Goal: Task Accomplishment & Management: Manage account settings

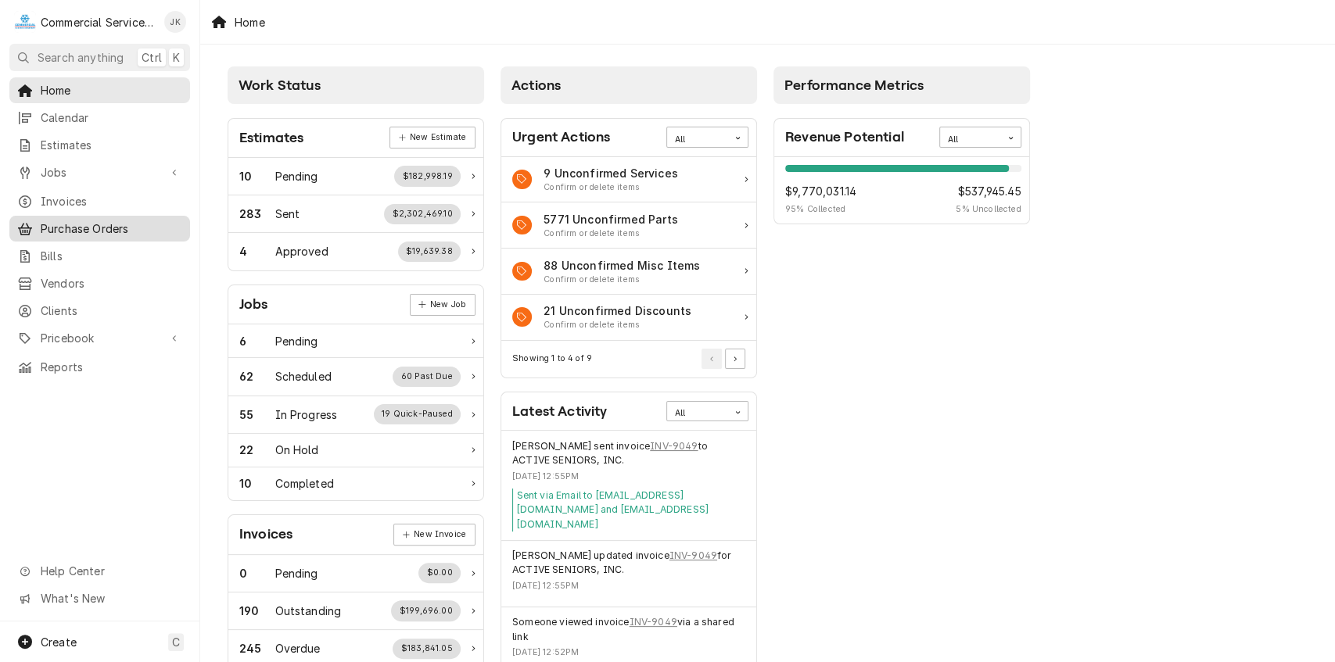
click at [111, 221] on span "Purchase Orders" at bounding box center [112, 229] width 142 height 16
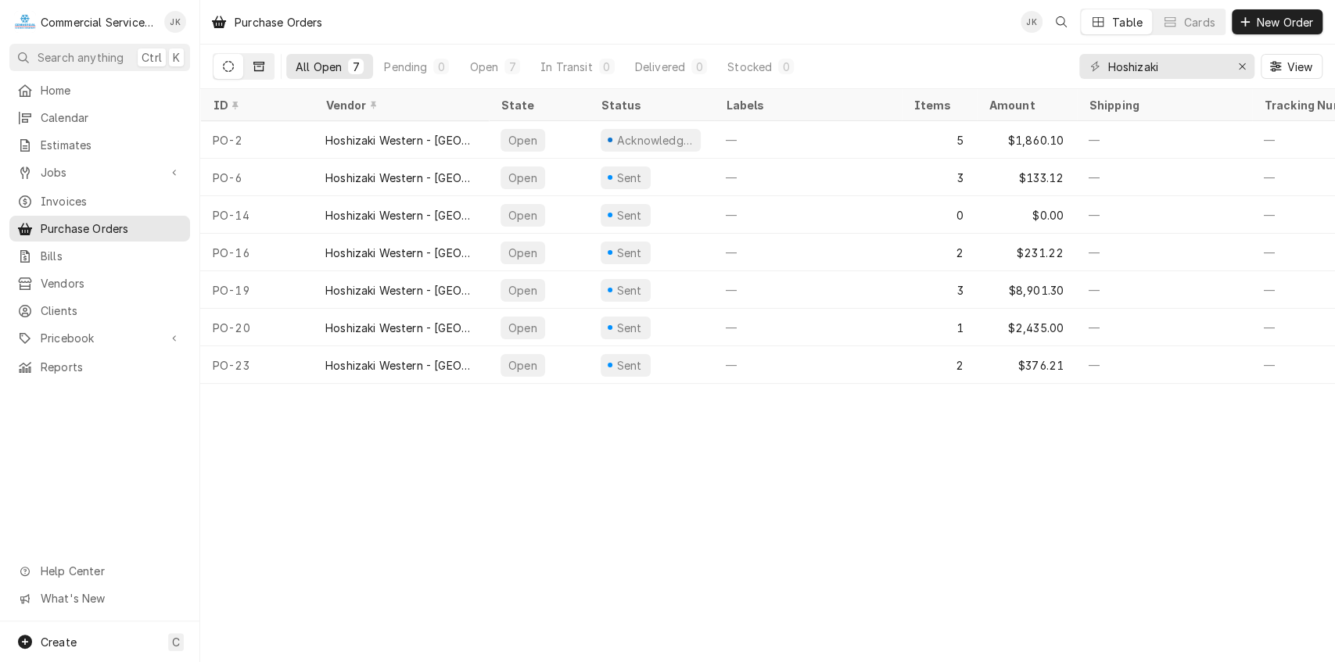
click at [257, 66] on icon "Dynamic Content Wrapper" at bounding box center [258, 66] width 11 height 11
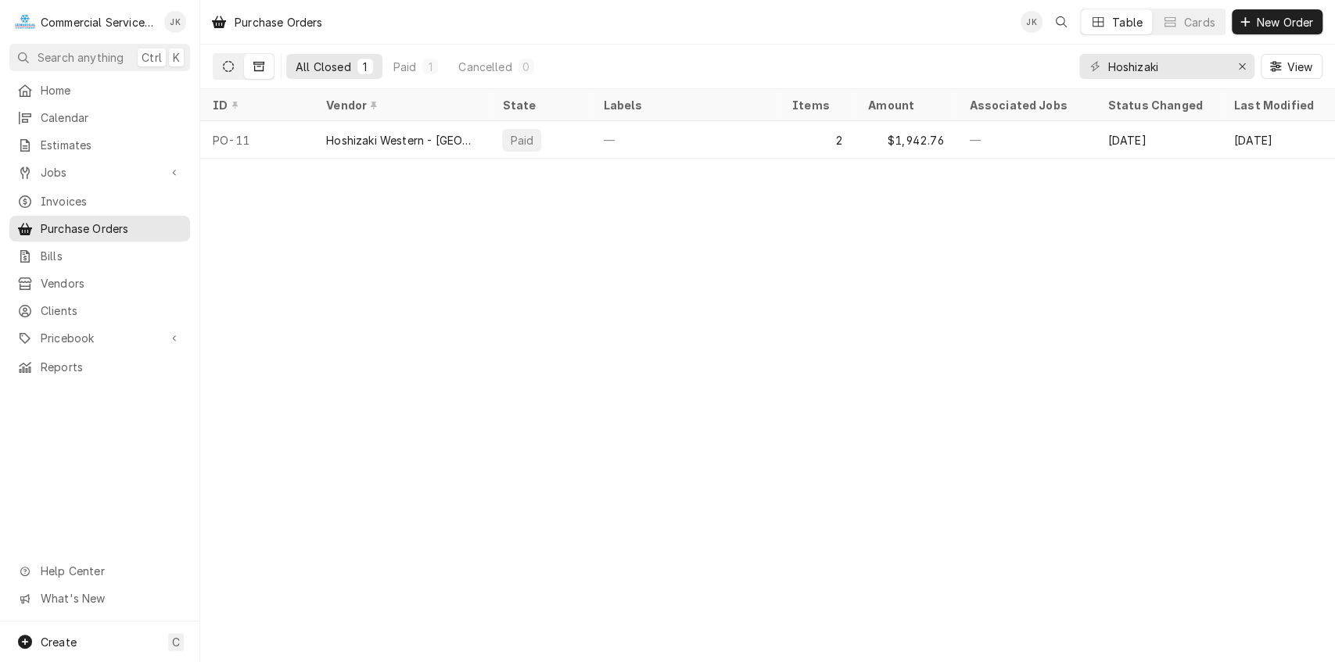
click at [233, 67] on icon "Dynamic Content Wrapper" at bounding box center [228, 66] width 11 height 11
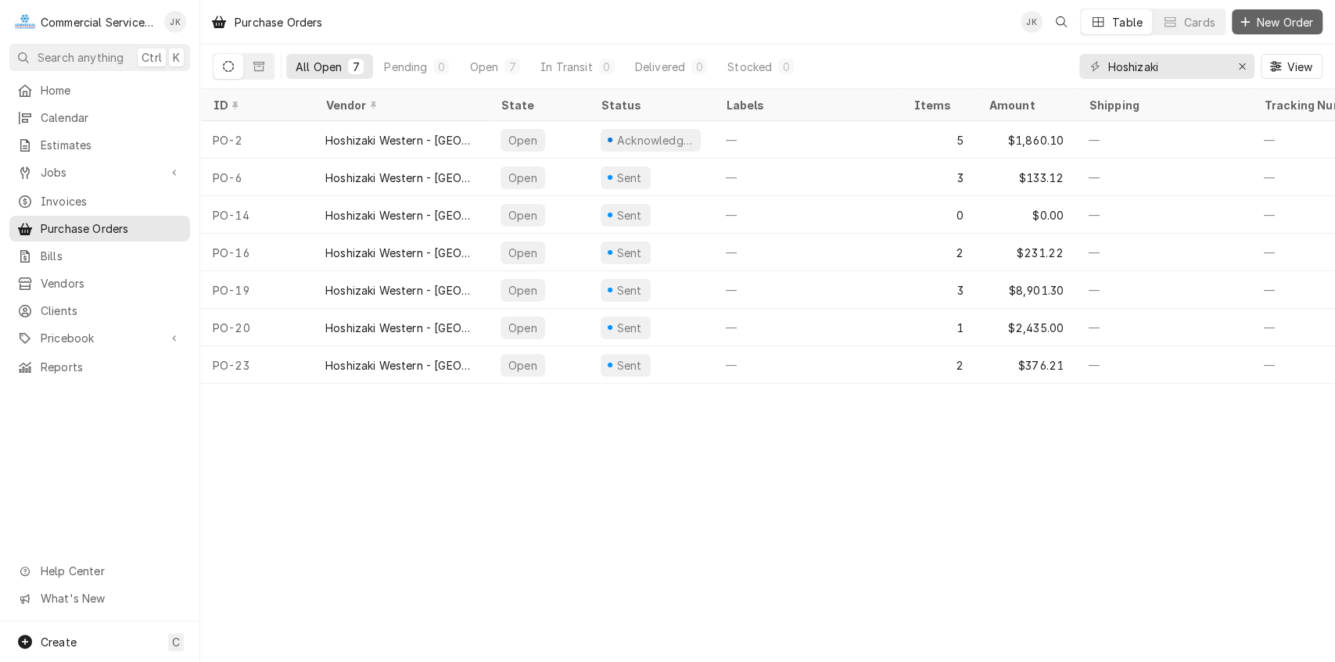
click at [1261, 23] on span "New Order" at bounding box center [1285, 22] width 63 height 16
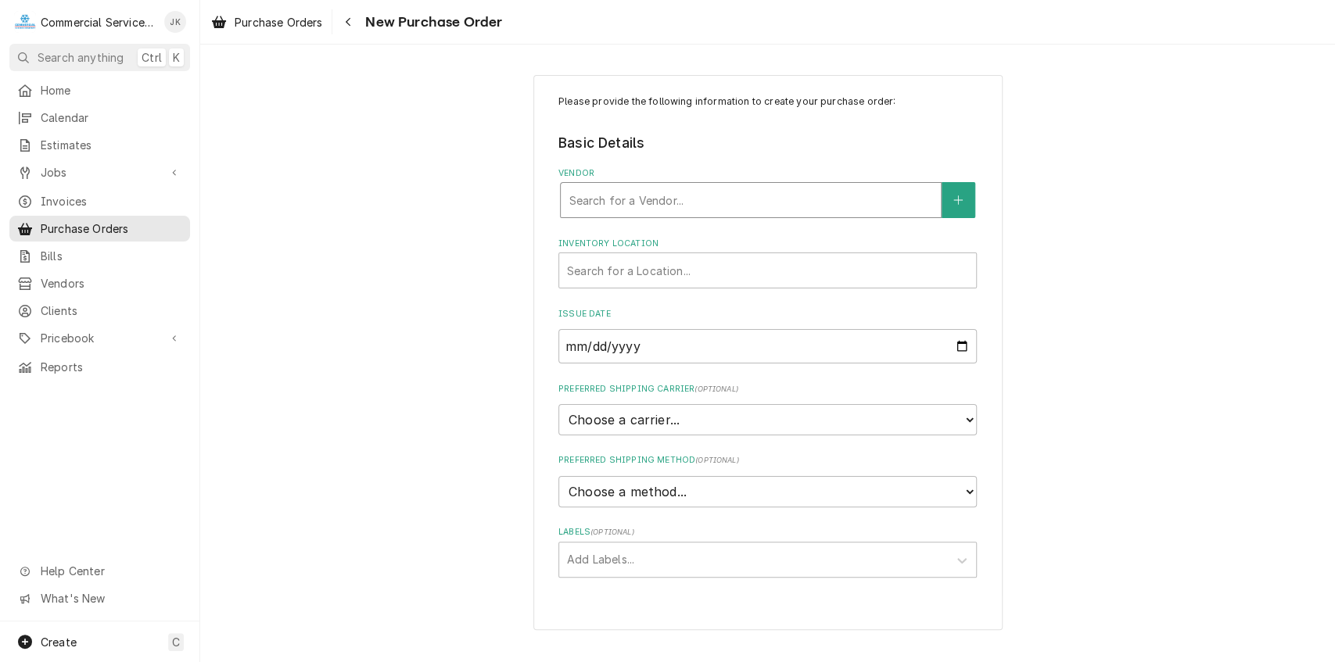
click at [580, 196] on div "Vendor" at bounding box center [751, 200] width 364 height 28
type input "Hoshizaki"
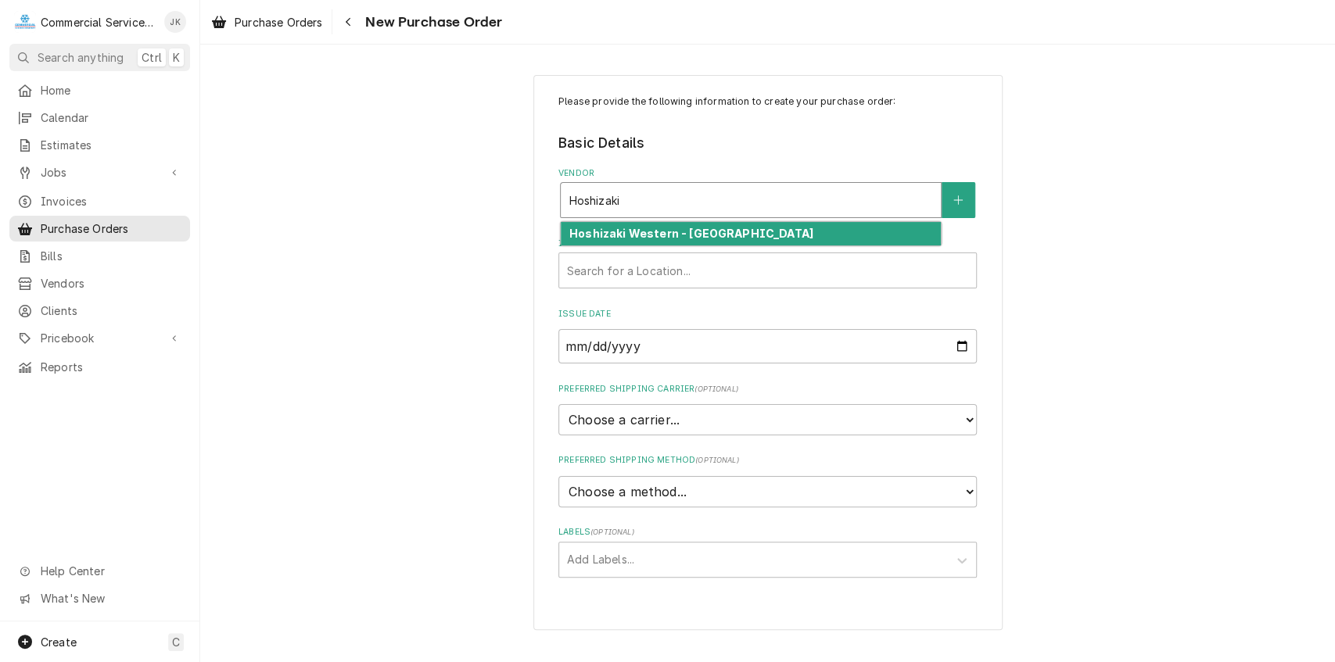
click at [626, 234] on strong "Hoshizaki Western - [GEOGRAPHIC_DATA]" at bounding box center [691, 233] width 244 height 13
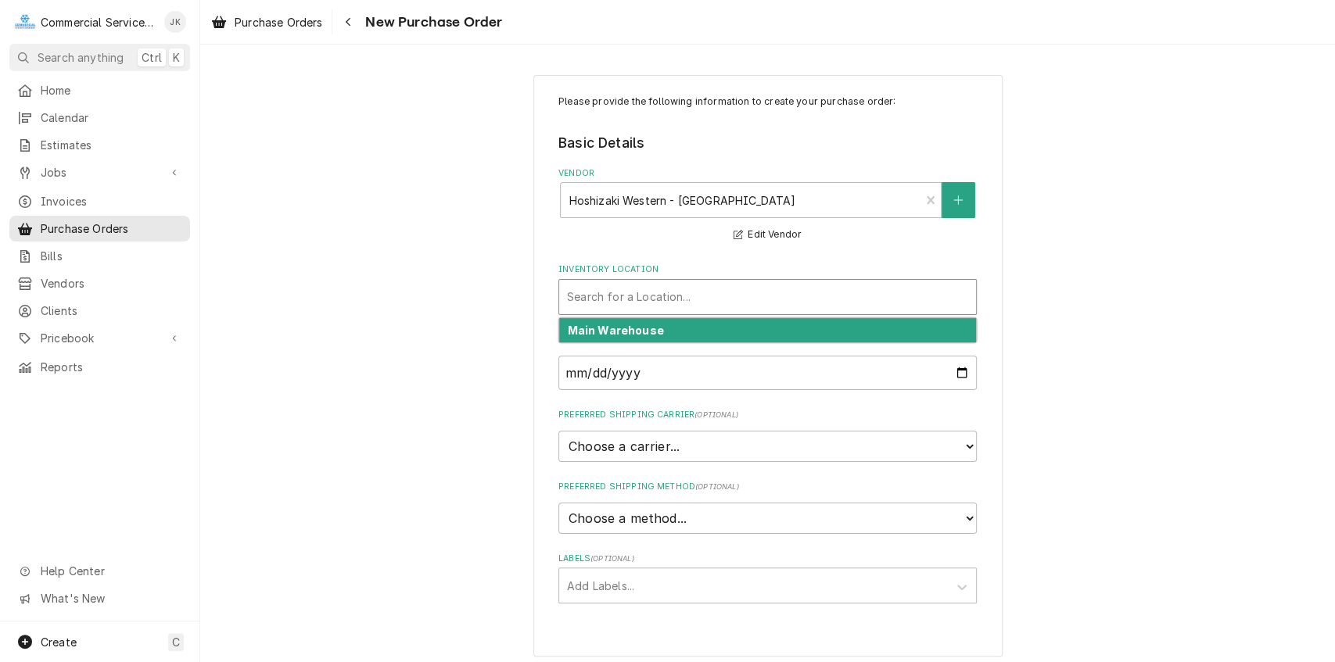
click at [669, 297] on div "Inventory Location" at bounding box center [767, 297] width 401 height 28
click at [613, 334] on strong "Main Warehouse" at bounding box center [616, 330] width 96 height 13
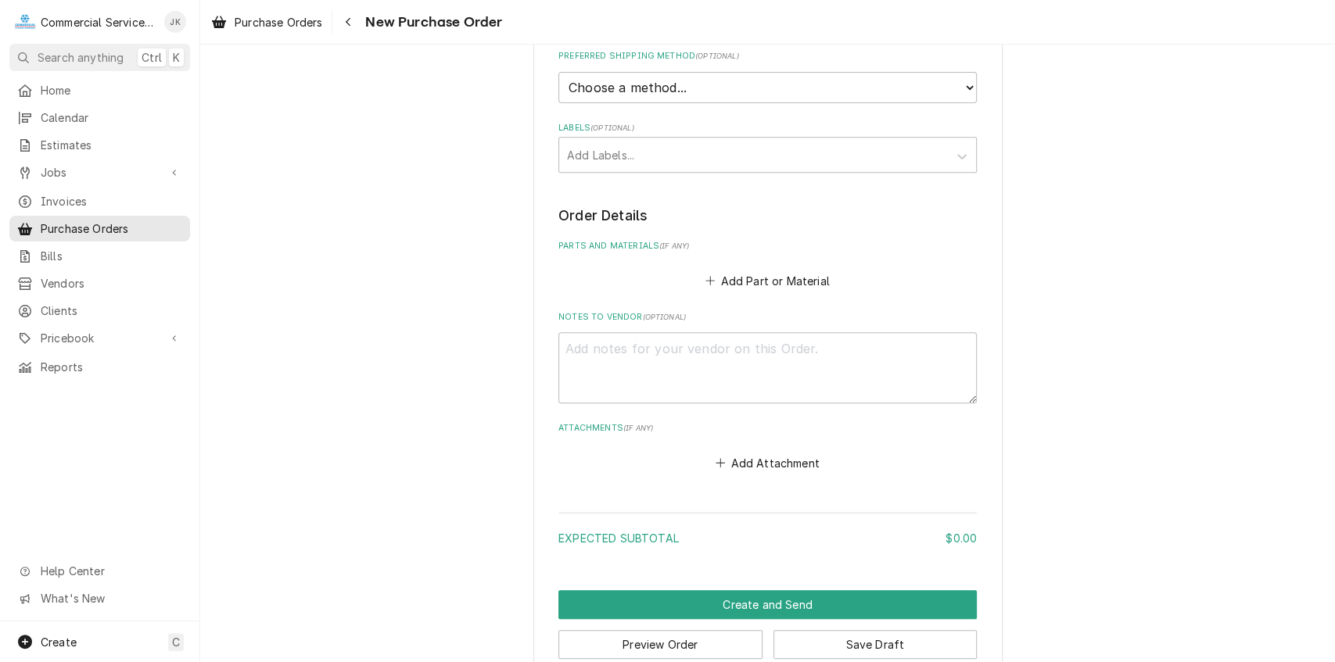
scroll to position [450, 0]
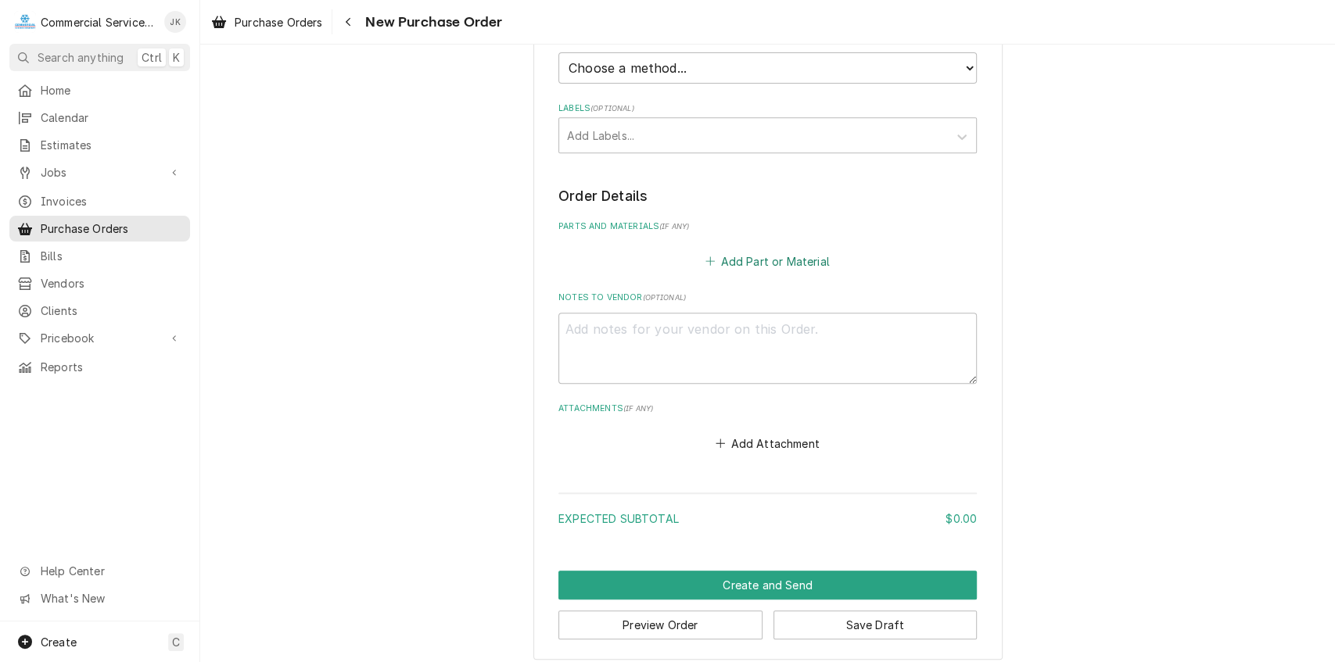
click at [735, 257] on button "Add Part or Material" at bounding box center [767, 261] width 129 height 22
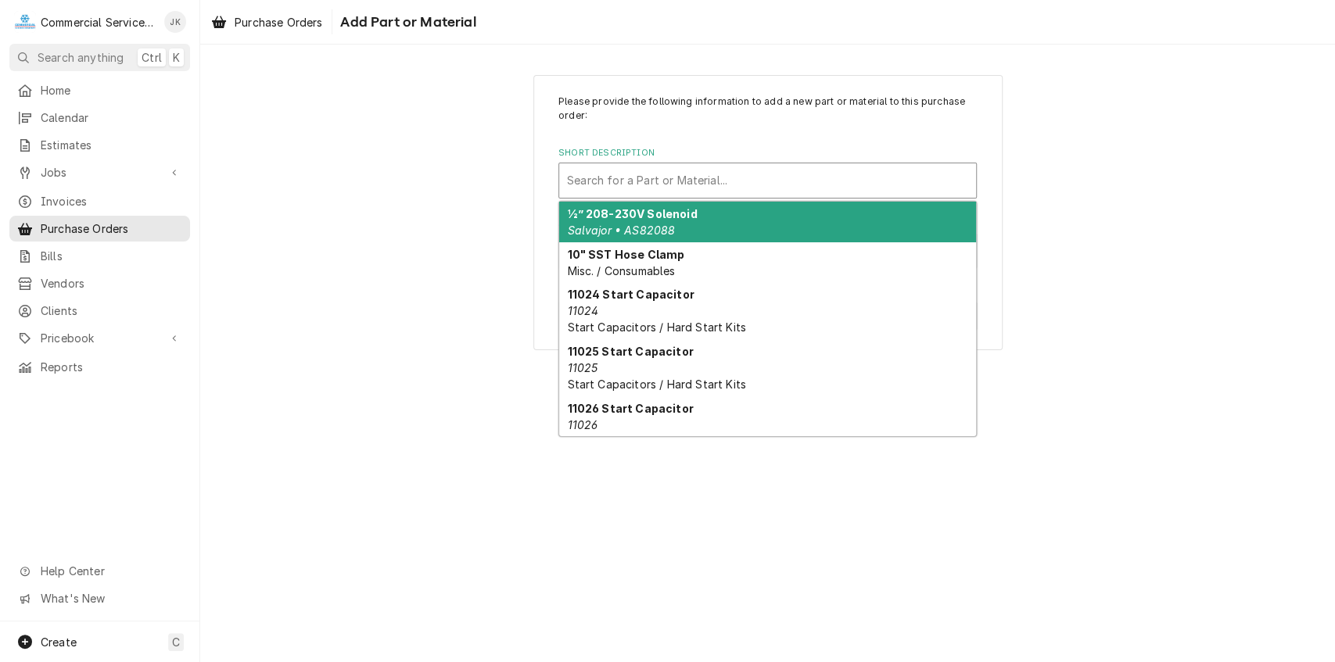
click at [577, 178] on div "Short Description" at bounding box center [767, 181] width 401 height 28
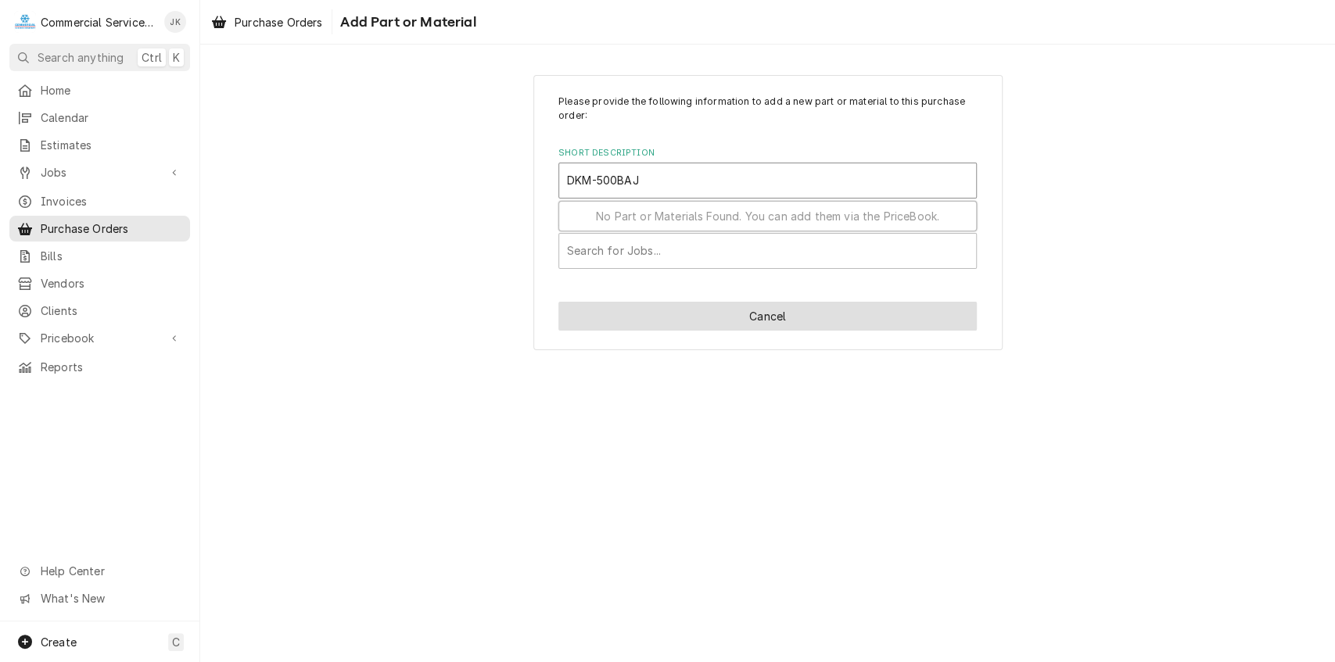
type input "DKM-500BAJ"
click at [764, 318] on button "Cancel" at bounding box center [767, 316] width 418 height 29
type textarea "x"
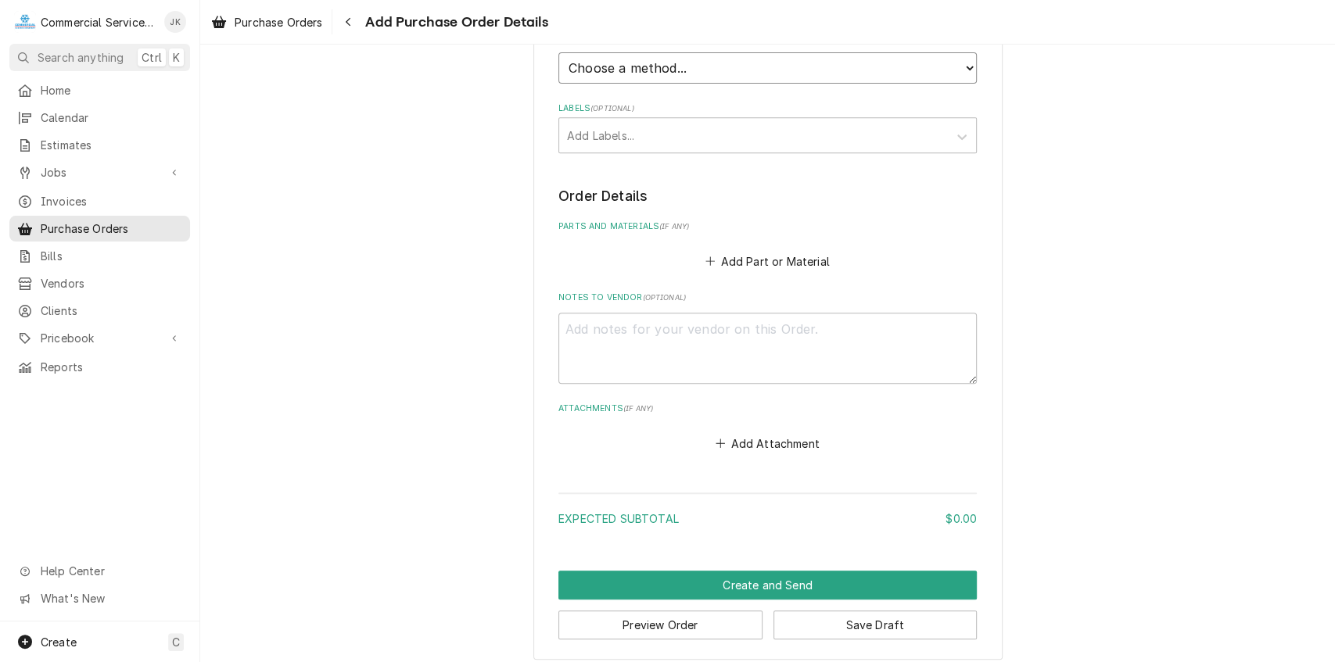
click at [738, 74] on select "Choose a method... Ground Next Day Early AM Next Day Air 2 Day Air Other" at bounding box center [767, 67] width 418 height 31
select select "1"
click at [558, 52] on select "Choose a method... Ground Next Day Early AM Next Day Air 2 Day Air Other" at bounding box center [767, 67] width 418 height 31
type textarea "x"
click at [735, 261] on button "Add Part or Material" at bounding box center [767, 261] width 129 height 22
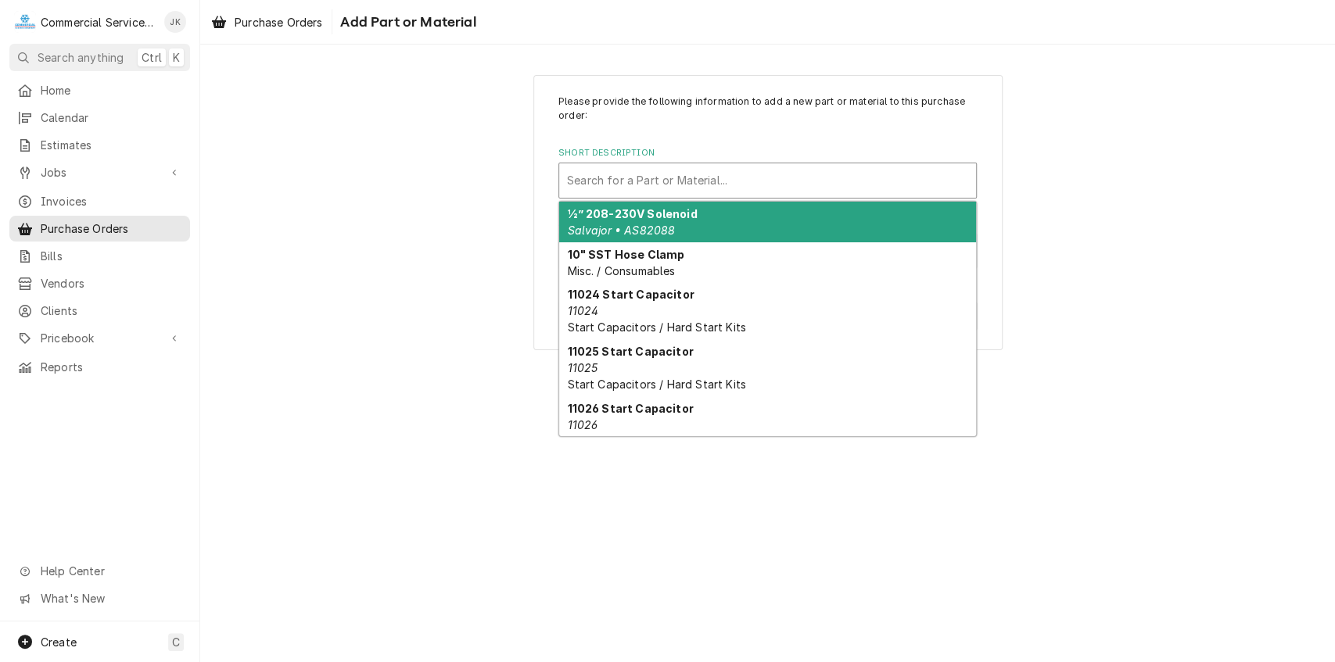
click at [587, 177] on div "Short Description" at bounding box center [767, 181] width 401 height 28
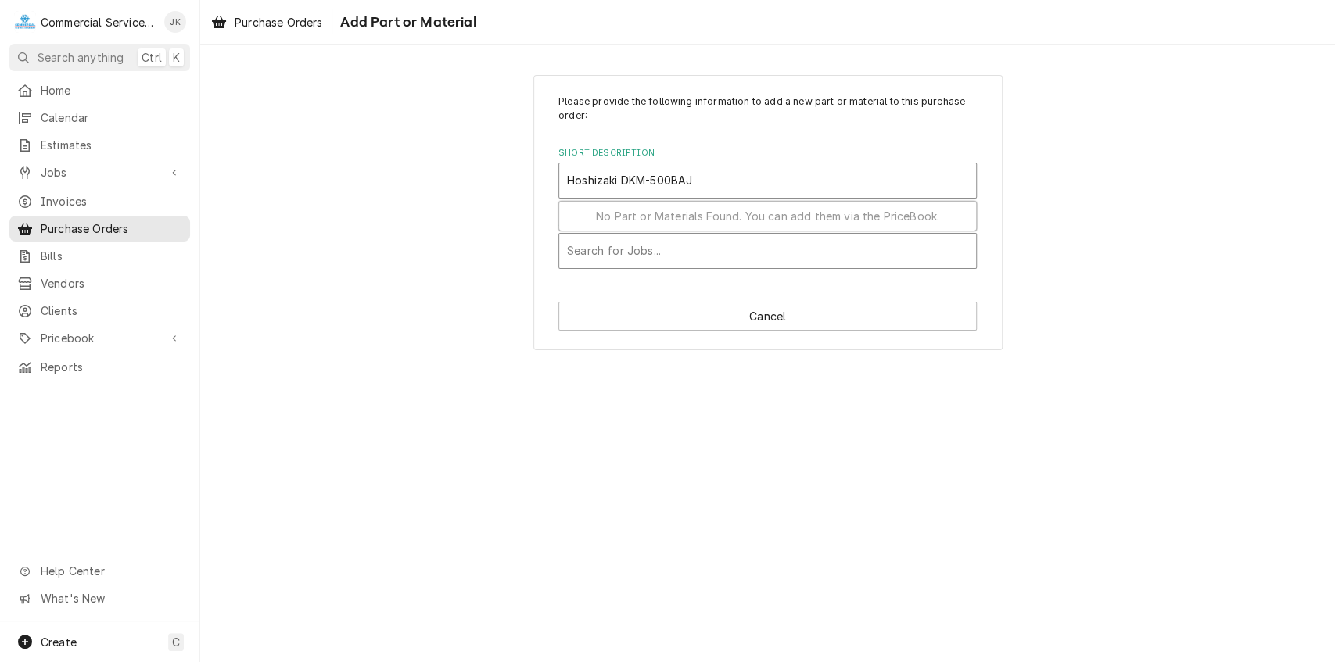
type input "Hoshizaki DKM-500BAJ"
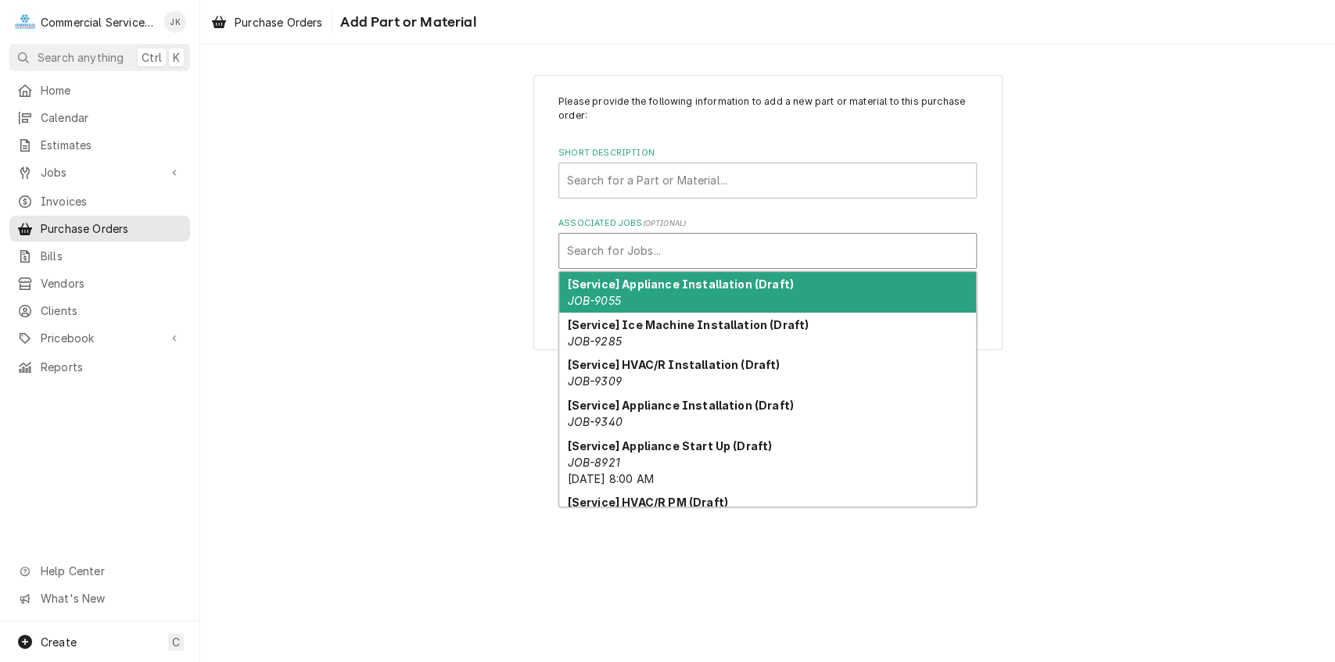
click at [638, 251] on div "Associated Jobs" at bounding box center [767, 251] width 401 height 28
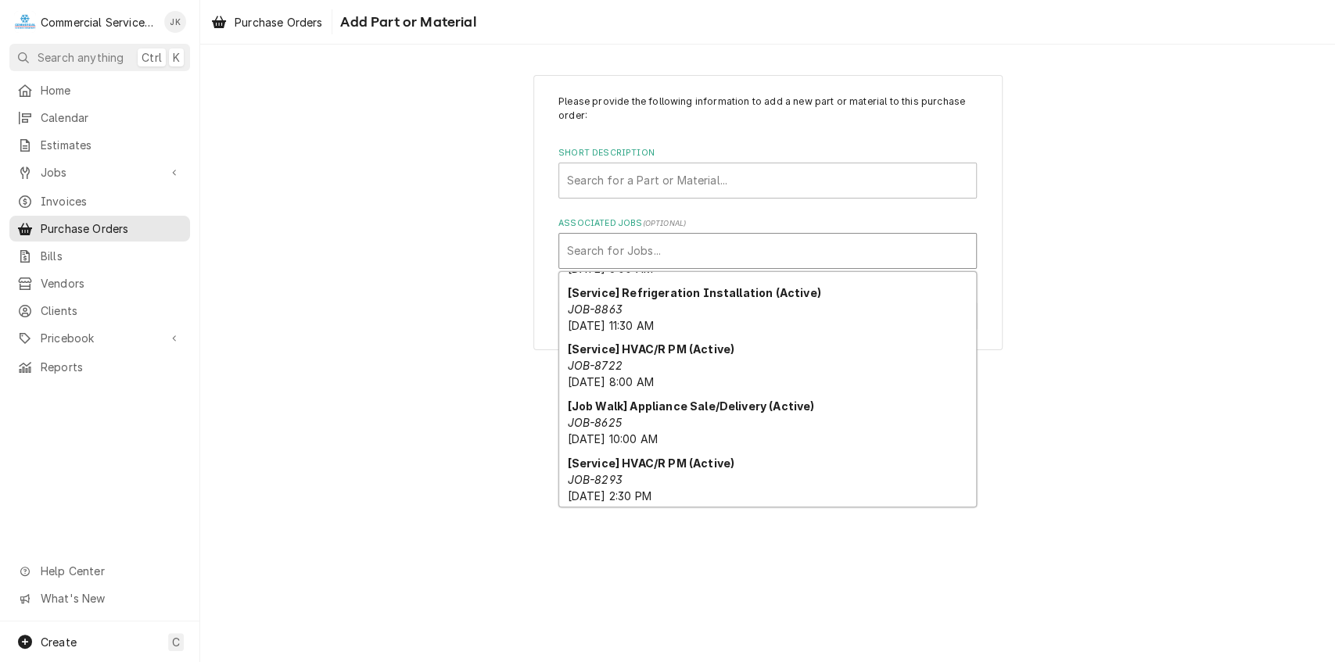
scroll to position [4079, 0]
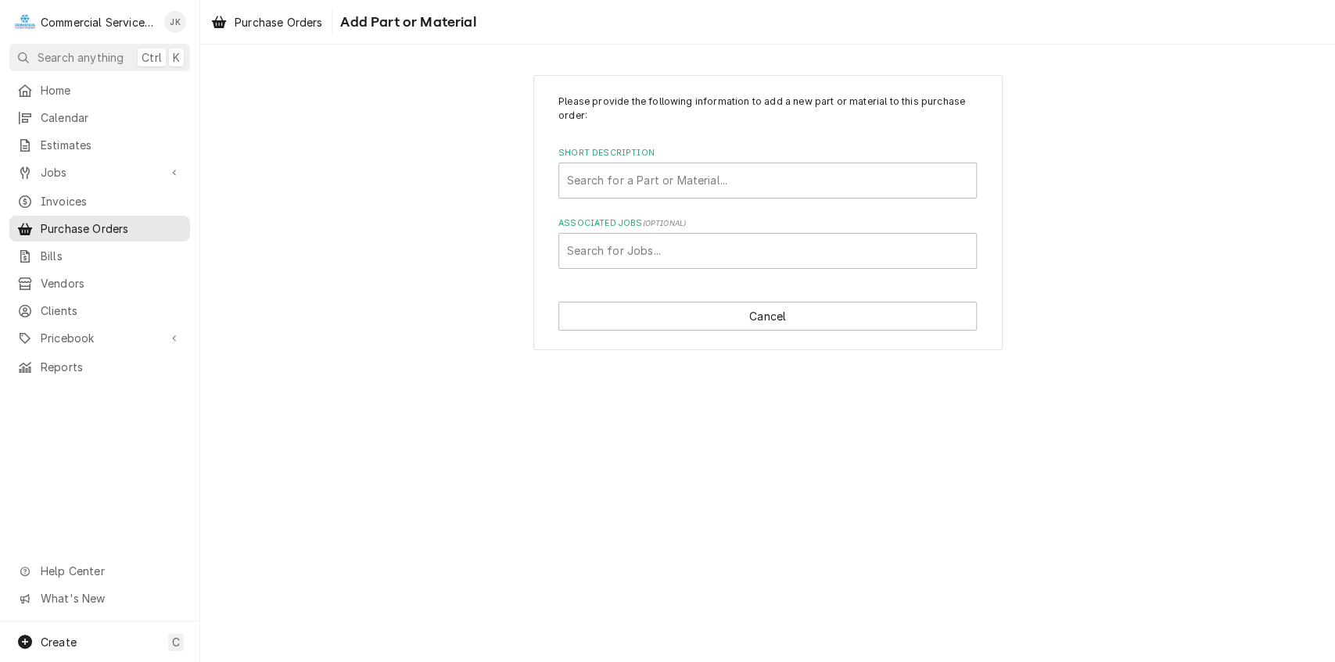
click at [319, 350] on div "Please provide the following information to add a new part or material to this …" at bounding box center [767, 212] width 1135 height 303
click at [581, 175] on div "Short Description" at bounding box center [767, 181] width 401 height 28
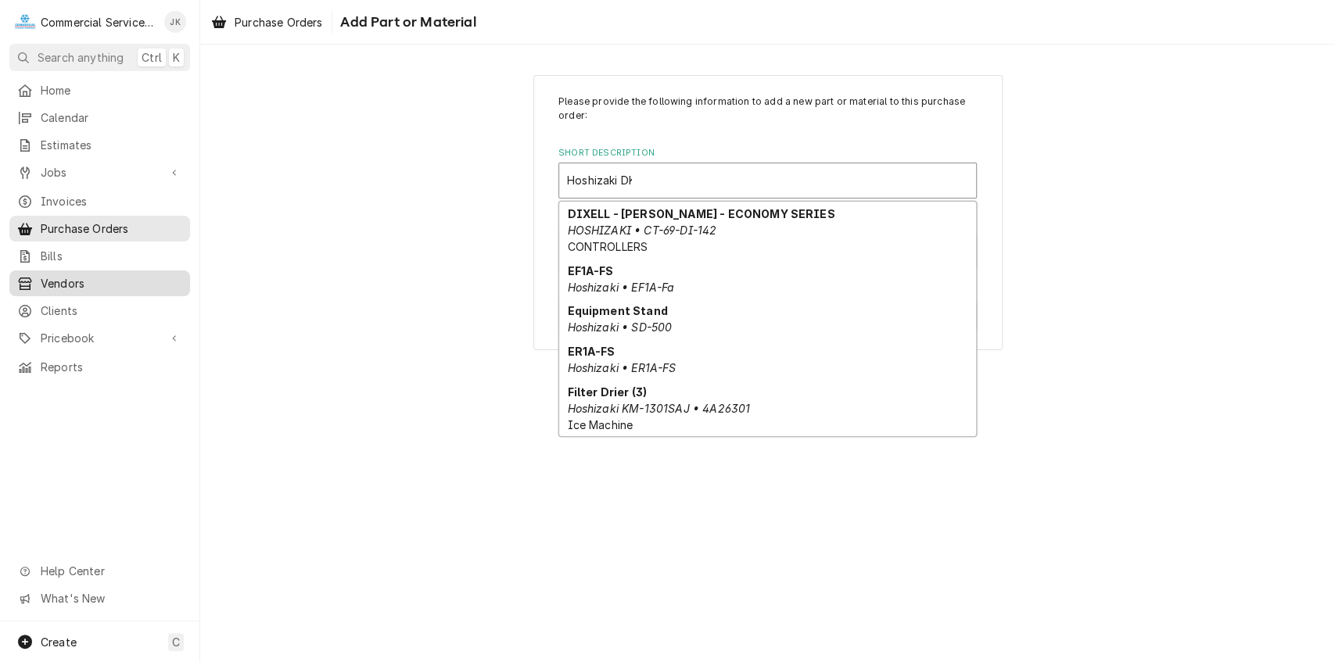
scroll to position [0, 0]
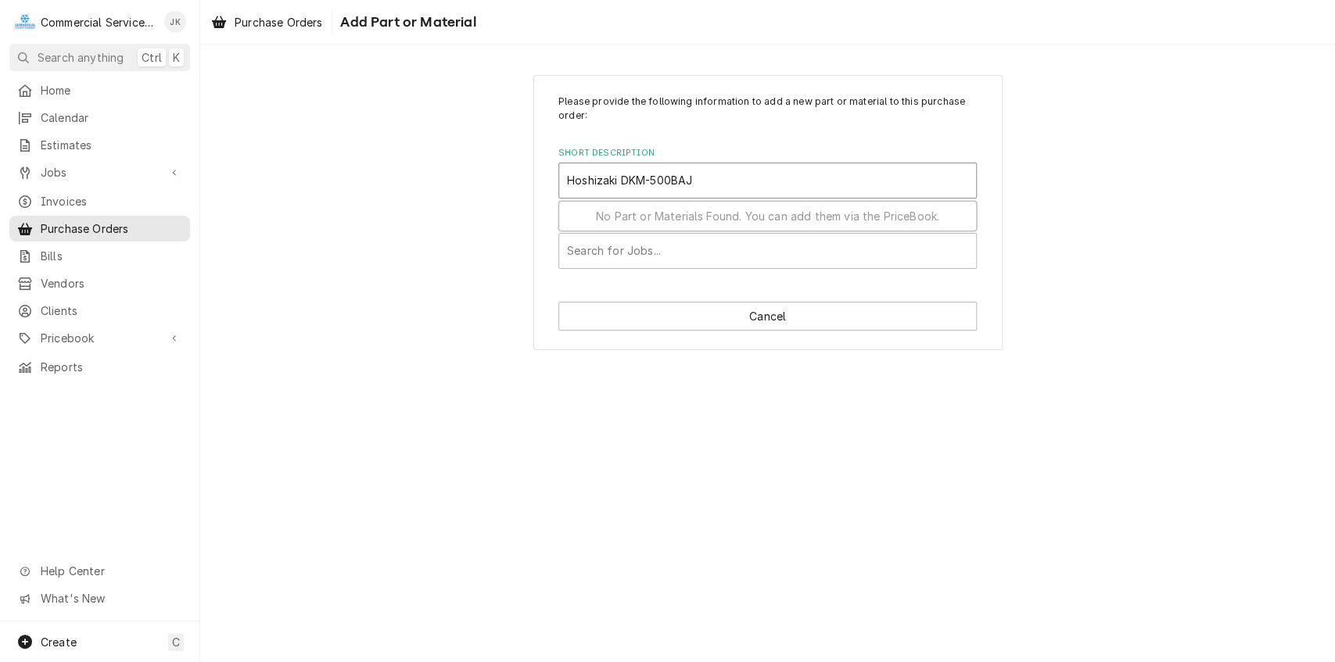
click at [786, 220] on span "No Part or Materials Found. You can add them via the PriceBook." at bounding box center [767, 216] width 343 height 13
type input "Hoshizaki DKM-500BAJ"
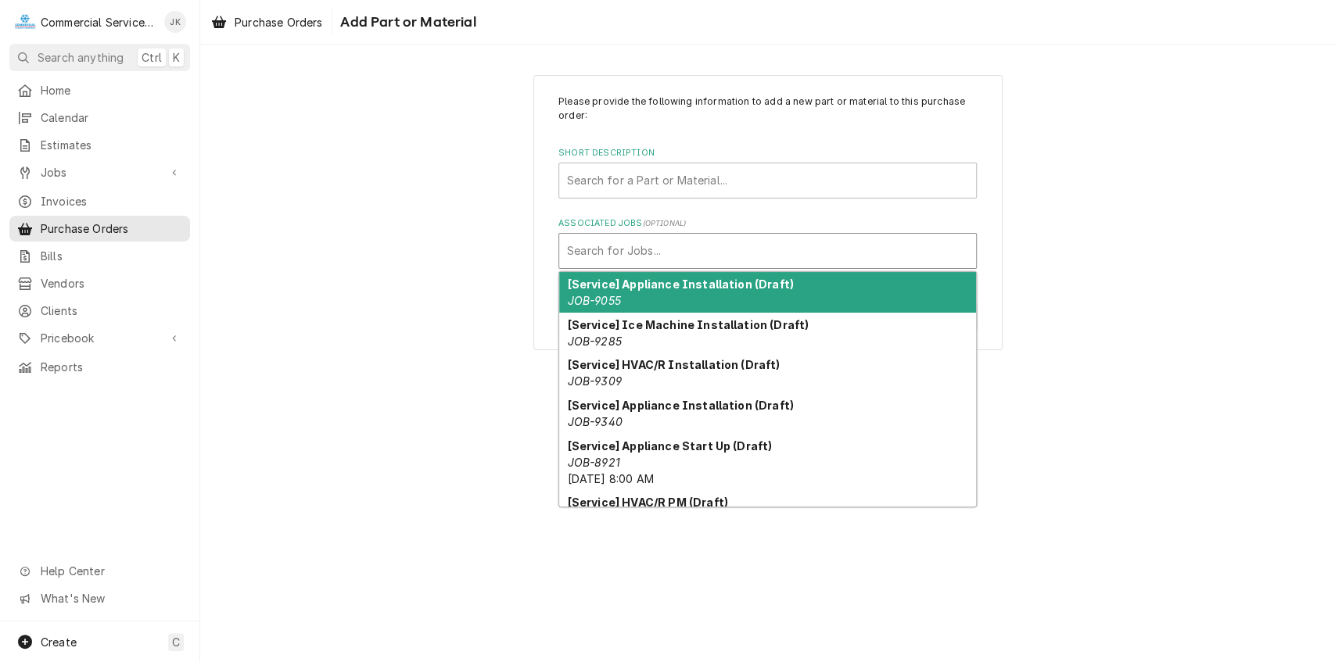
click at [644, 252] on div "Associated Jobs" at bounding box center [767, 251] width 401 height 28
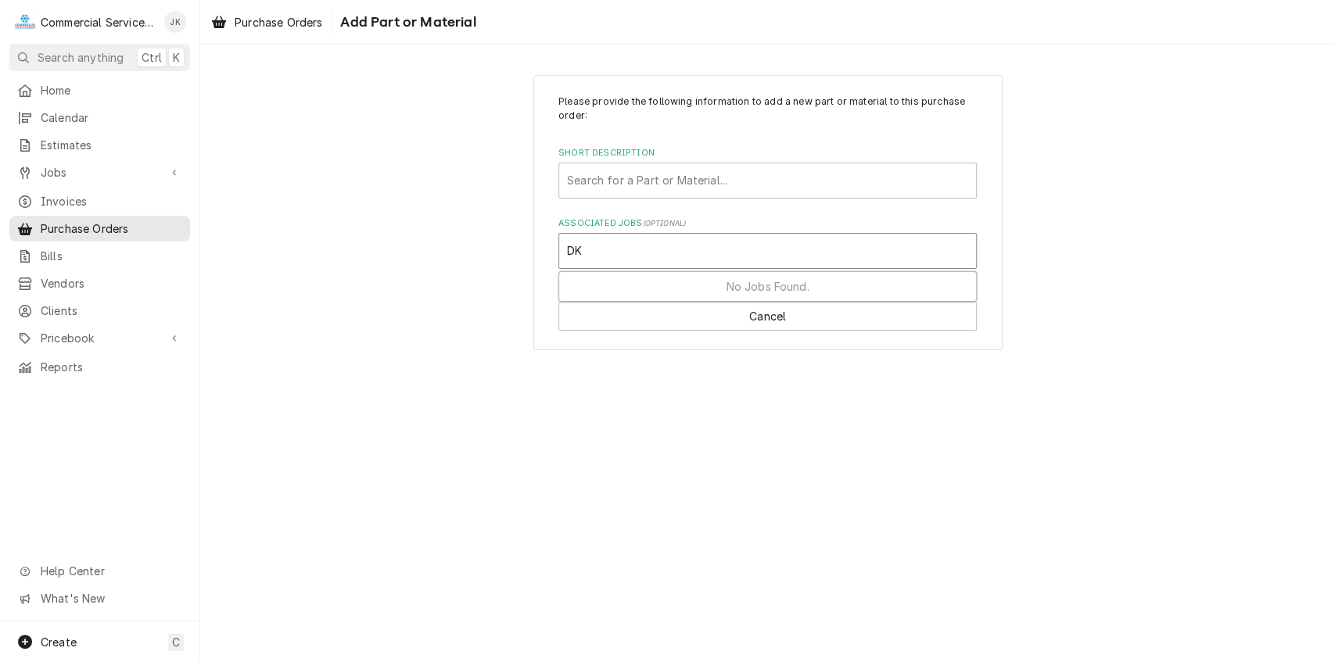
type input "D"
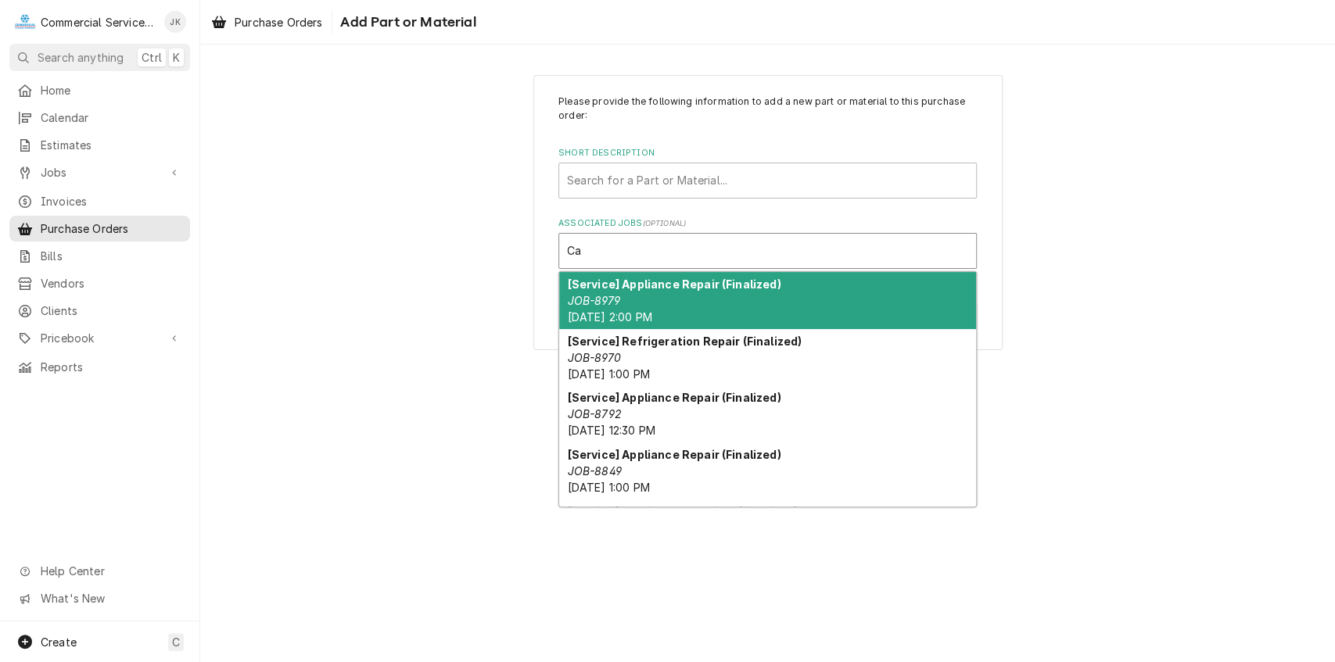
type input "C"
type input "[GEOGRAPHIC_DATA]"
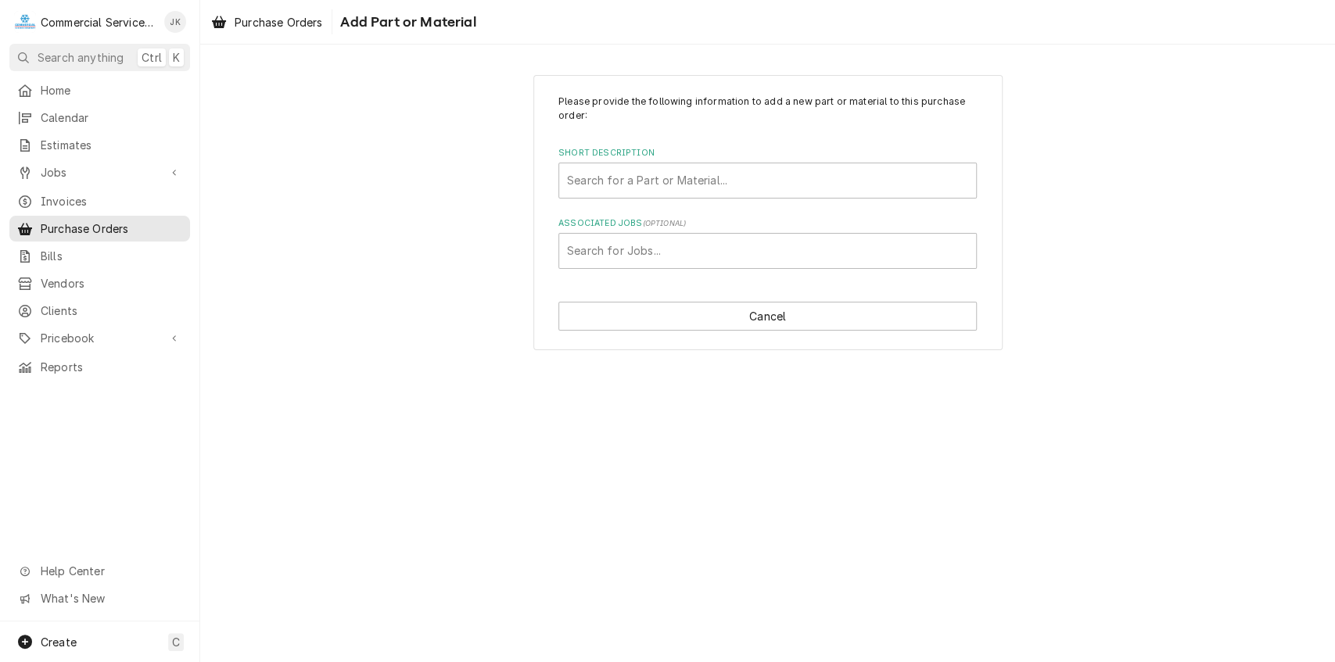
click at [1117, 285] on div "Please provide the following information to add a new part or material to this …" at bounding box center [767, 212] width 1135 height 303
click at [752, 314] on button "Cancel" at bounding box center [767, 316] width 418 height 29
type textarea "x"
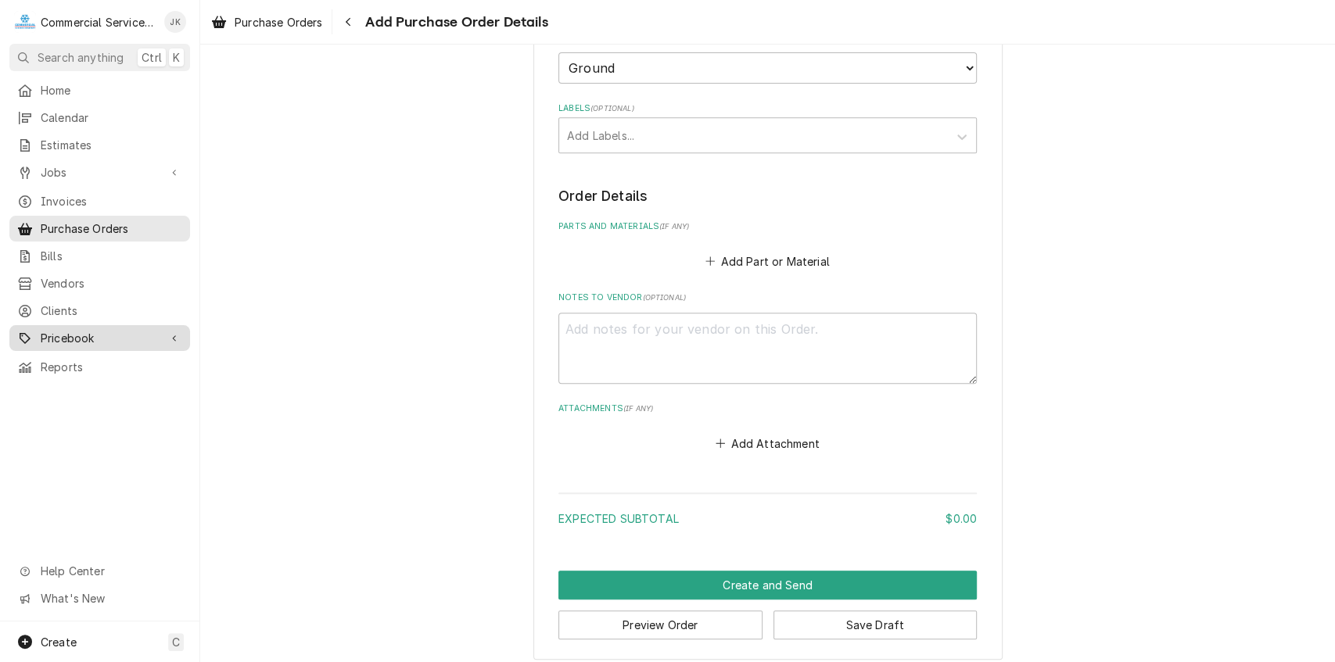
click at [74, 330] on span "Pricebook" at bounding box center [100, 338] width 118 height 16
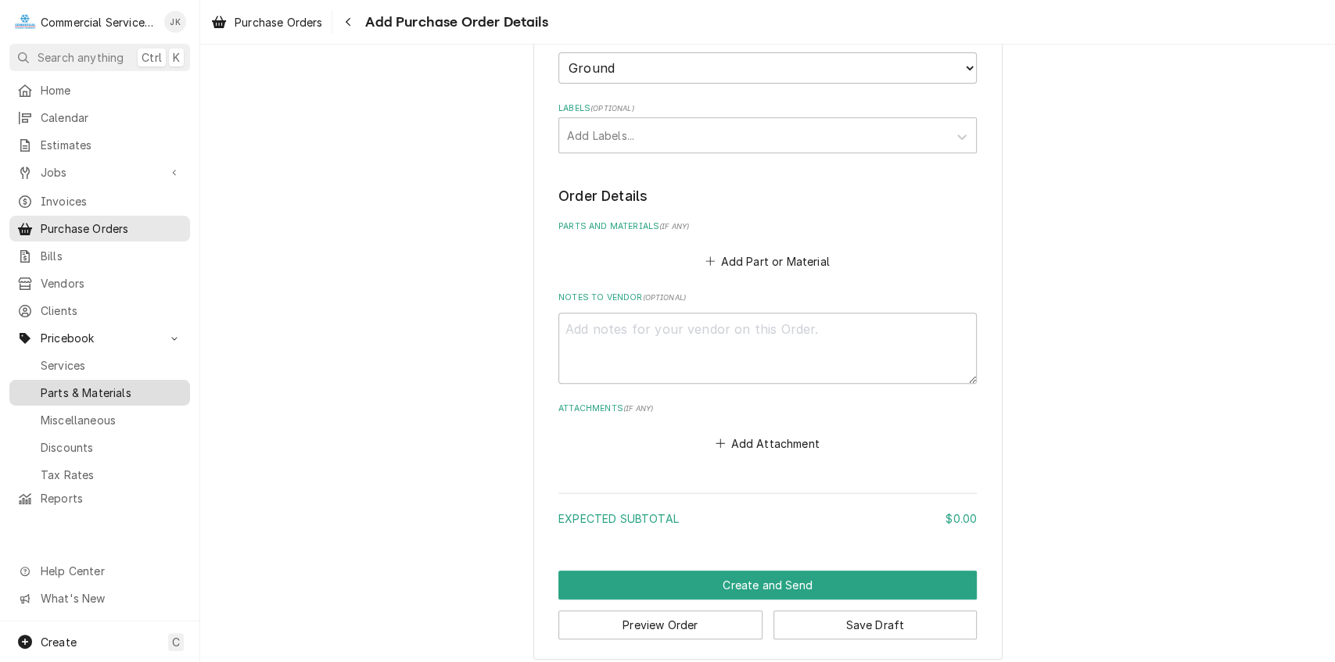
click at [83, 385] on span "Parts & Materials" at bounding box center [112, 393] width 142 height 16
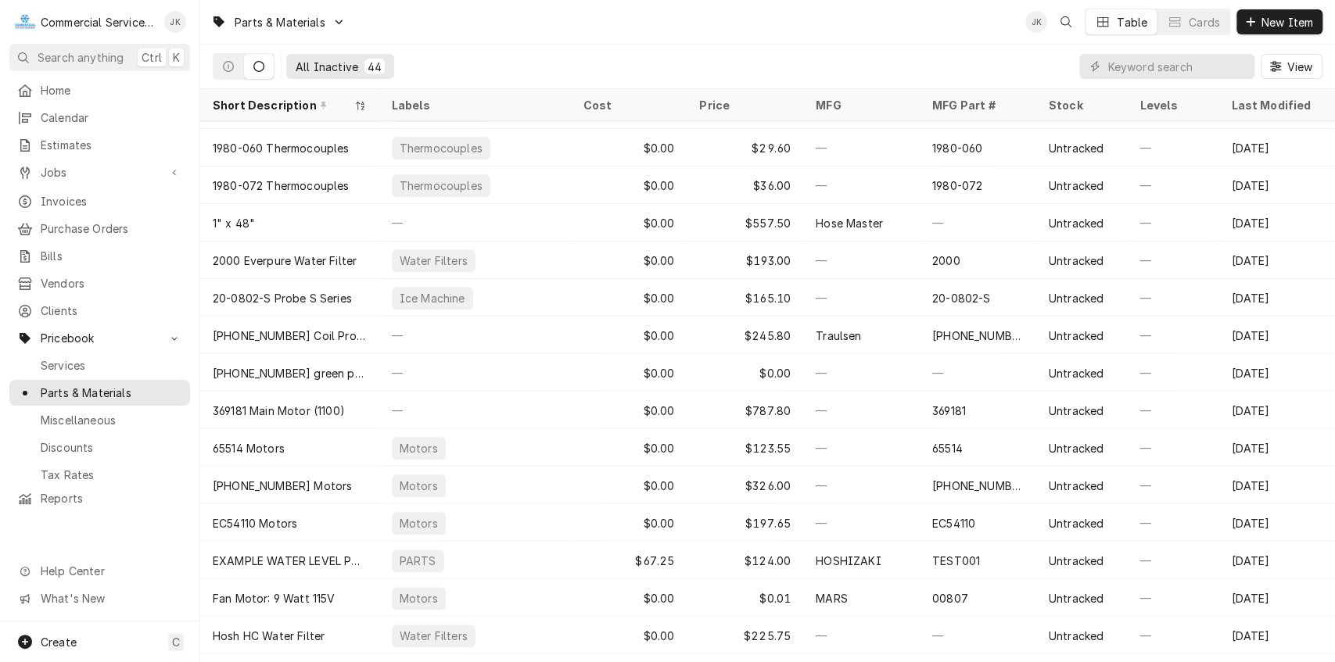
scroll to position [1107, 0]
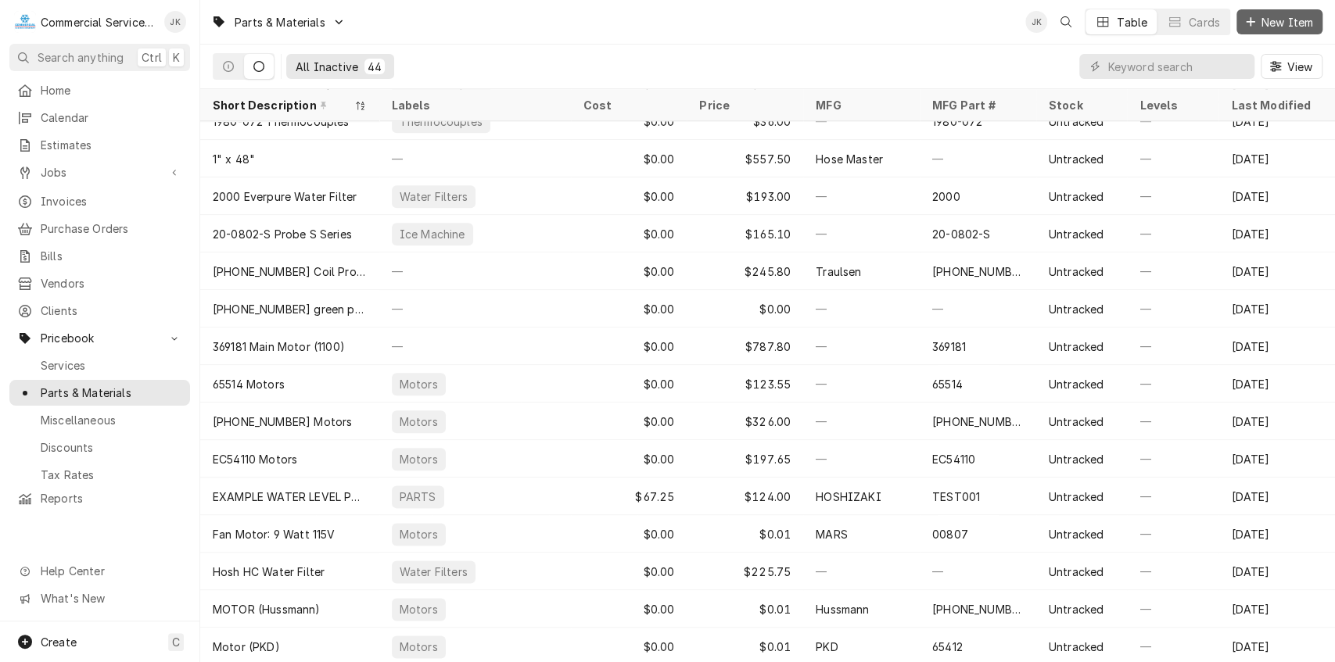
click at [1272, 23] on span "New Item" at bounding box center [1287, 22] width 58 height 16
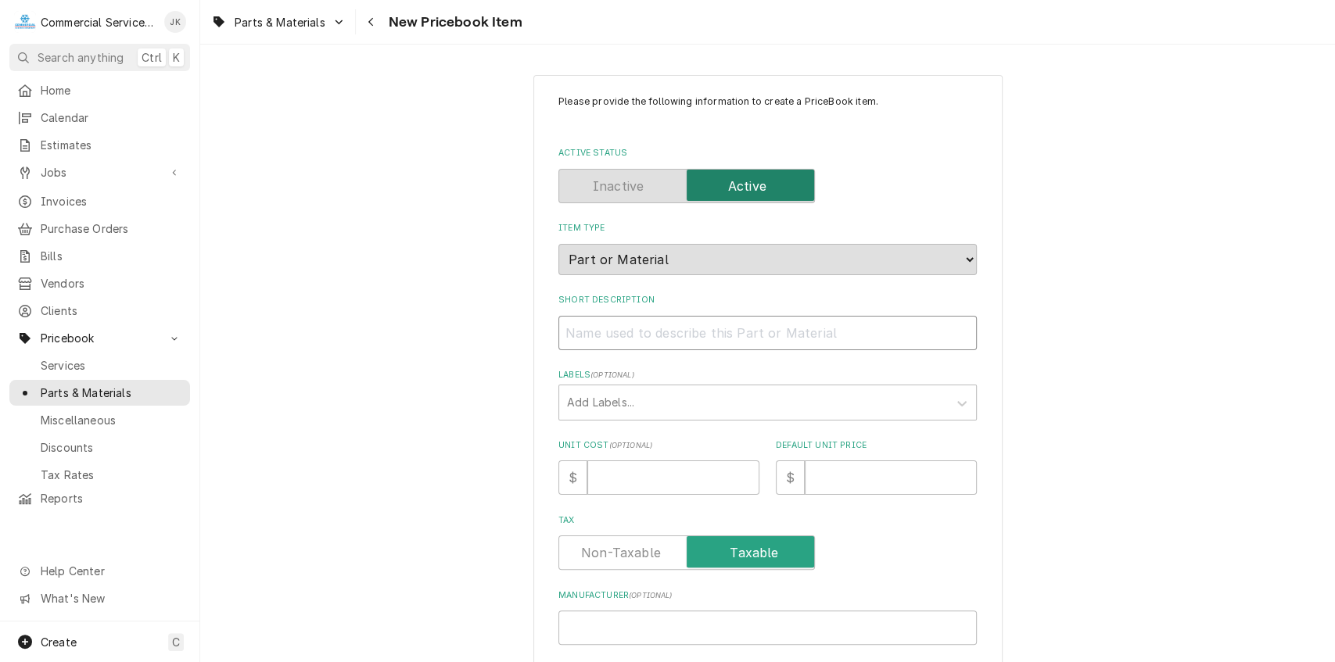
click at [580, 327] on input "Short Description" at bounding box center [767, 333] width 418 height 34
type textarea "x"
type input "H"
type textarea "x"
type input "Ho"
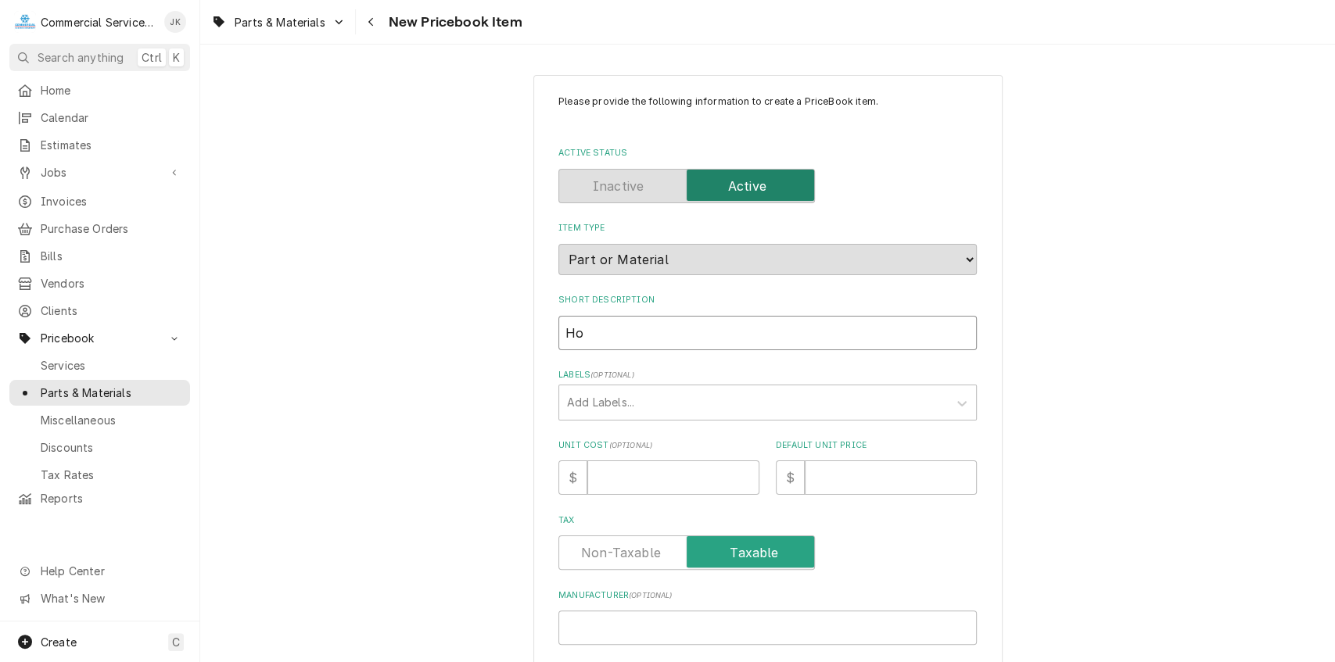
type textarea "x"
type input "Hos"
type textarea "x"
type input "Hosh"
type textarea "x"
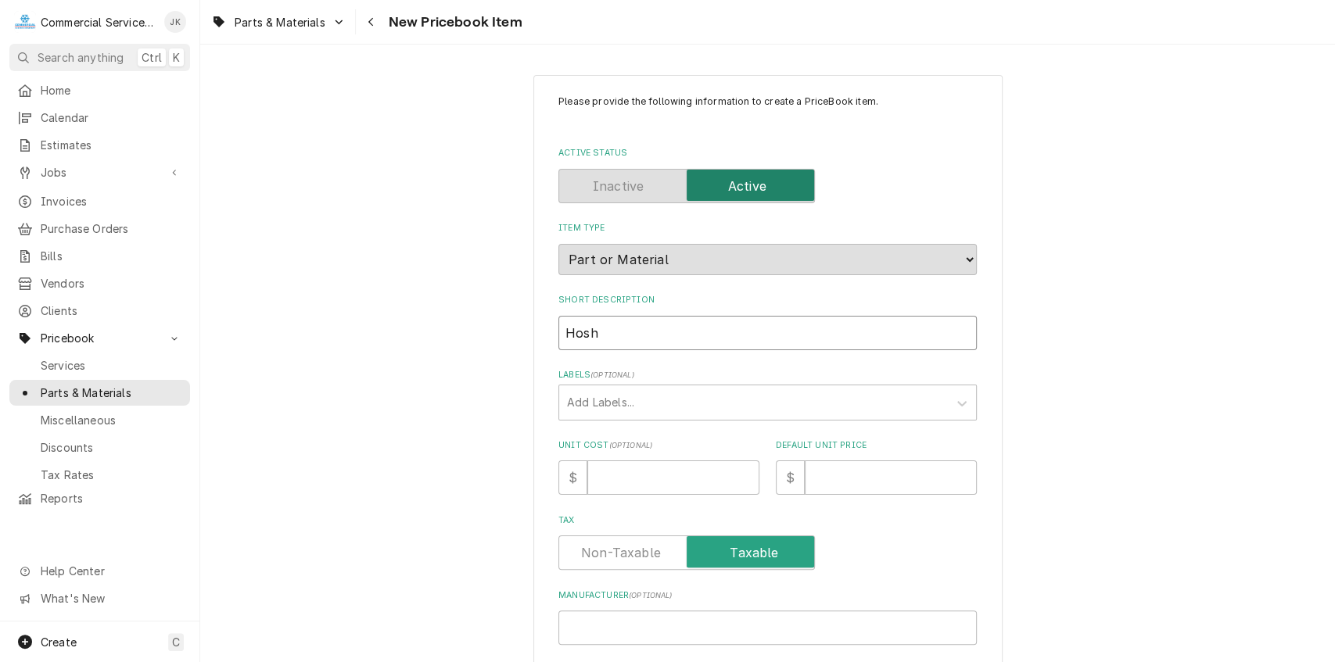
type input "Hoshi"
type textarea "x"
type input "Hoshiz"
type textarea "x"
type input "Hoshiza"
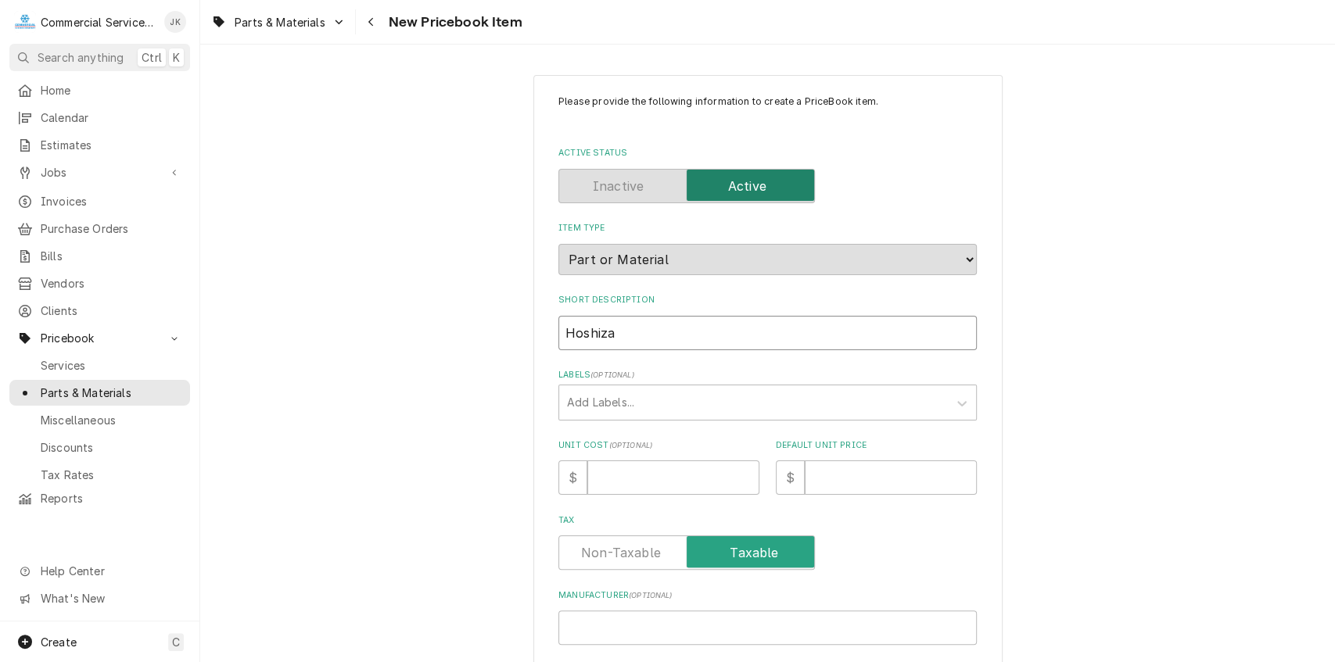
type textarea "x"
type input "Hoshizak"
type textarea "x"
type input "Hoshizaki"
type textarea "x"
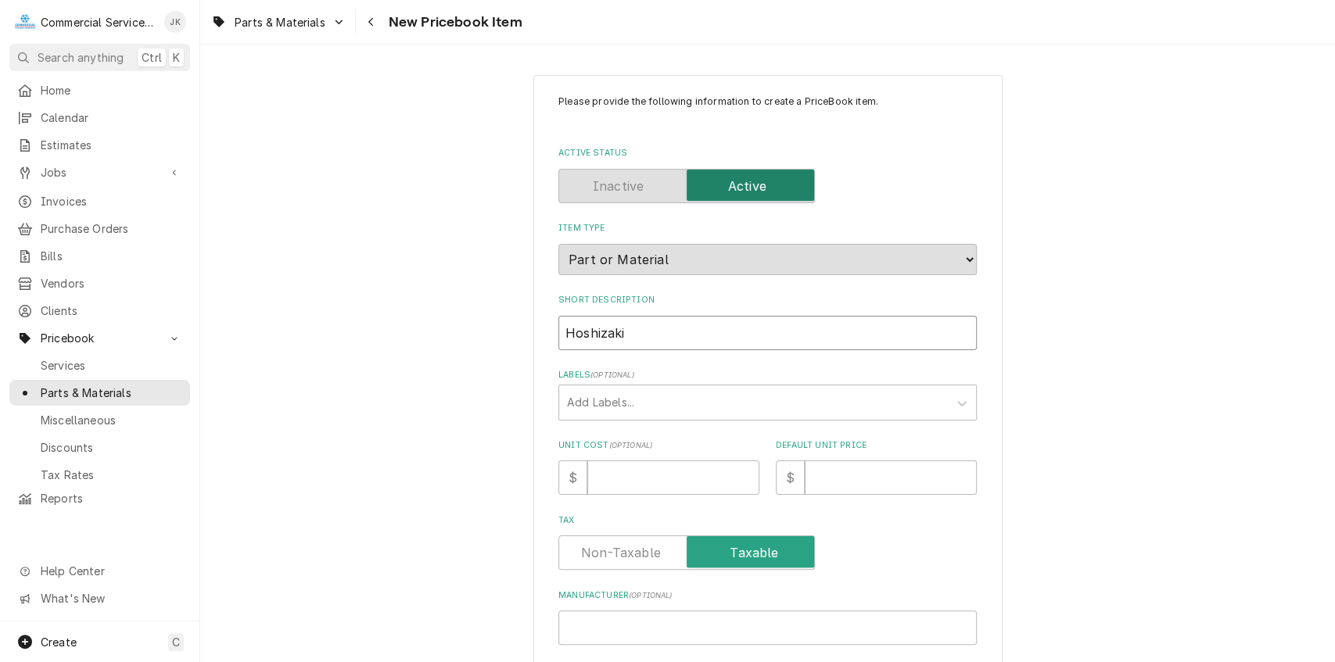
type input "Hoshizaki"
type textarea "x"
type input "Hoshizaki D"
type textarea "x"
type input "Hoshizaki DK"
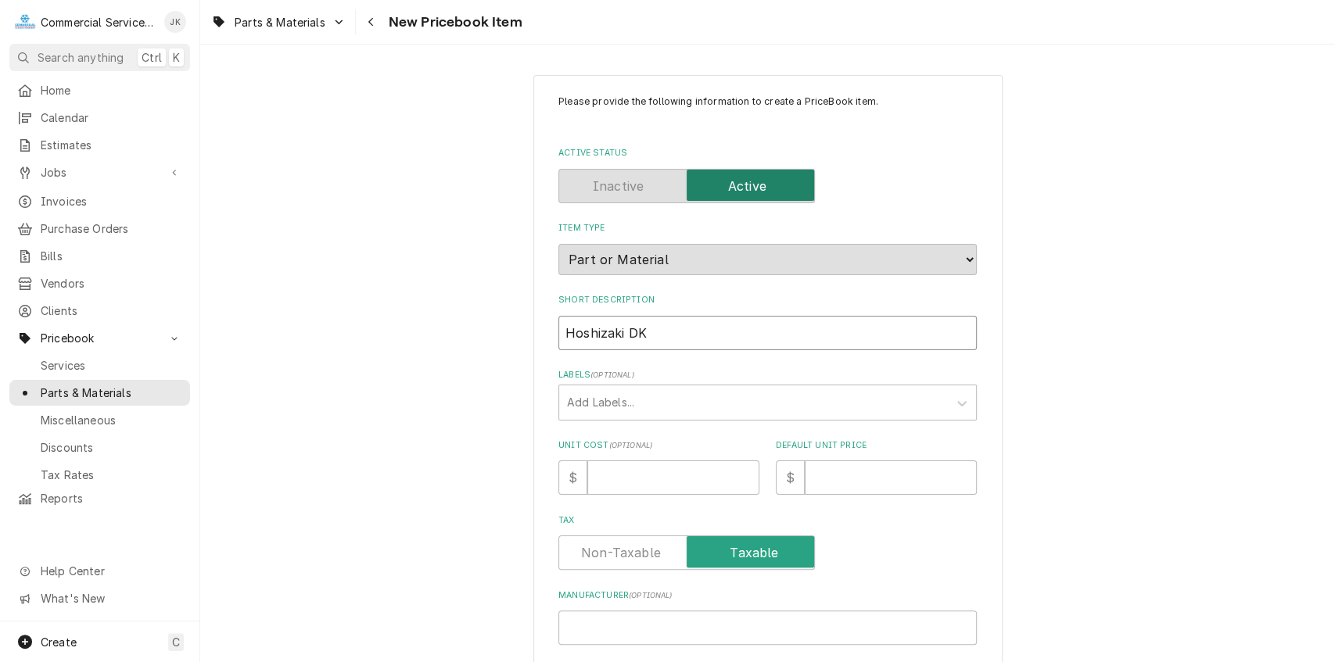
type textarea "x"
type input "Hoshizaki DKM"
type textarea "x"
type input "Hoshizaki DKM-"
type textarea "x"
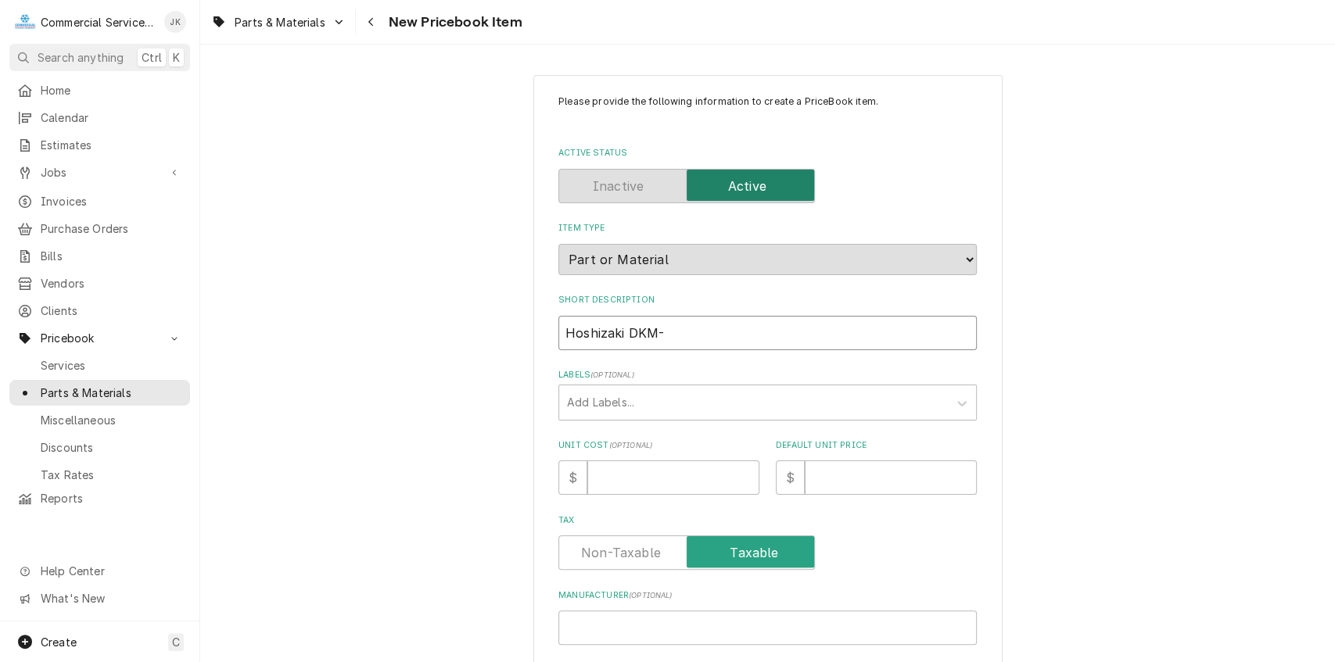
type input "Hoshizaki DKM-5"
type textarea "x"
type input "Hoshizaki DKM-50"
type textarea "x"
type input "Hoshizaki DKM-500"
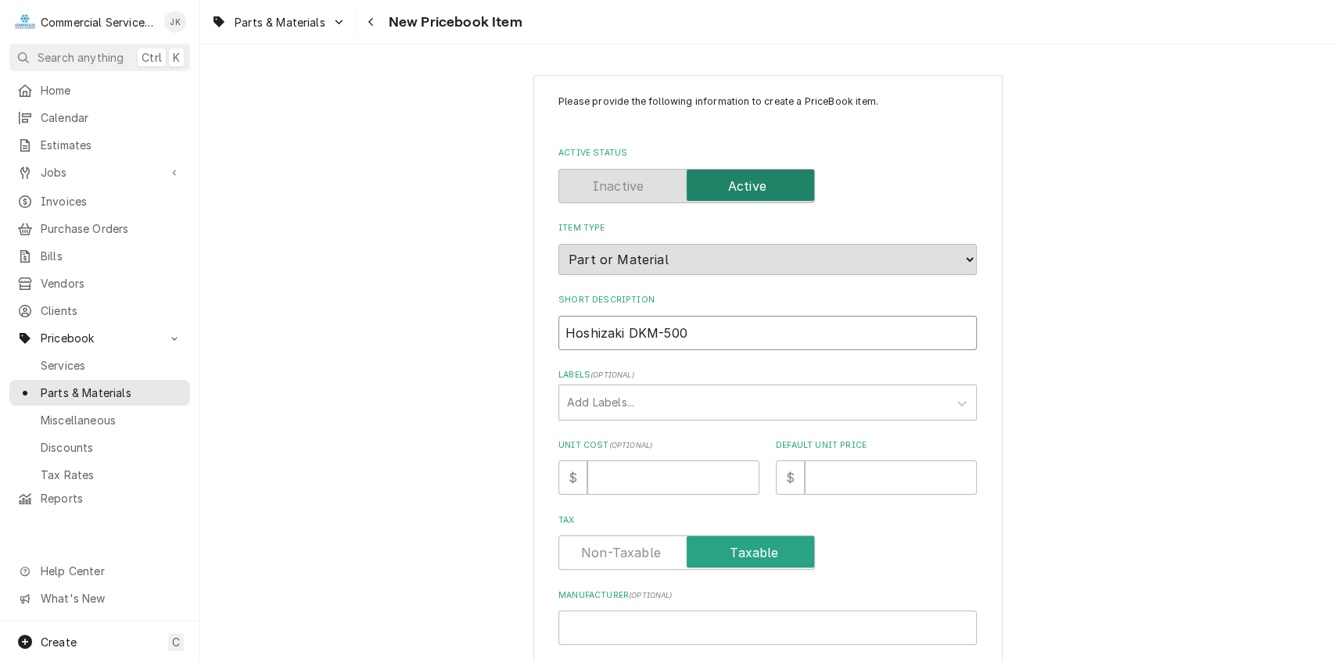
type textarea "x"
type input "Hoshizaki DKM-500B"
type textarea "x"
type input "Hoshizaki DKM-500BA"
type textarea "x"
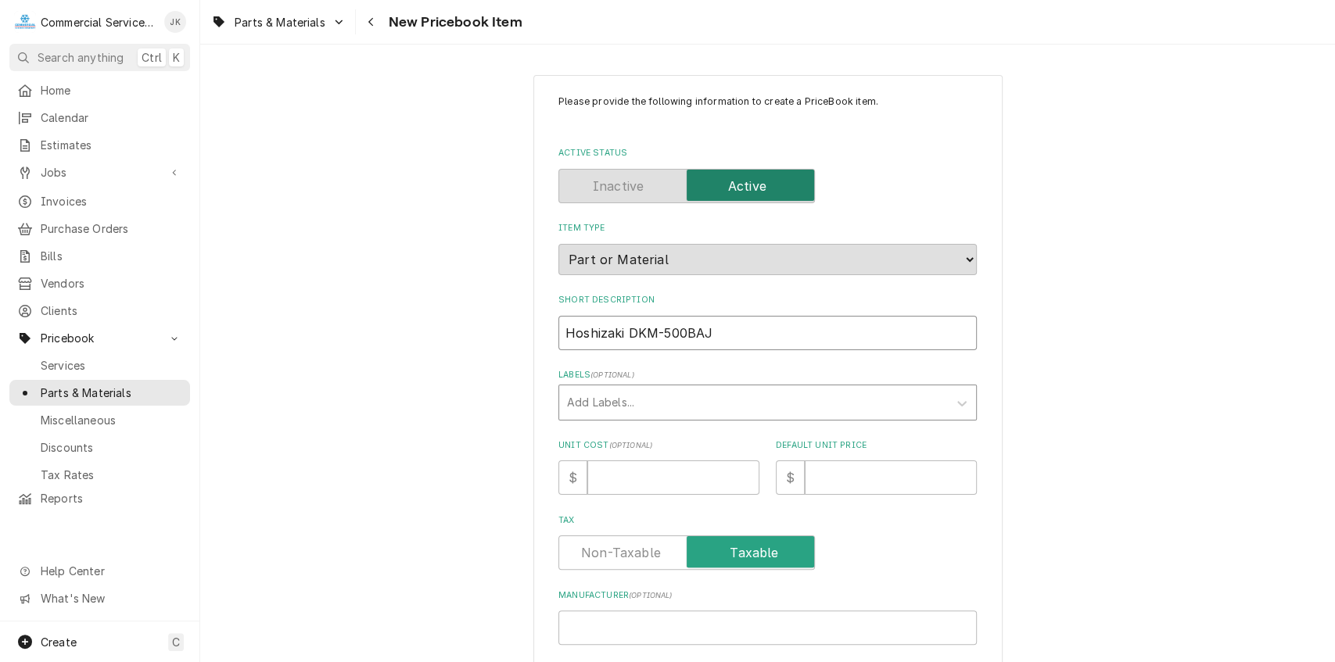
type input "Hoshizaki DKM-500BAJ"
click at [583, 405] on div "Labels" at bounding box center [753, 403] width 373 height 28
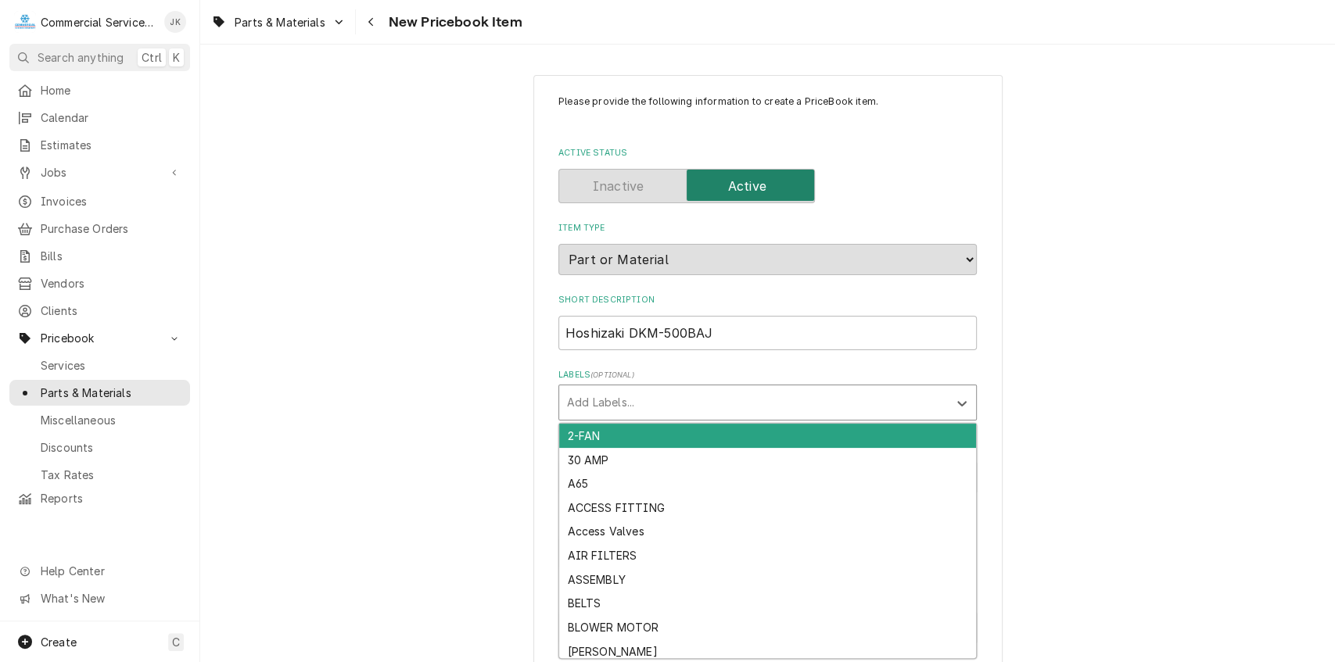
click at [1148, 264] on div "Please provide the following information to create a PriceBook item. Active Sta…" at bounding box center [767, 585] width 1135 height 1049
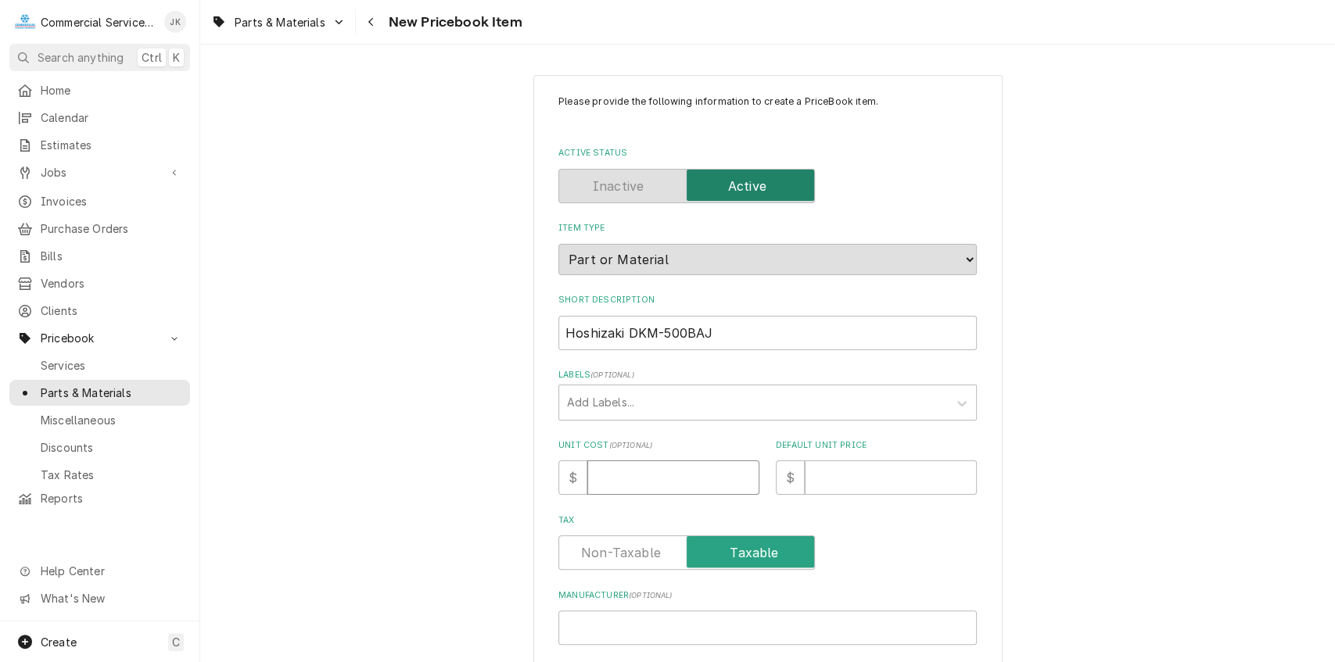
click at [607, 472] on input "Unit Cost ( optional )" at bounding box center [673, 478] width 172 height 34
type textarea "x"
type input "8"
type textarea "x"
type input "80"
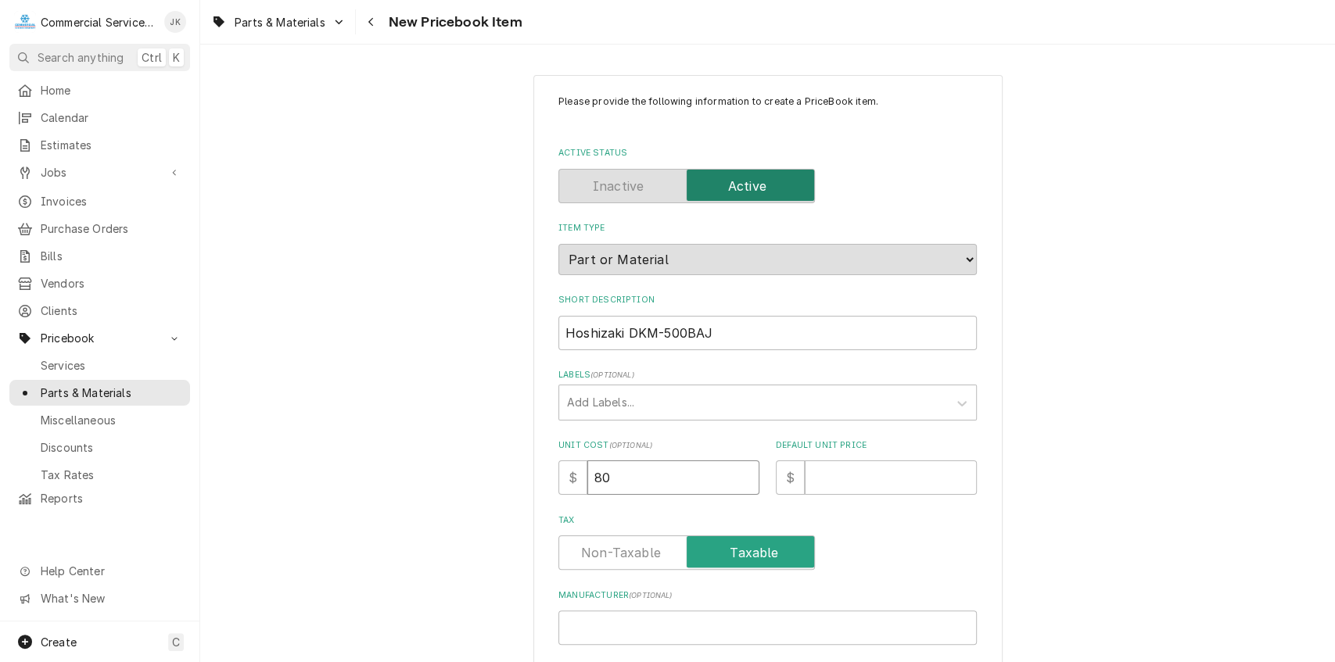
type textarea "x"
type input "805"
type textarea "x"
type input "8058"
type textarea "x"
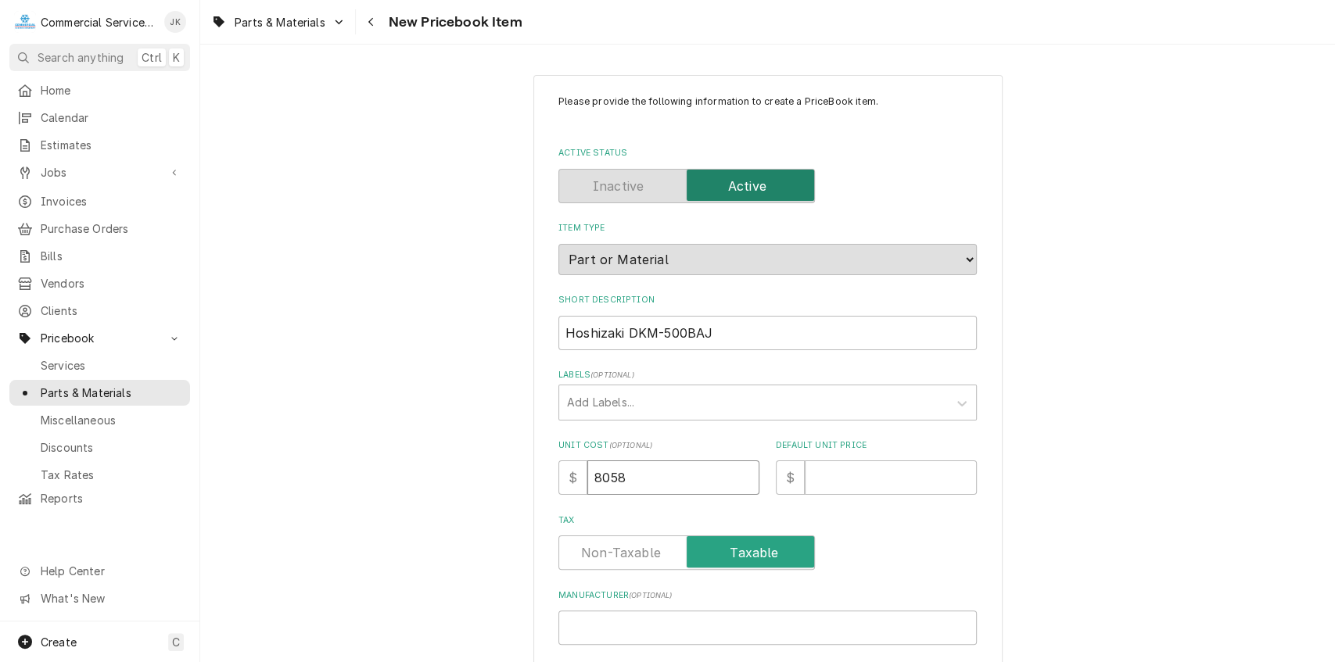
type input "8058.3"
type textarea "x"
type input "8058.38"
click at [843, 471] on input "Default Unit Price" at bounding box center [891, 478] width 172 height 34
type textarea "x"
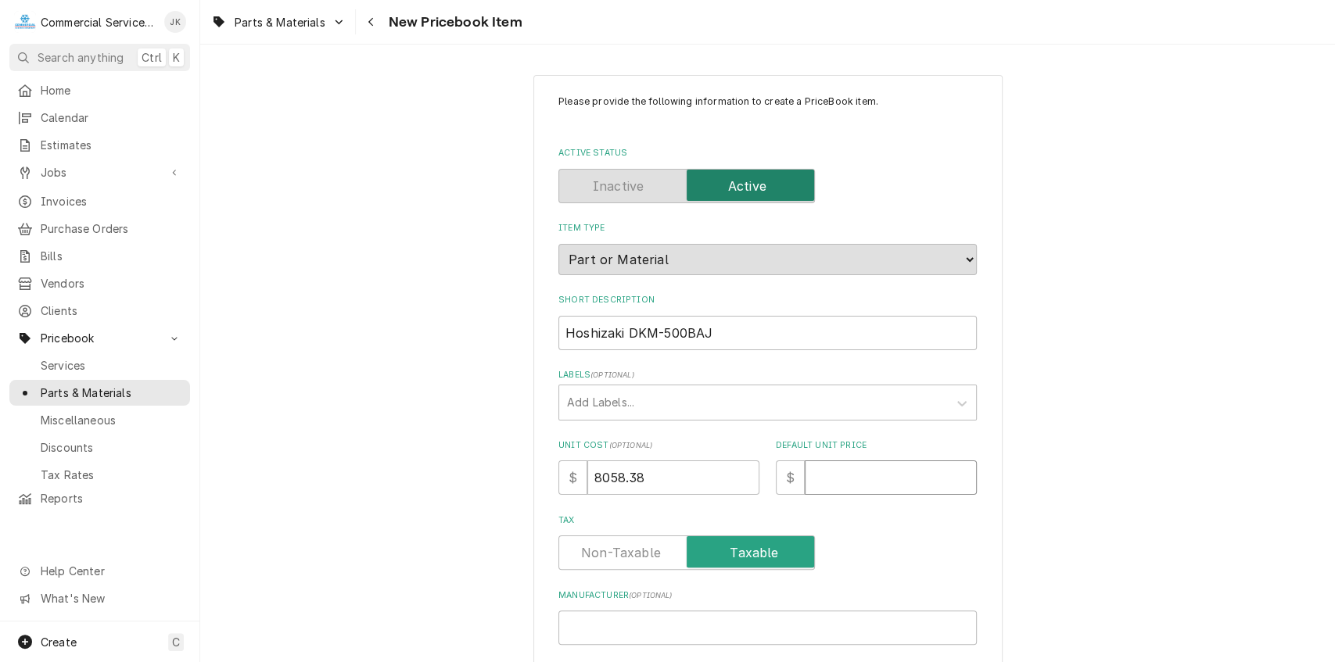
type input "8"
type textarea "x"
type input "80"
type textarea "x"
type input "805"
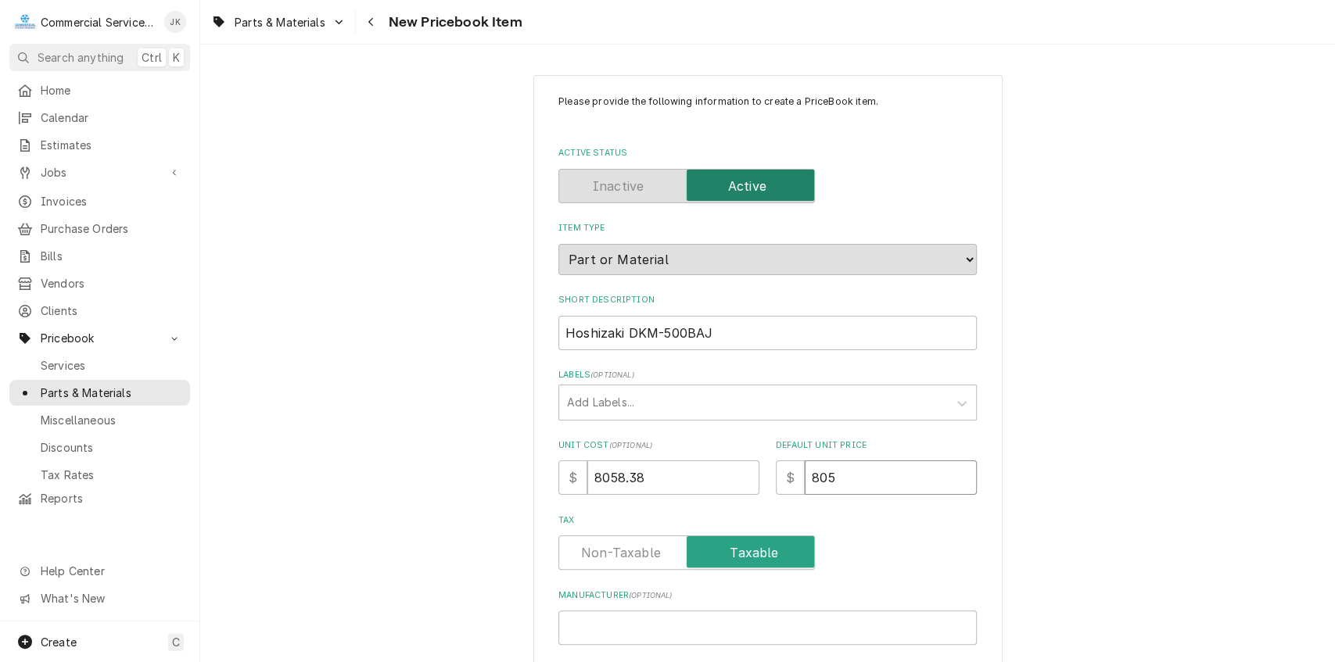
type textarea "x"
type input "8058"
type textarea "x"
type input "8058.3"
type textarea "x"
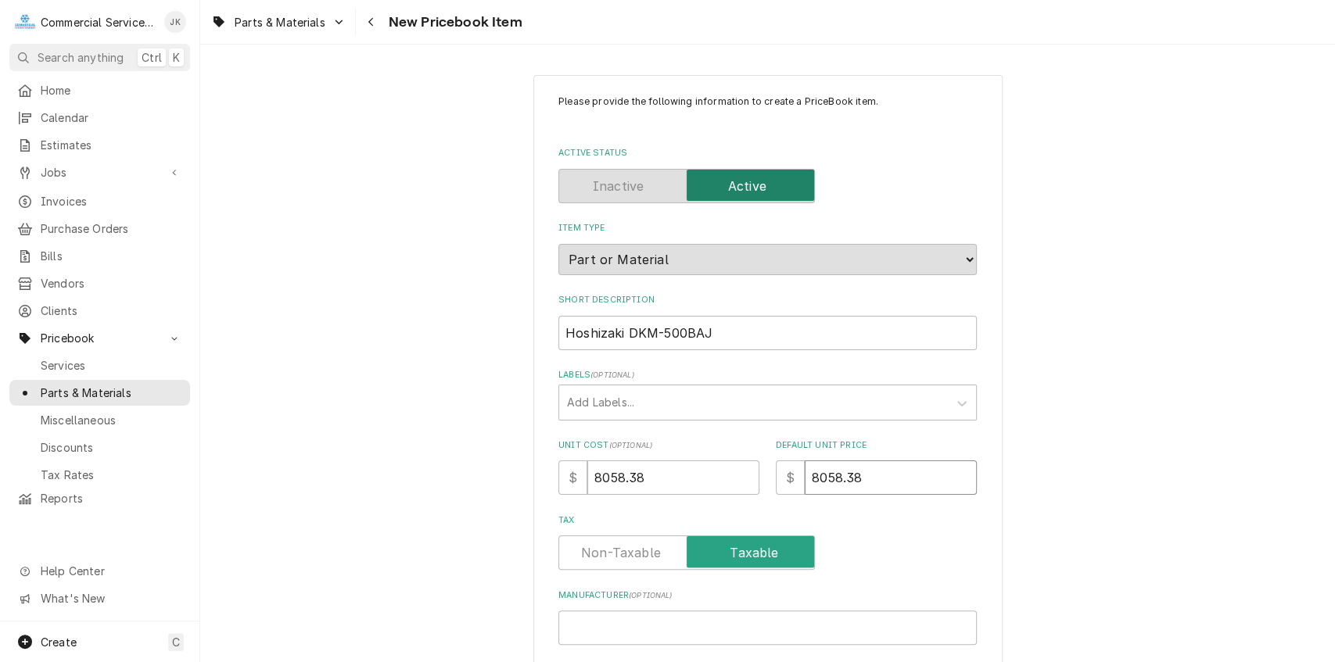
type input "8058.38"
click at [630, 560] on label "Tax" at bounding box center [686, 553] width 257 height 34
click at [630, 560] on input "Tax" at bounding box center [686, 553] width 242 height 34
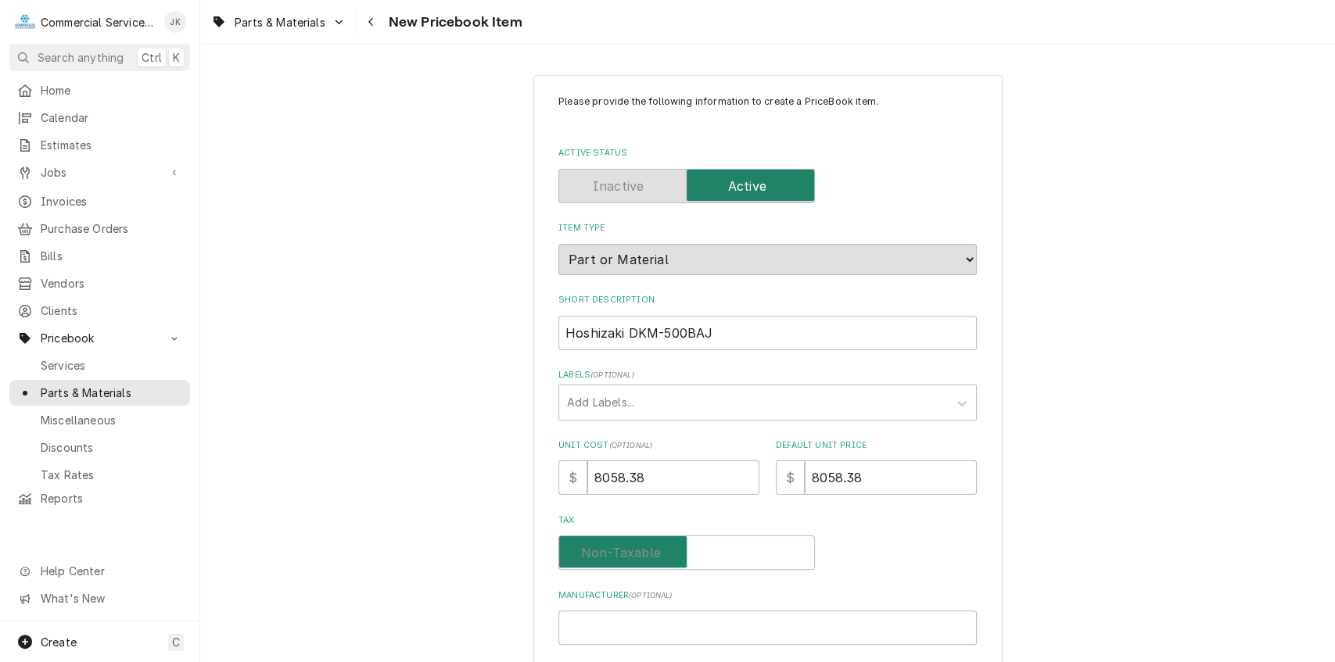
checkbox input "false"
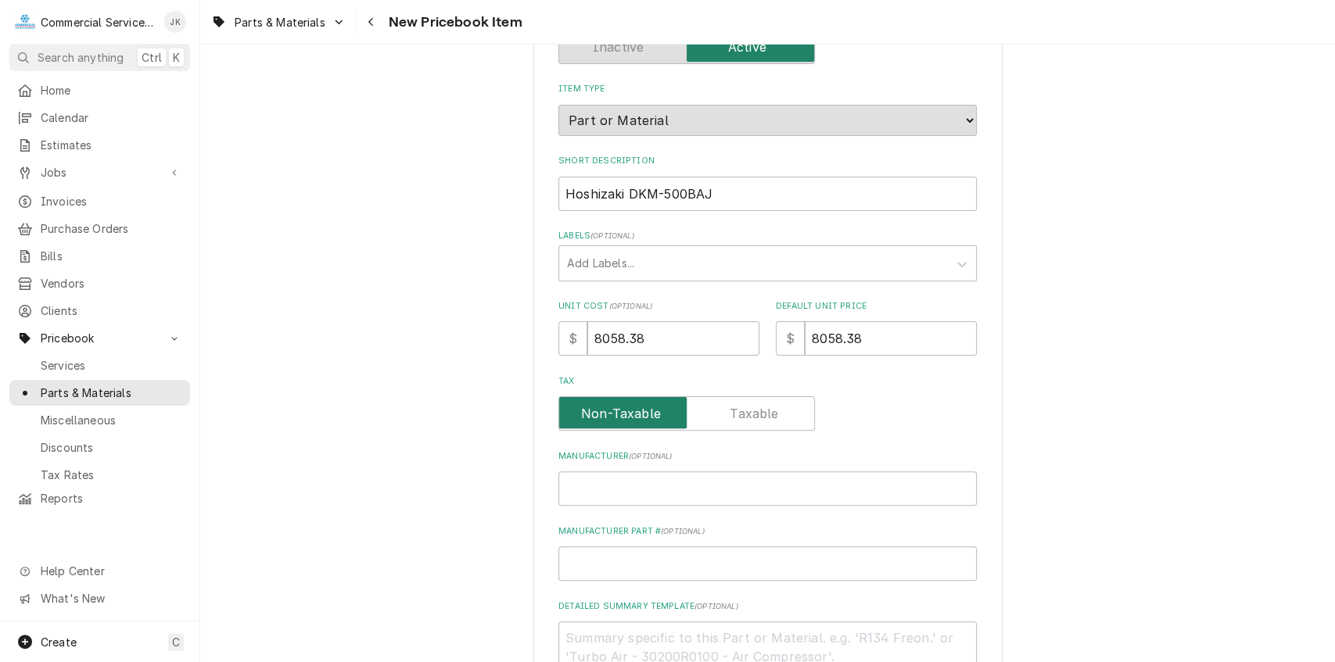
scroll to position [171, 0]
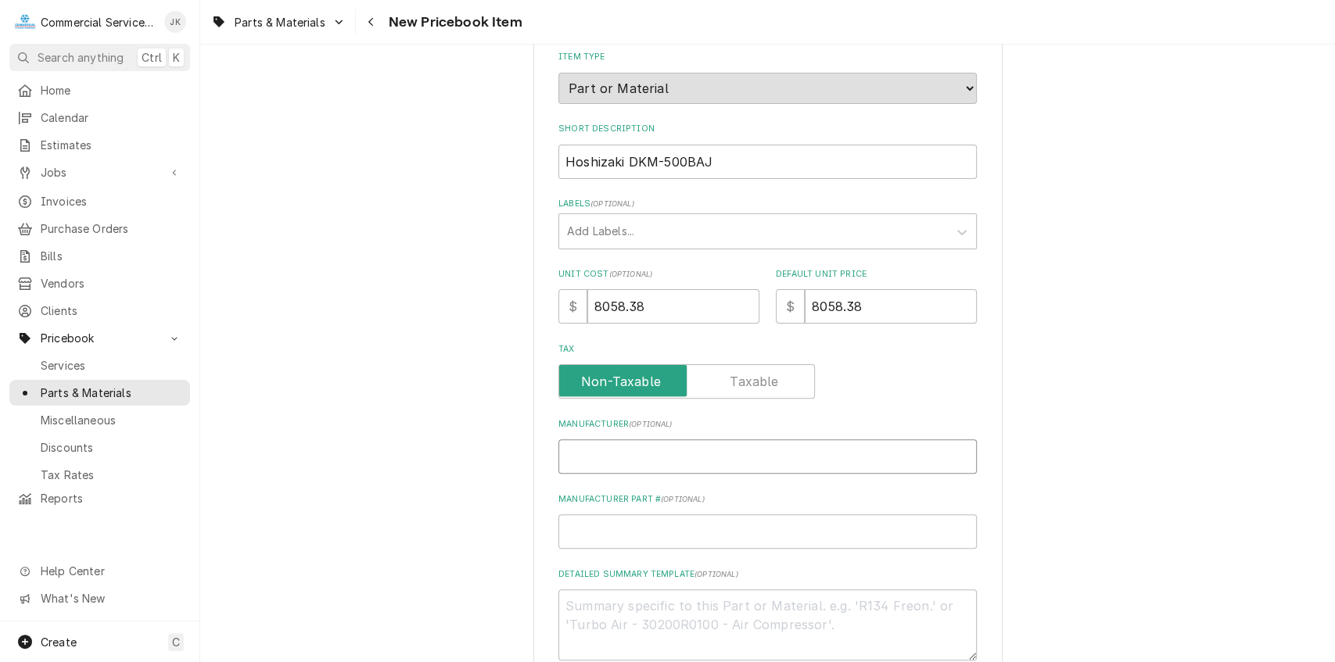
click at [612, 458] on input "Manufacturer ( optional )" at bounding box center [767, 457] width 418 height 34
type textarea "x"
type input "H"
type textarea "x"
type input "Ho"
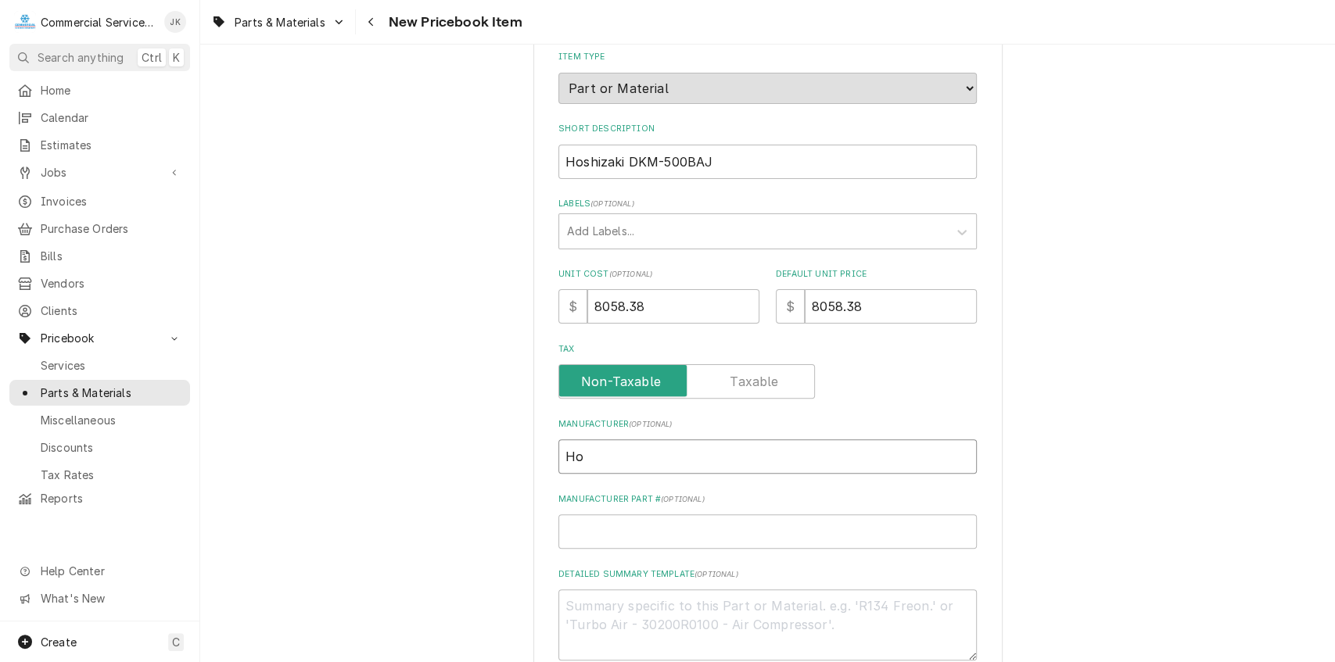
type textarea "x"
type input "Hos"
type textarea "x"
type input "Hosh"
type textarea "x"
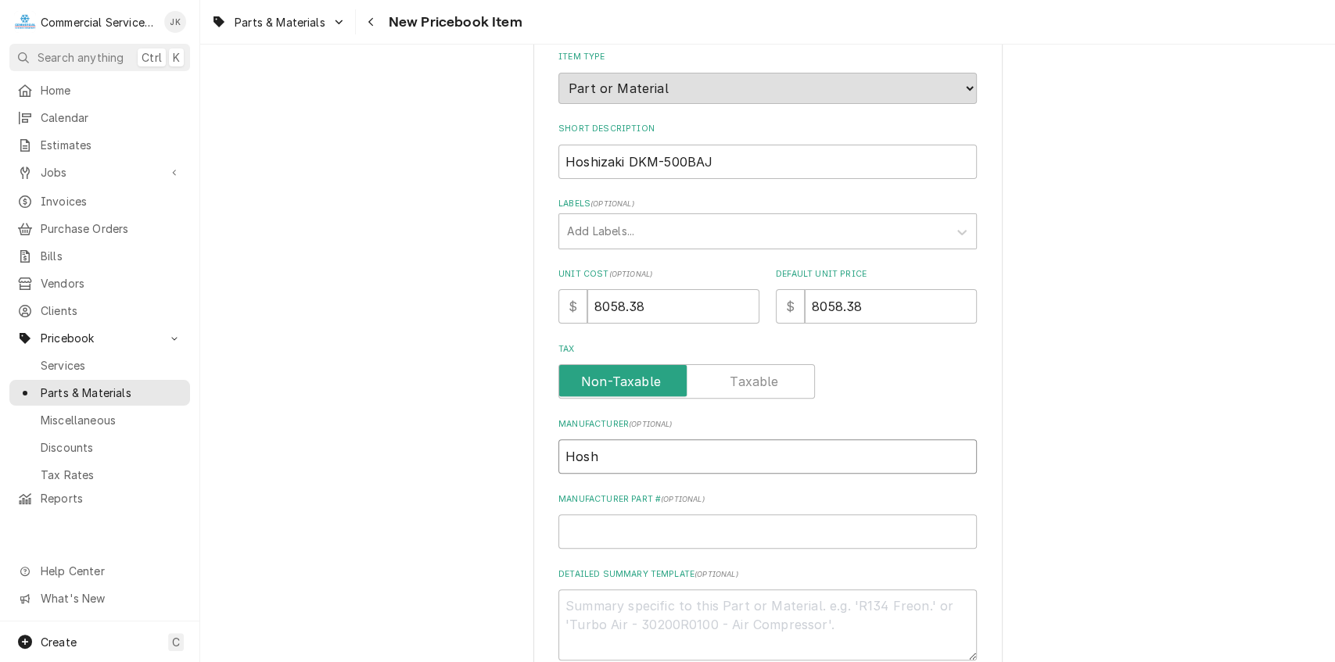
type input "Hoshi"
type textarea "x"
type input "Hoshiz"
type textarea "x"
type input "Hoshiza"
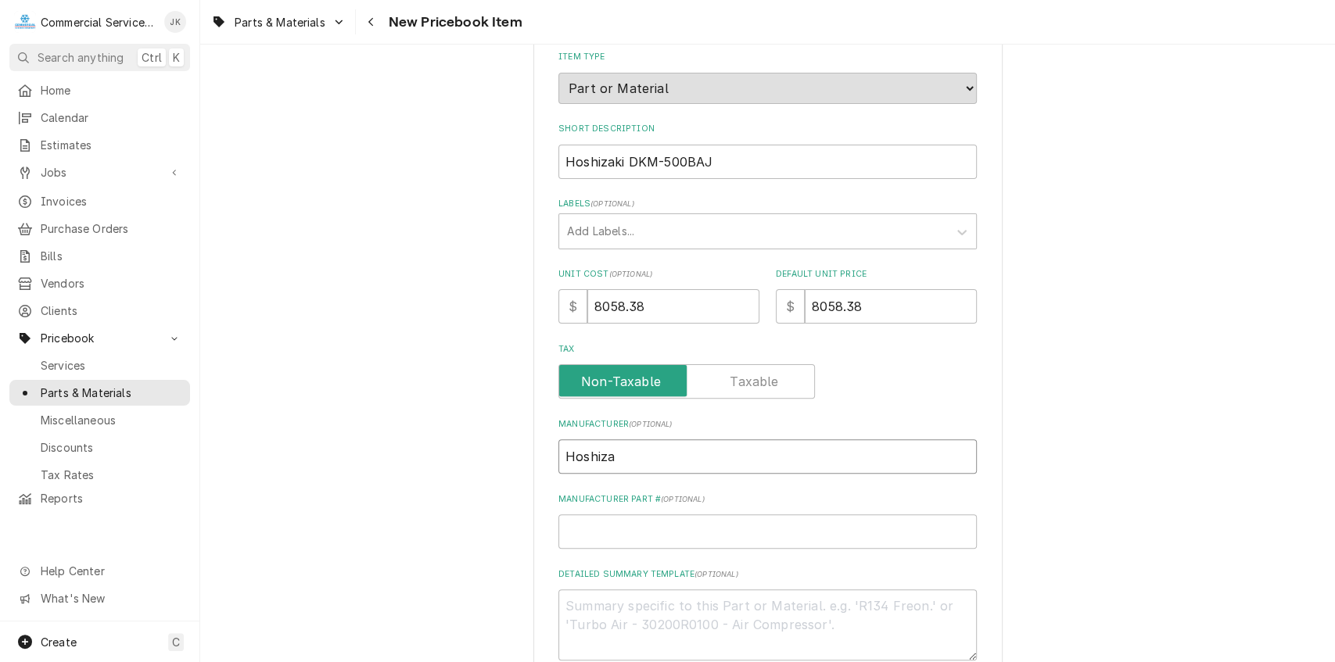
type textarea "x"
type input "Hoshizak"
type textarea "x"
type input "Hoshizaki"
click at [563, 535] on input "Manufacturer Part # ( optional )" at bounding box center [767, 532] width 418 height 34
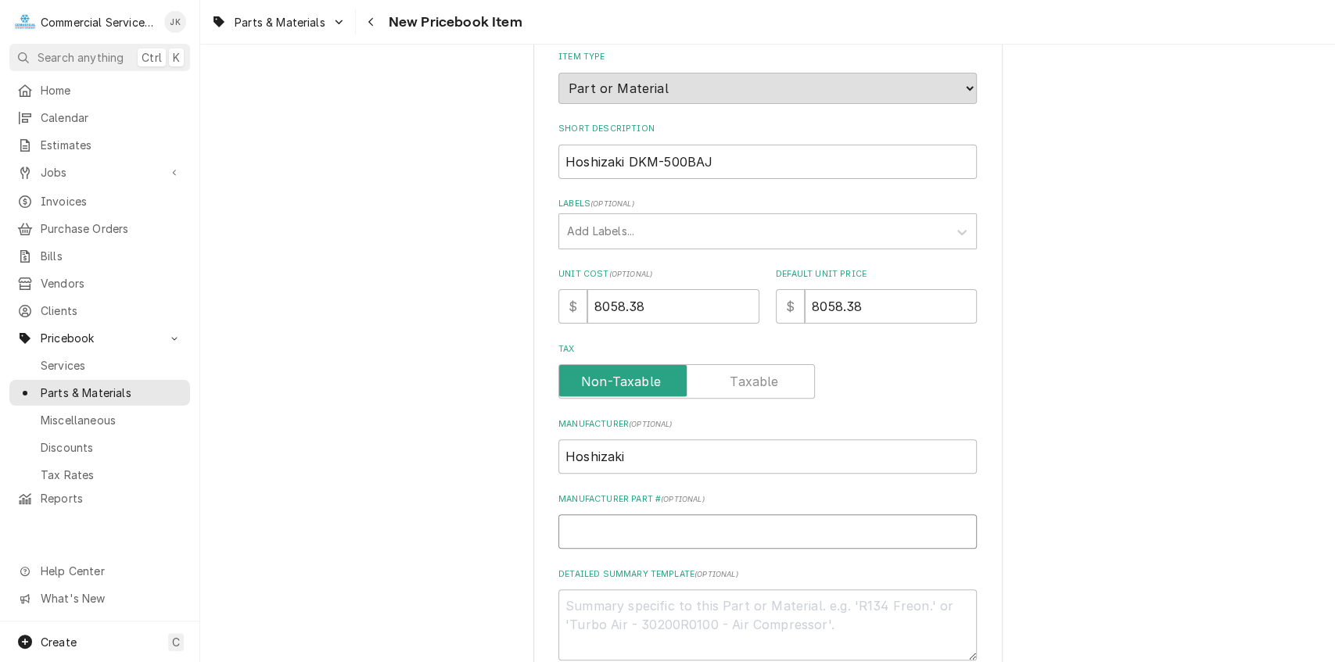
type textarea "x"
type input "D"
type textarea "x"
type input "DK"
type textarea "x"
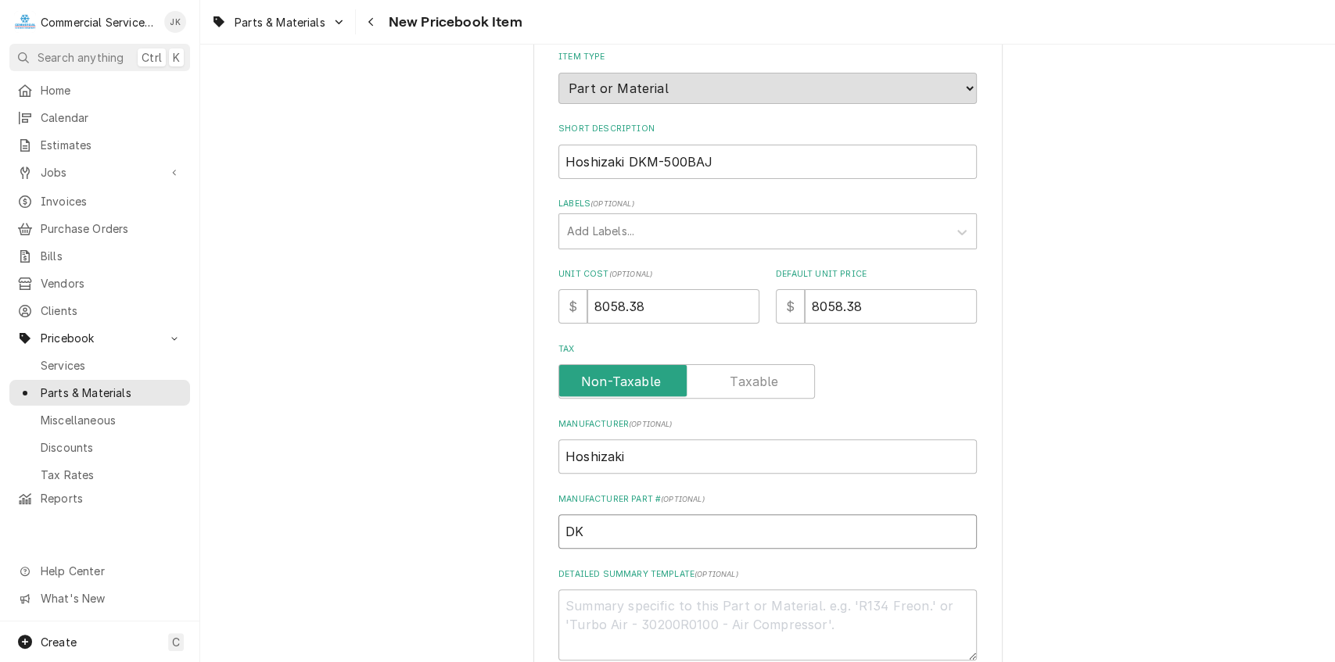
type input "DKM"
type textarea "x"
type input "DKM-"
type textarea "x"
type input "DKM-5"
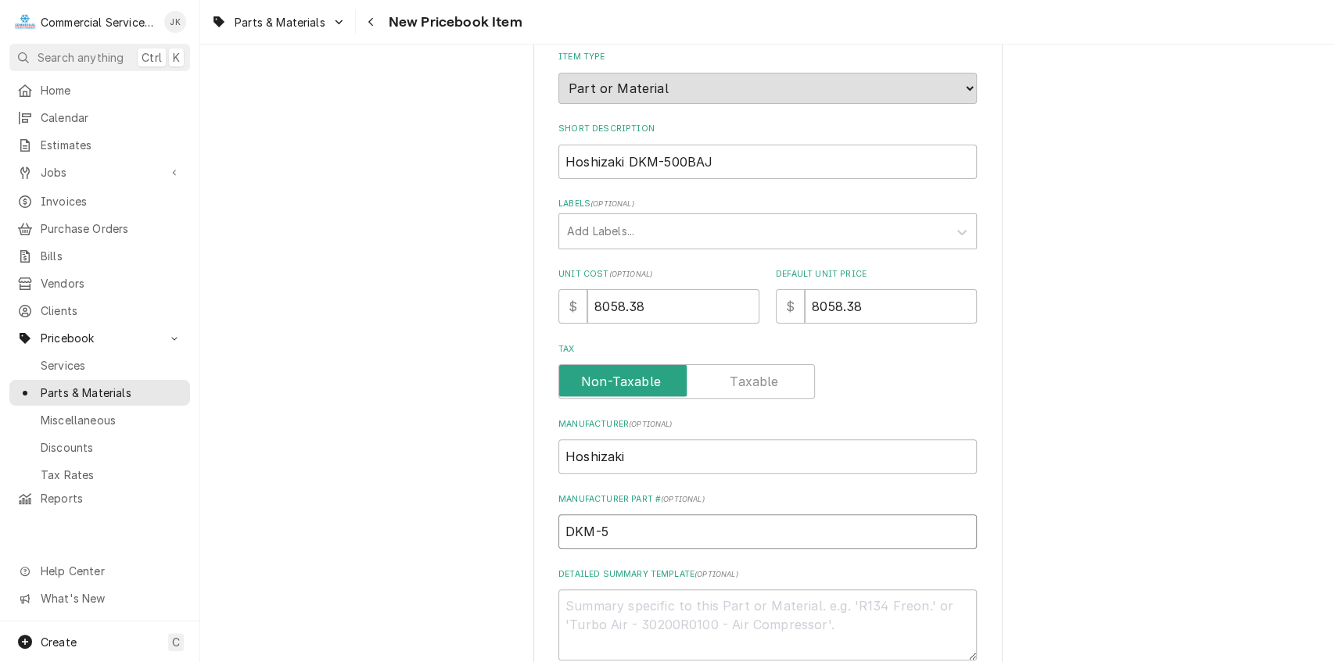
type textarea "x"
type input "DKM-50"
type textarea "x"
type input "DKM-500"
type textarea "x"
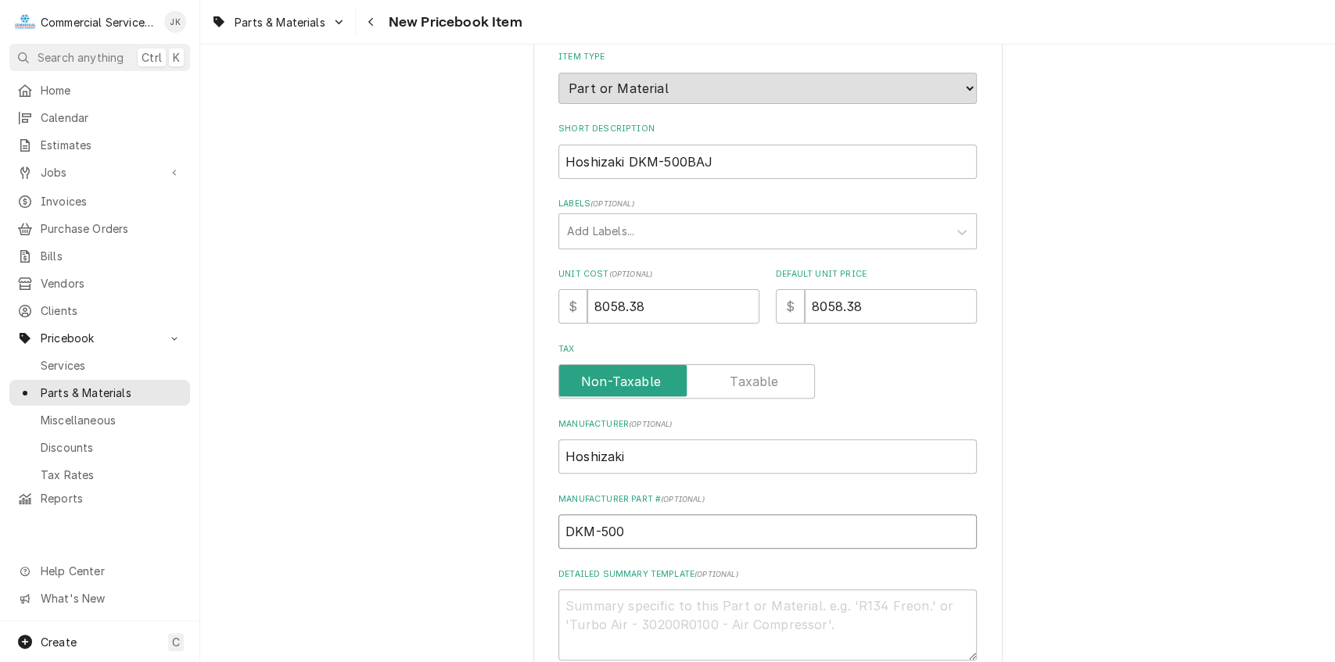
type input "DKM-500B"
type textarea "x"
type input "DKM-500BA"
type textarea "x"
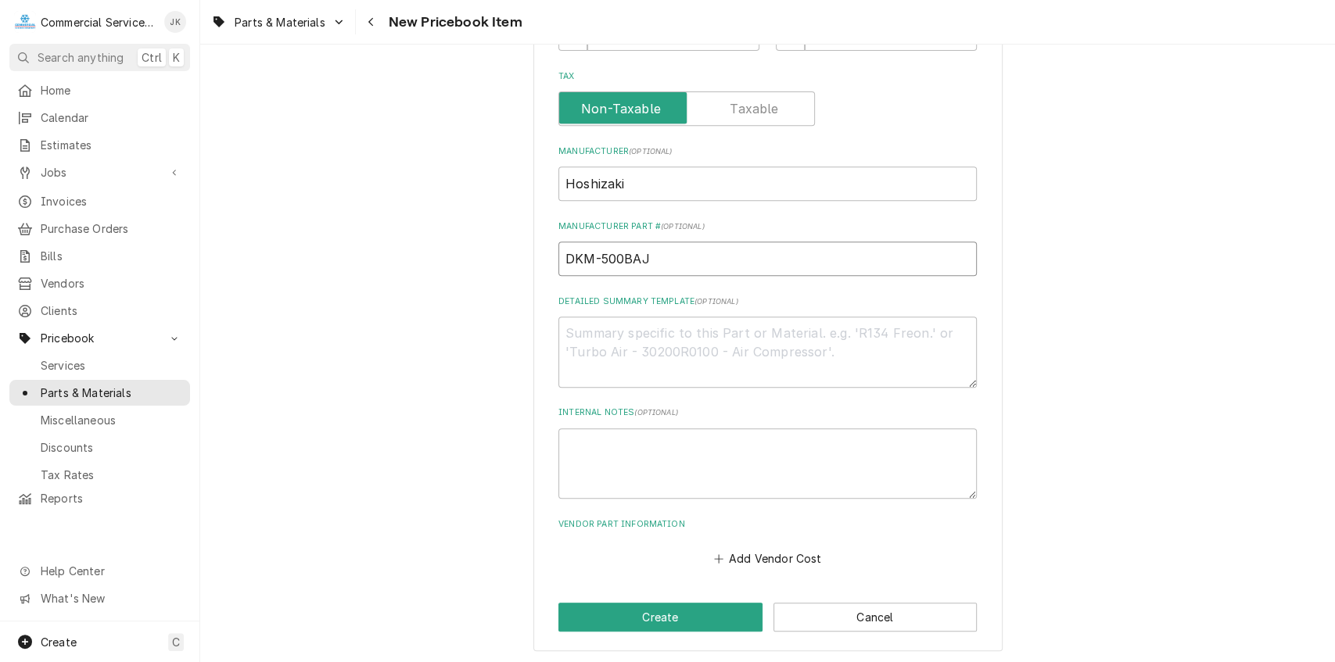
scroll to position [447, 0]
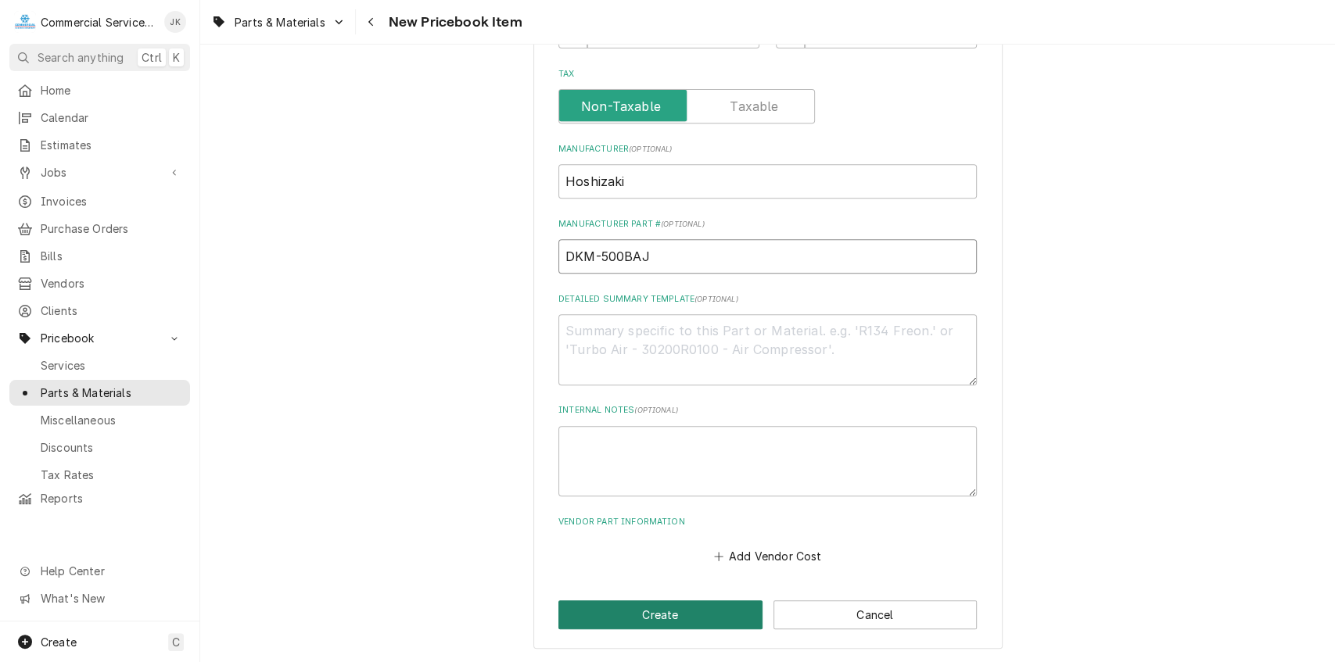
type input "DKM-500BAJ"
click at [669, 615] on button "Create" at bounding box center [660, 615] width 204 height 29
type textarea "x"
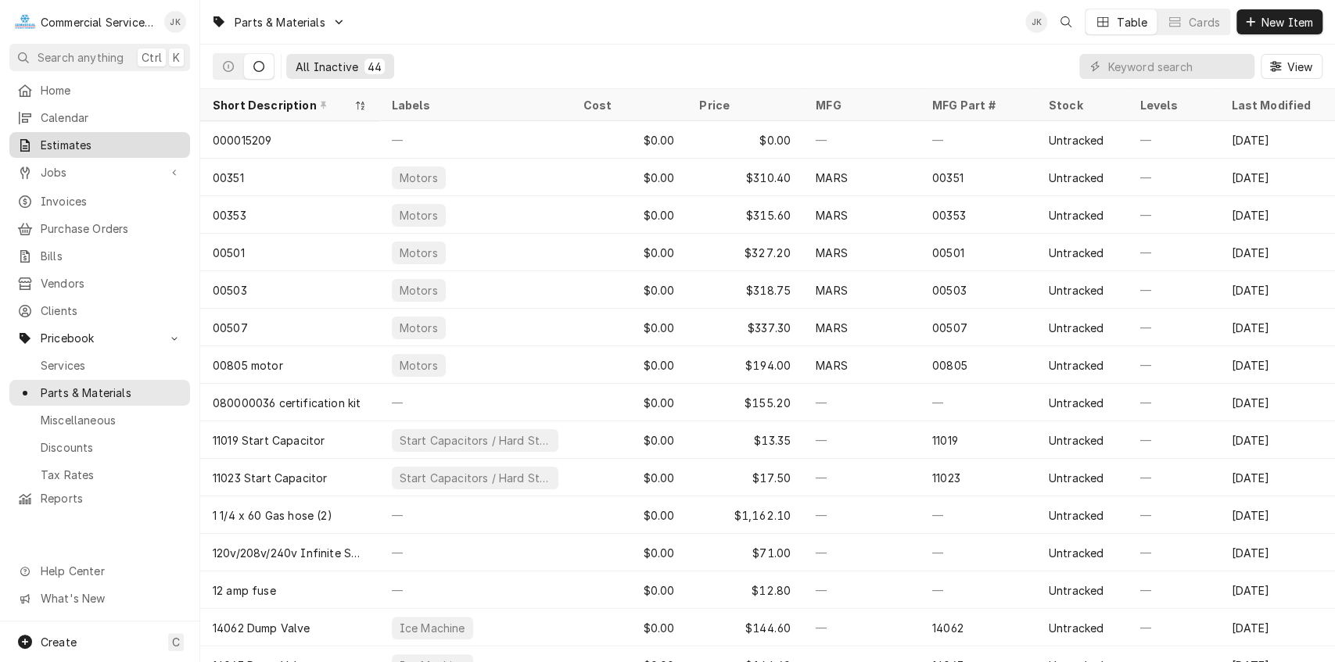
click at [93, 141] on span "Estimates" at bounding box center [112, 145] width 142 height 16
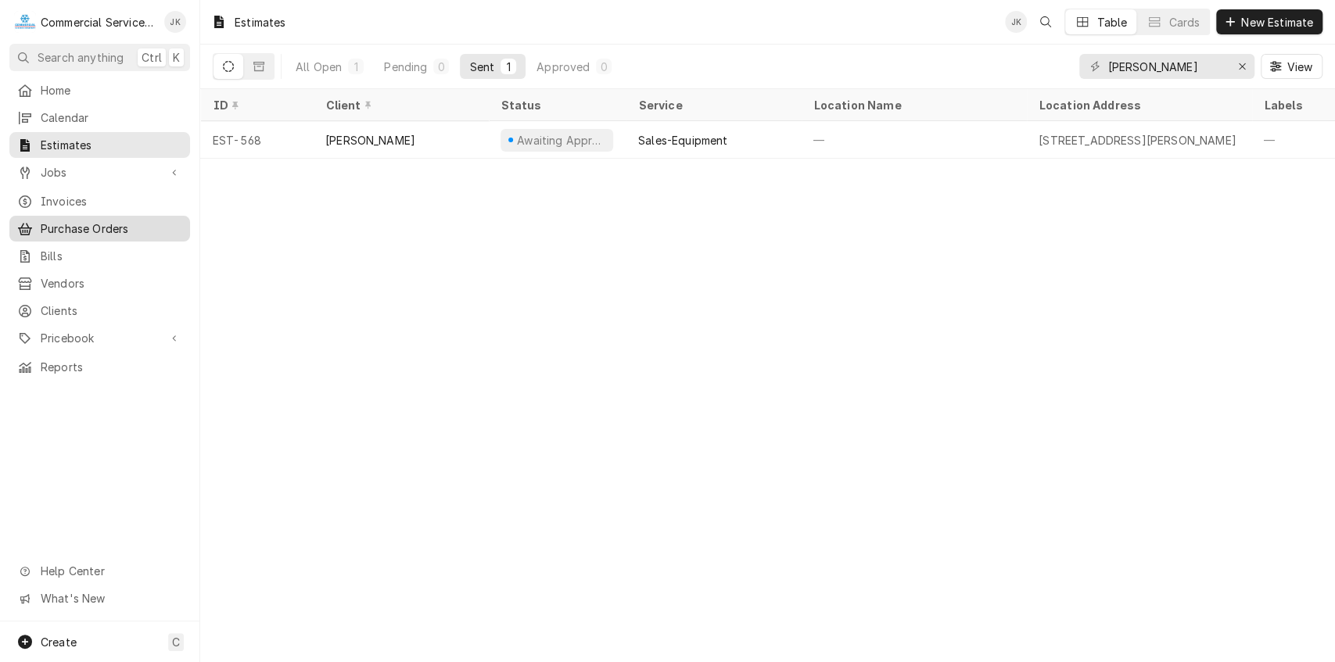
click at [102, 221] on span "Purchase Orders" at bounding box center [112, 229] width 142 height 16
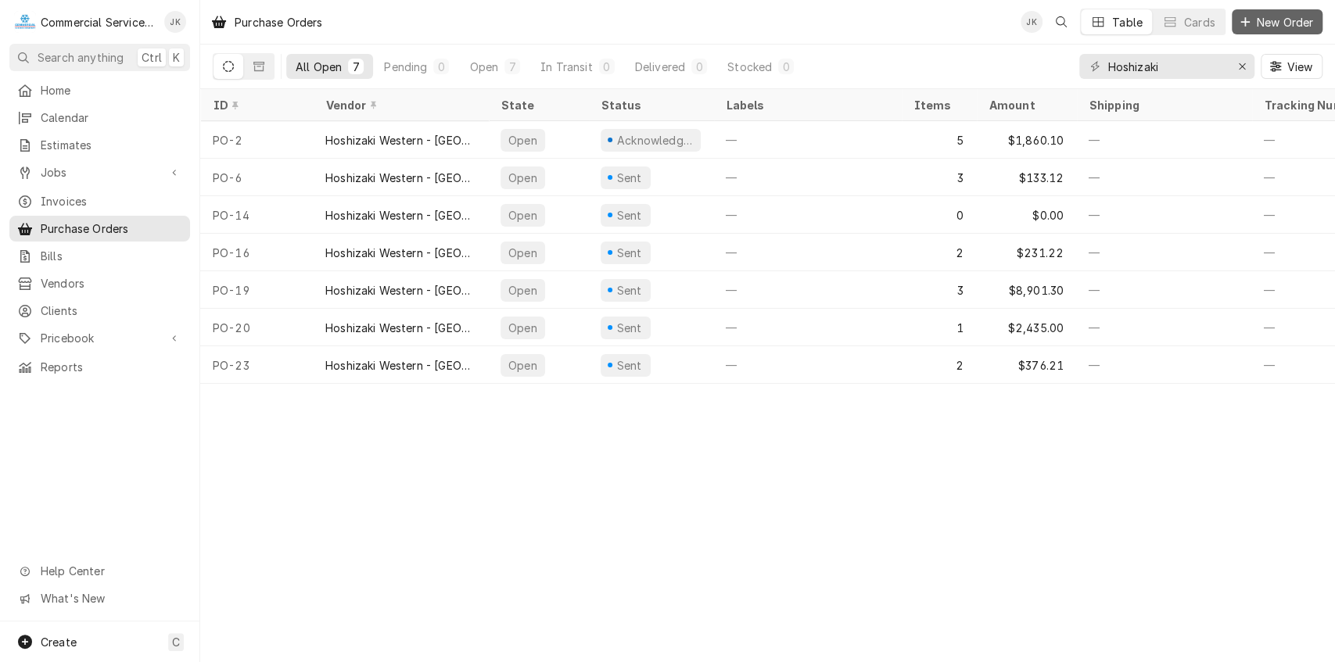
click at [1265, 19] on span "New Order" at bounding box center [1285, 22] width 63 height 16
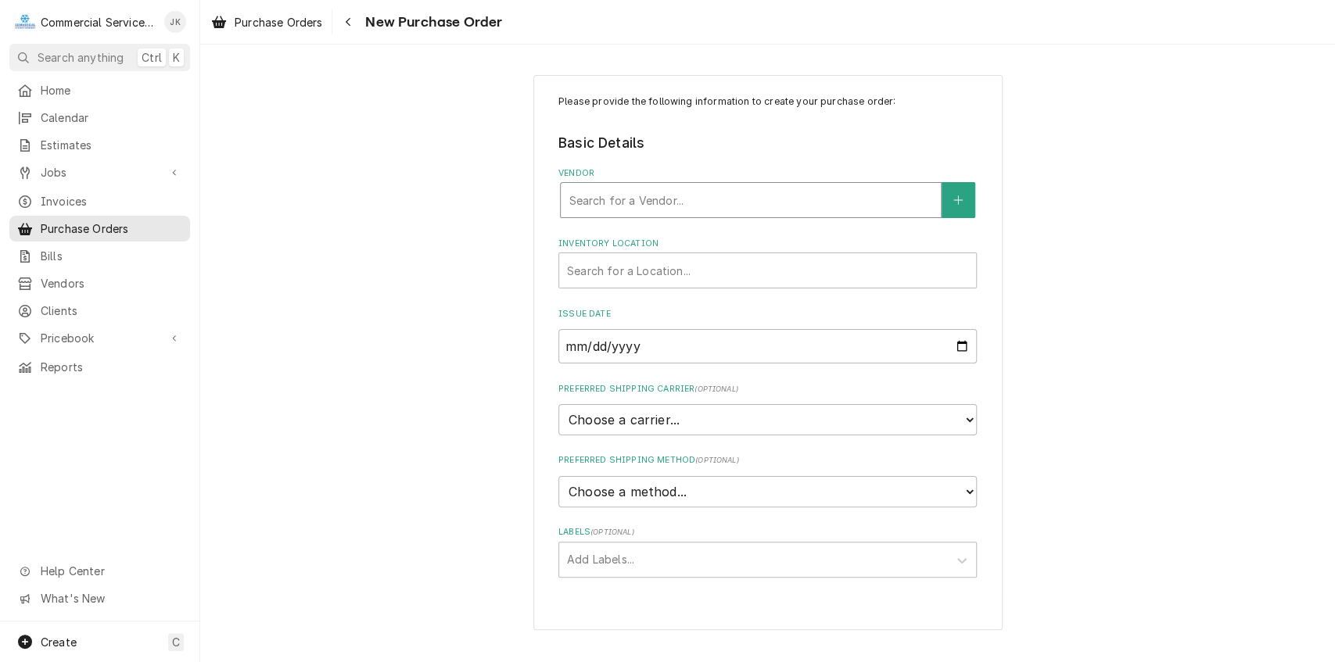
click at [723, 206] on div "Vendor" at bounding box center [751, 200] width 364 height 28
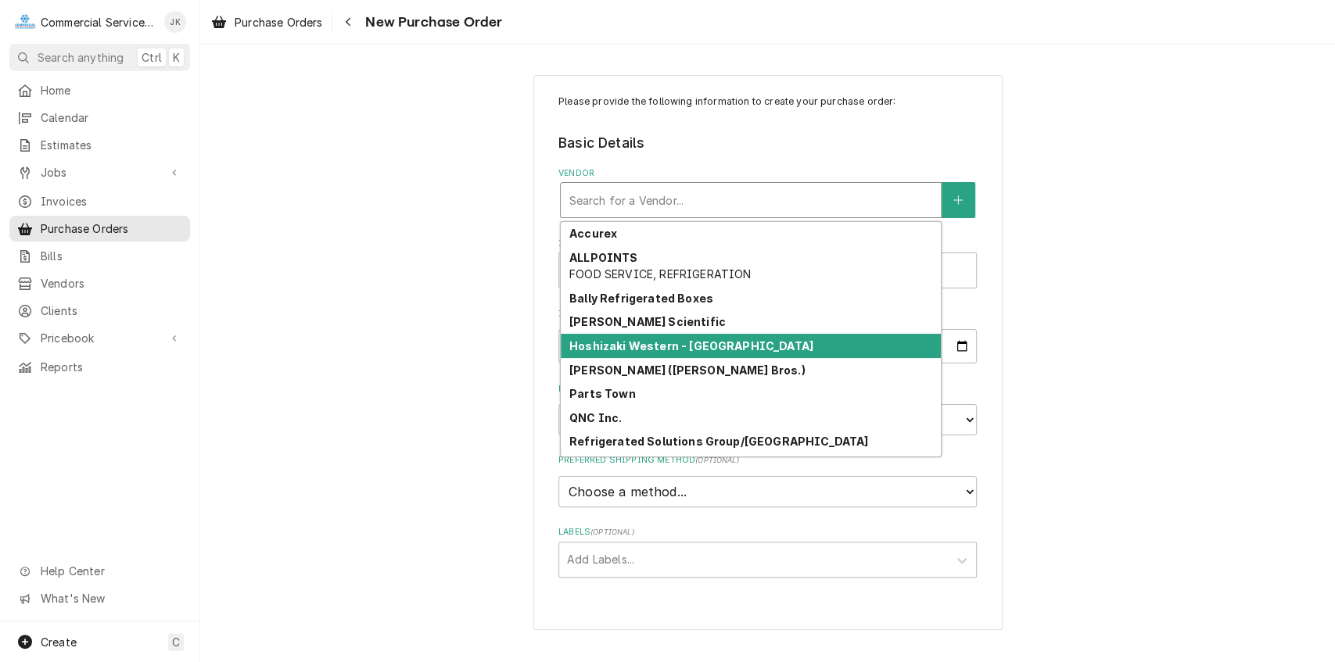
click at [652, 340] on strong "Hoshizaki Western - [GEOGRAPHIC_DATA]" at bounding box center [691, 345] width 244 height 13
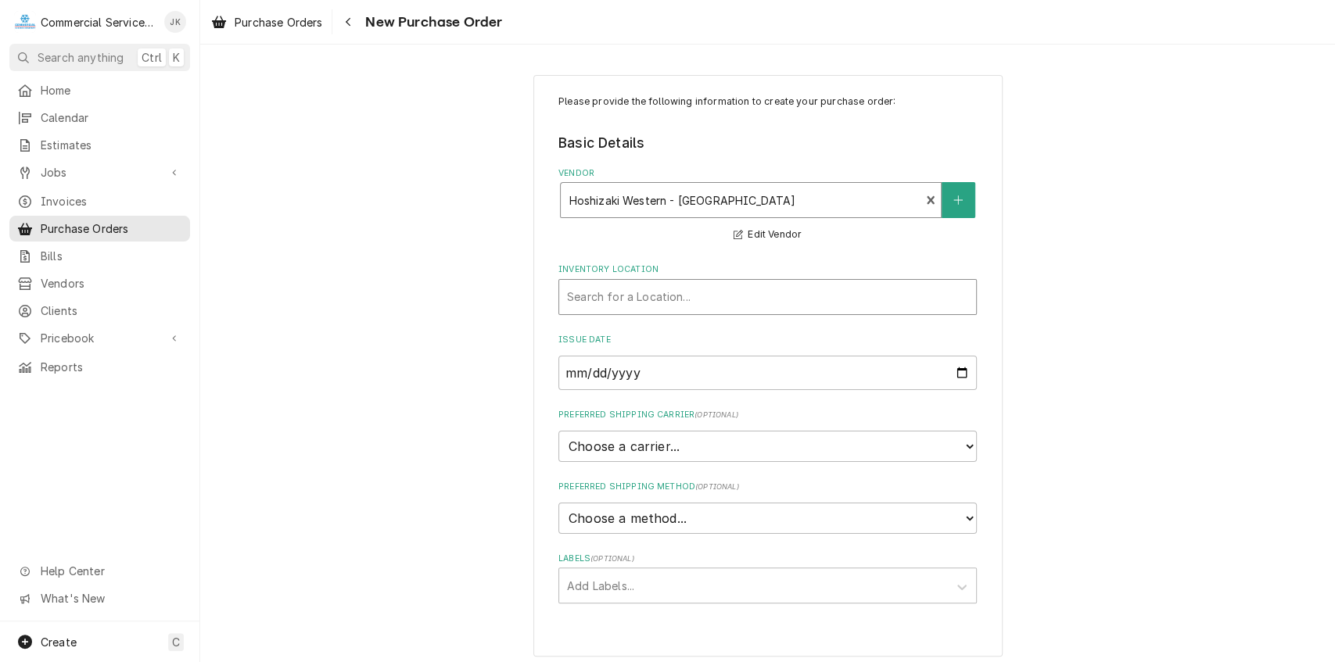
click at [572, 295] on div "Inventory Location" at bounding box center [767, 297] width 401 height 28
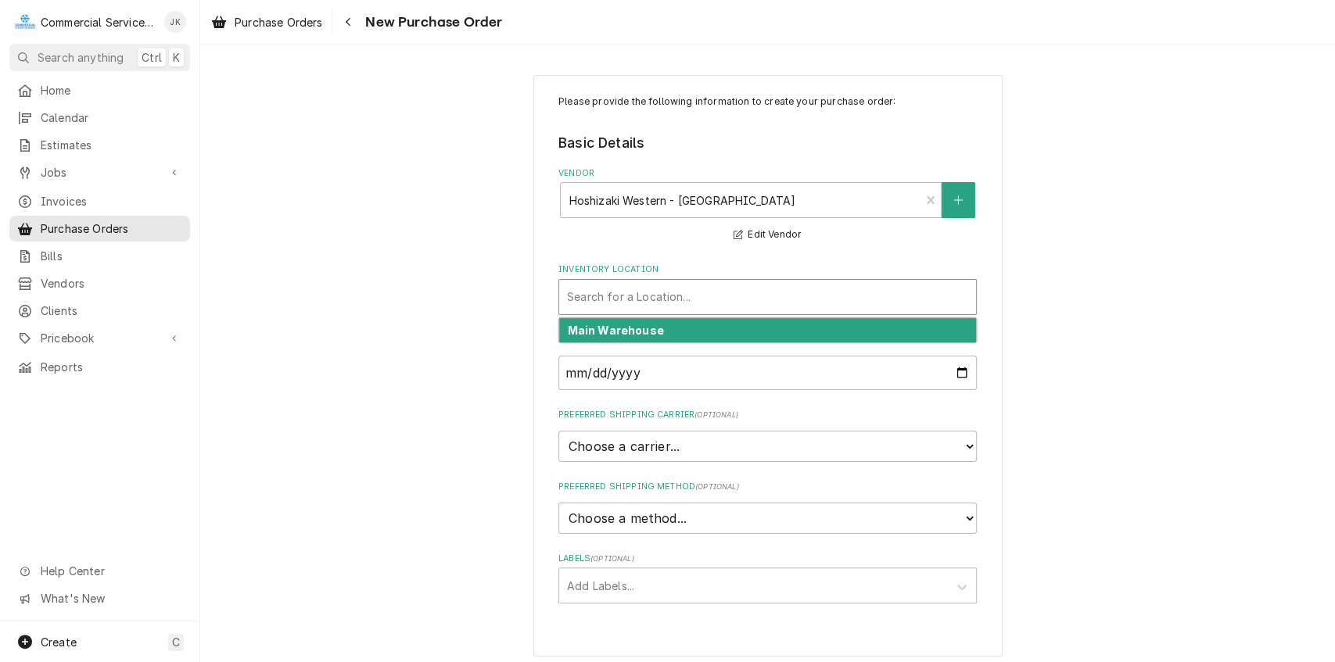
click at [582, 330] on strong "Main Warehouse" at bounding box center [616, 330] width 96 height 13
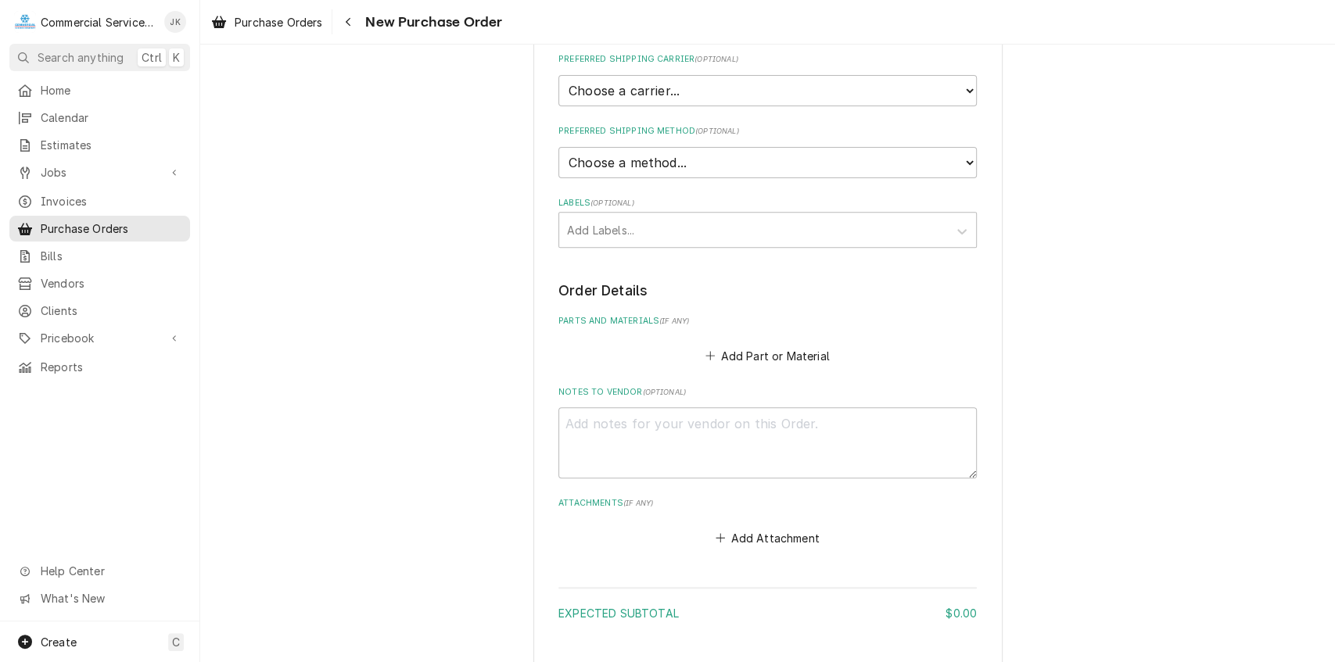
scroll to position [379, 0]
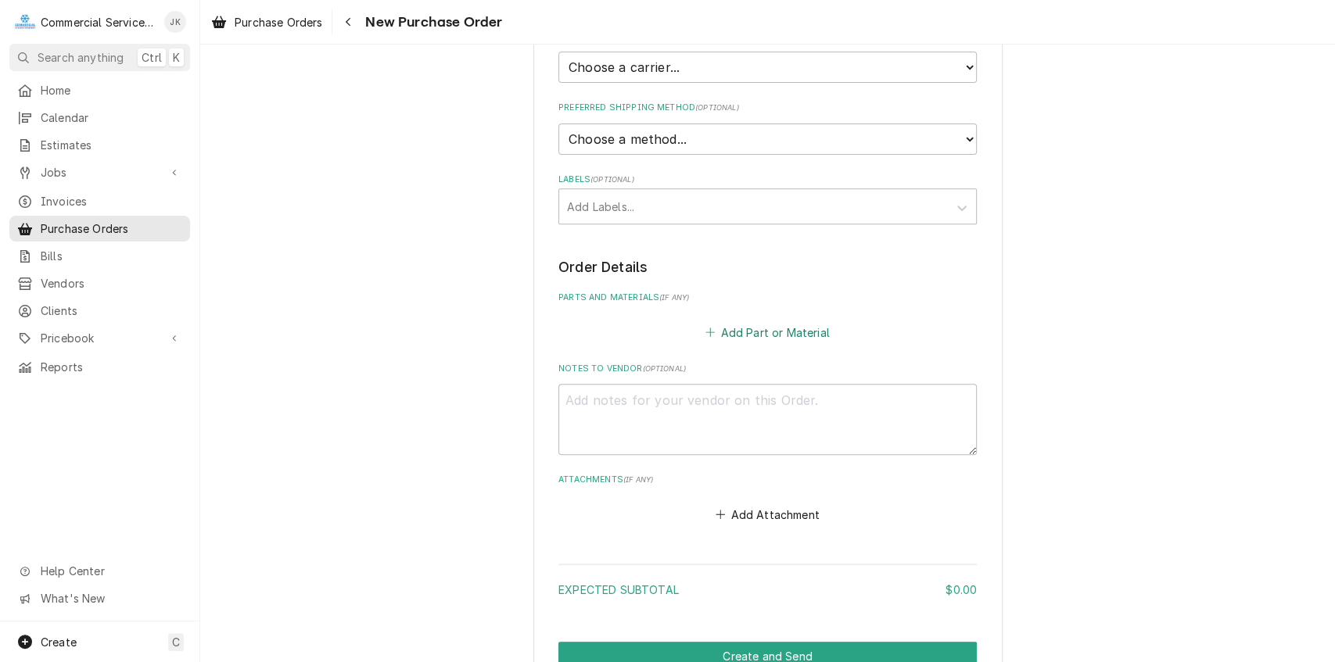
click at [733, 333] on button "Add Part or Material" at bounding box center [767, 332] width 129 height 22
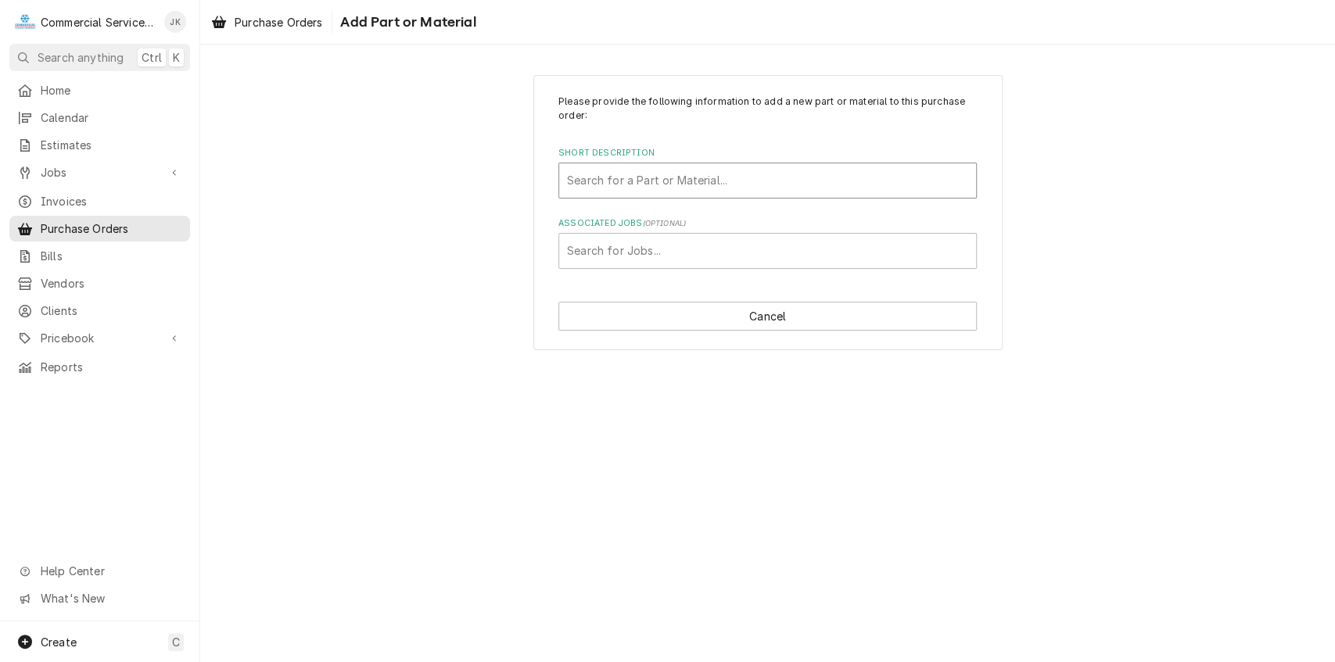
click at [576, 178] on div "Short Description" at bounding box center [767, 181] width 401 height 28
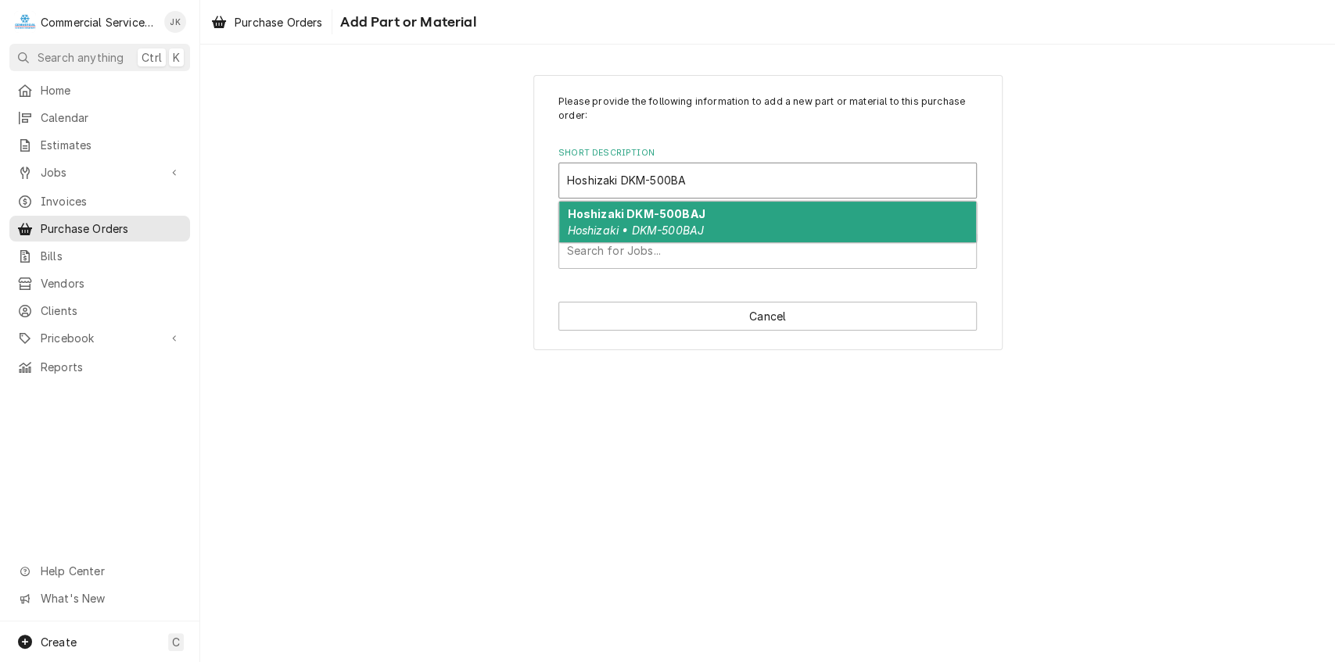
type input "Hoshizaki DKM-500BAJ"
click at [640, 210] on strong "Hoshizaki DKM-500BAJ" at bounding box center [637, 213] width 138 height 13
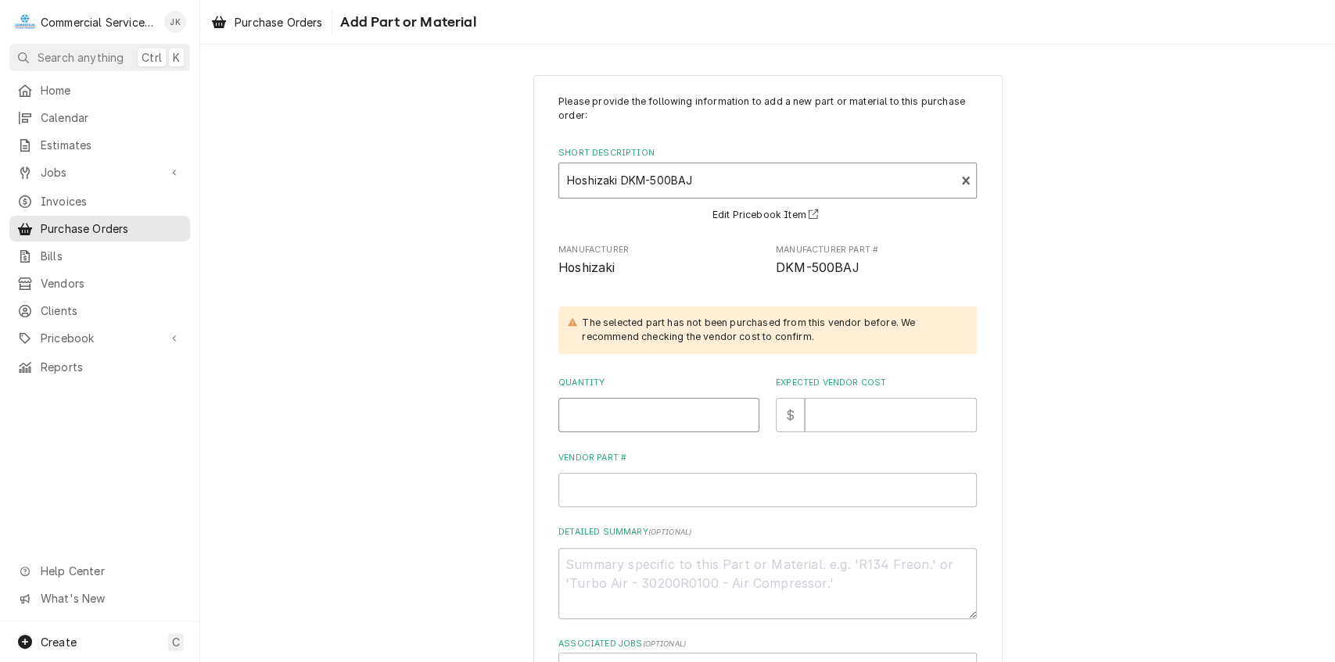
click at [596, 404] on input "Quantity" at bounding box center [658, 415] width 201 height 34
type textarea "x"
type input "1"
click at [831, 419] on input "Expected Vendor Cost" at bounding box center [891, 415] width 172 height 34
type textarea "x"
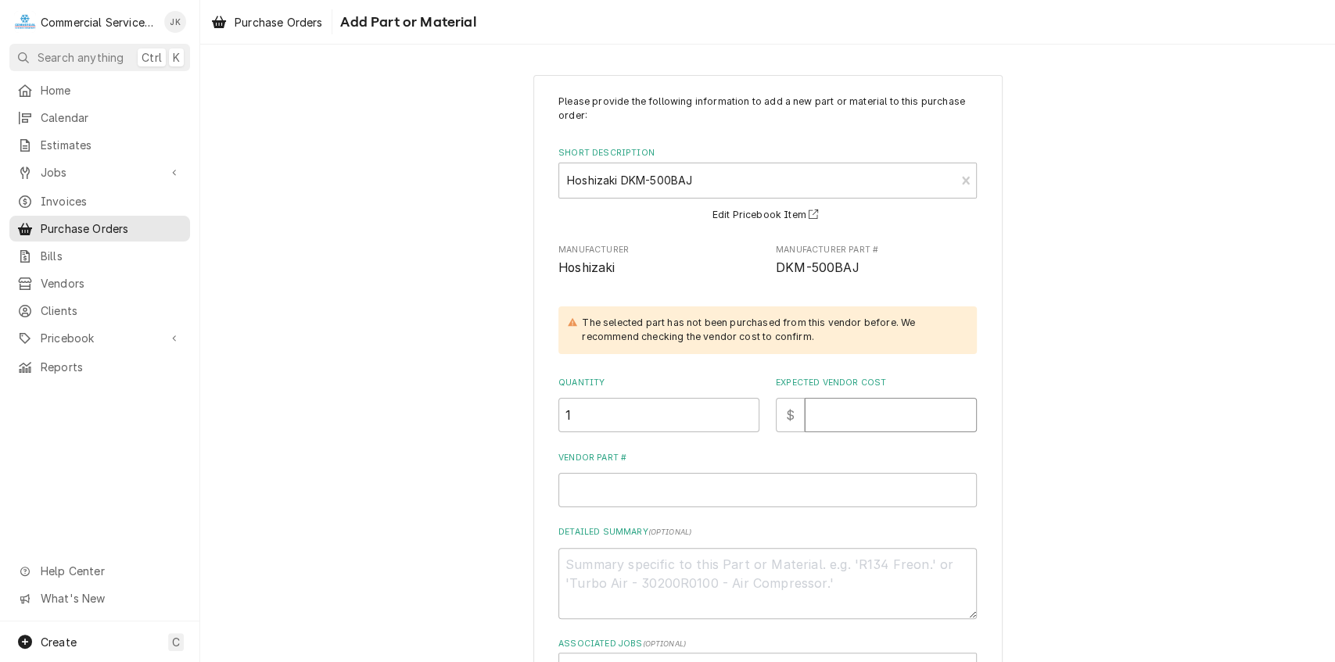
type input "8"
type textarea "x"
type input "80"
type textarea "x"
type input "805"
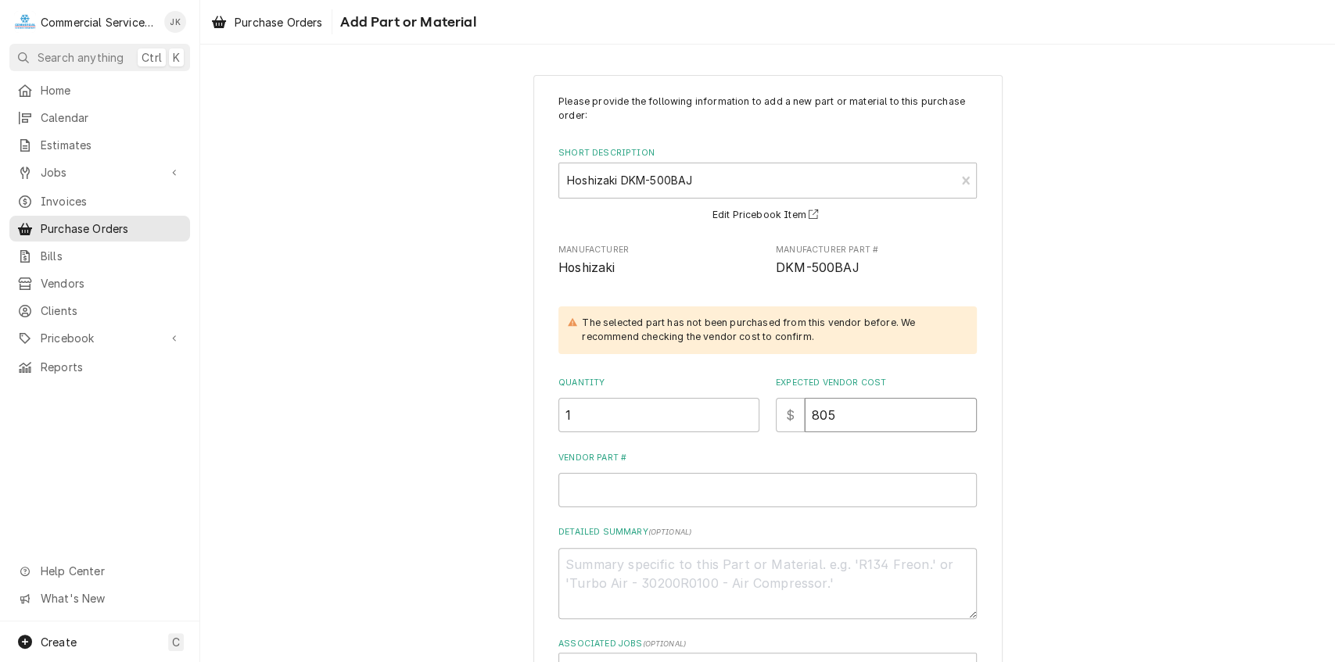
type textarea "x"
type input "8058"
type textarea "x"
type input "8058.3"
type textarea "x"
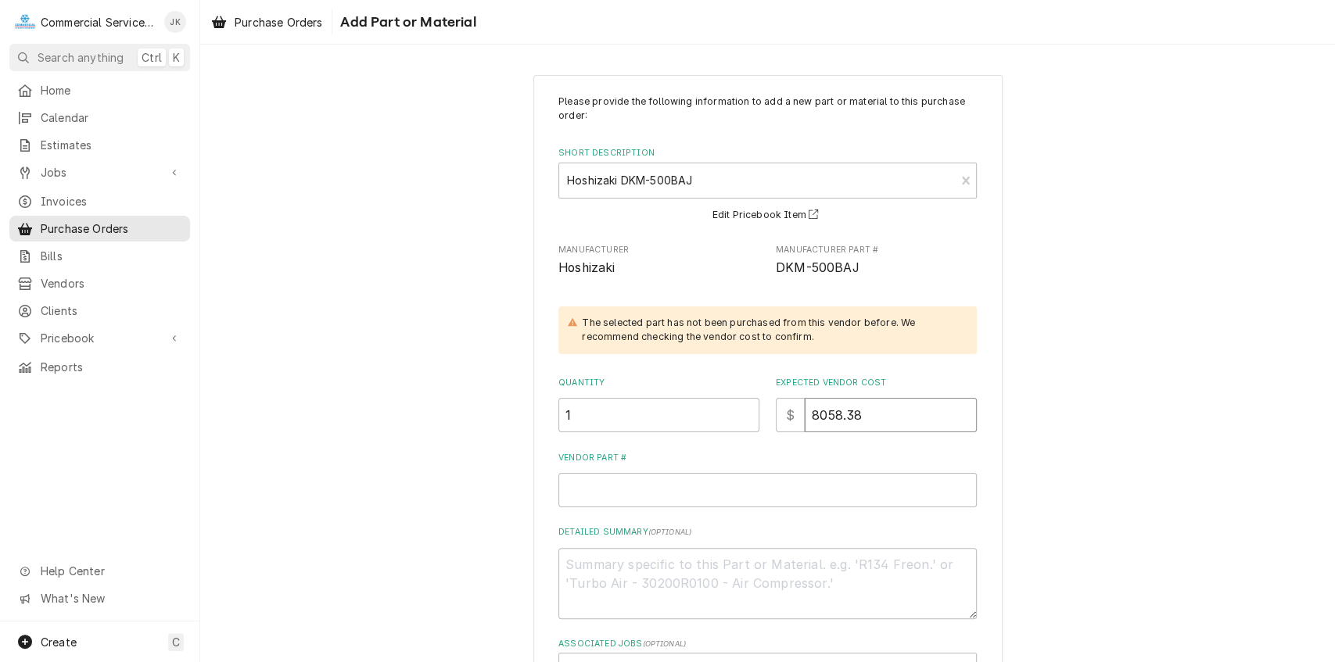
type input "8058.38"
click at [593, 502] on input "Vendor Part #" at bounding box center [767, 490] width 418 height 34
type textarea "x"
type input "D"
type textarea "x"
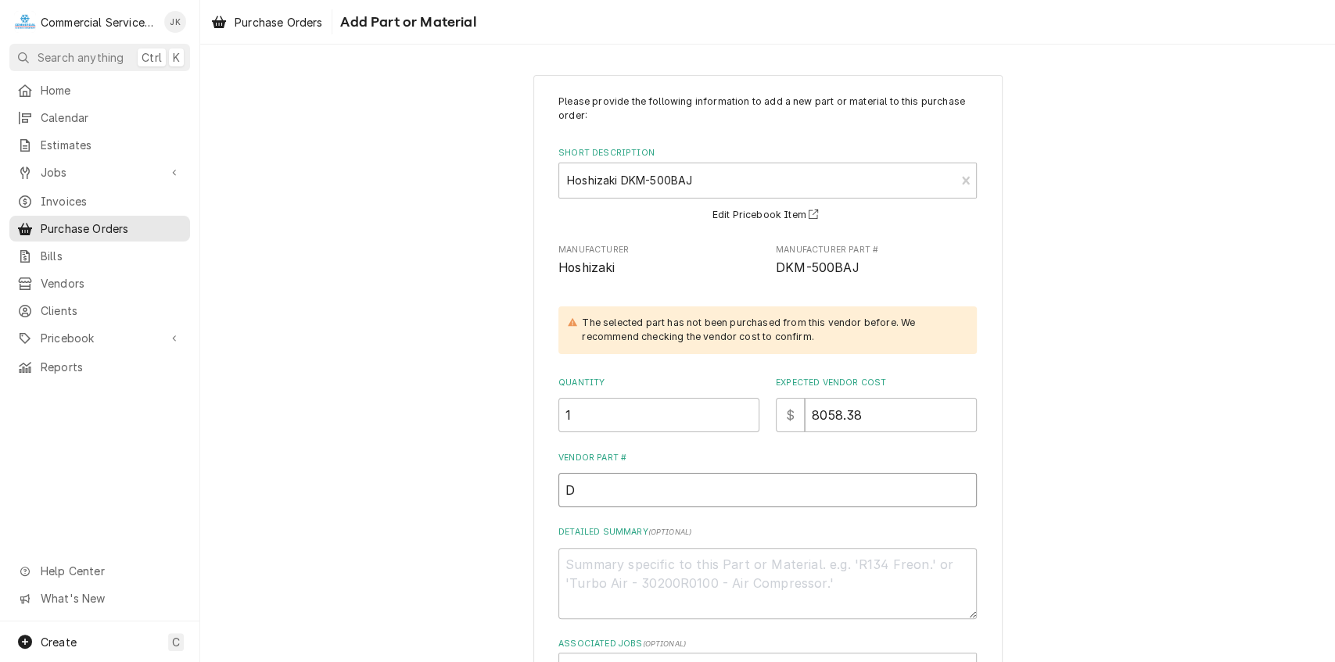
type input "DK"
type textarea "x"
type input "DKM"
type textarea "x"
type input "DKM-"
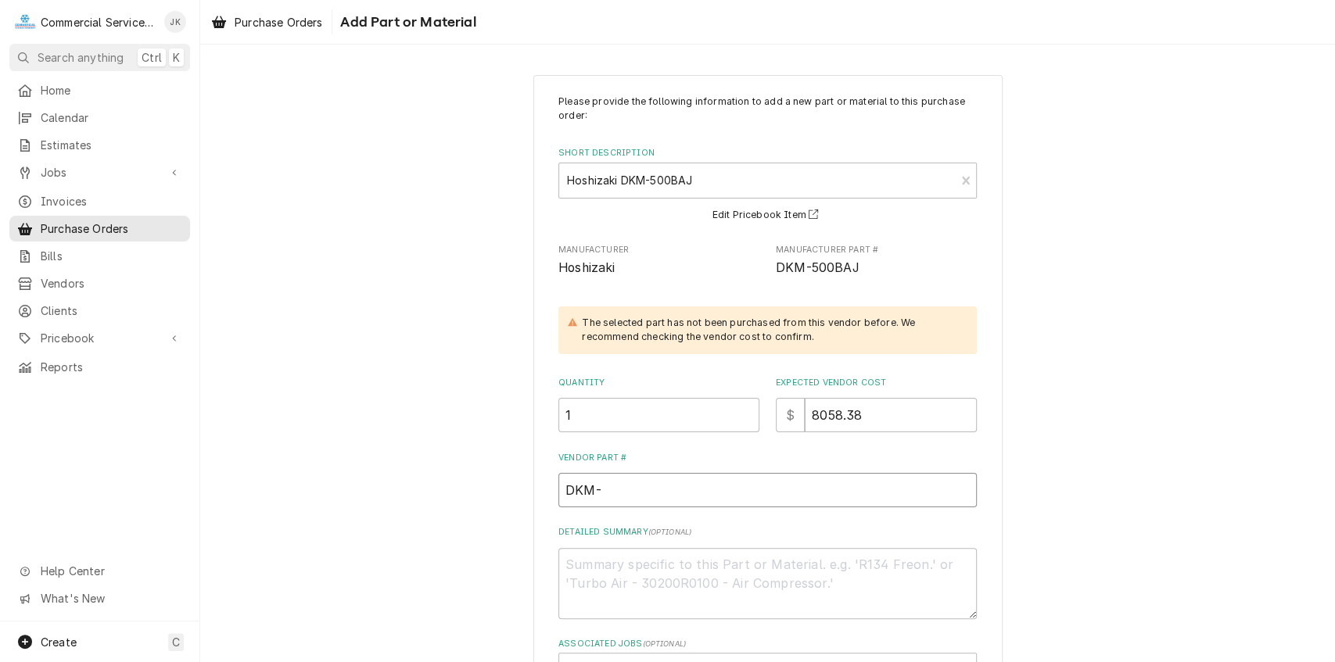
type textarea "x"
type input "DKM-5"
type textarea "x"
type input "DKM-50"
type textarea "x"
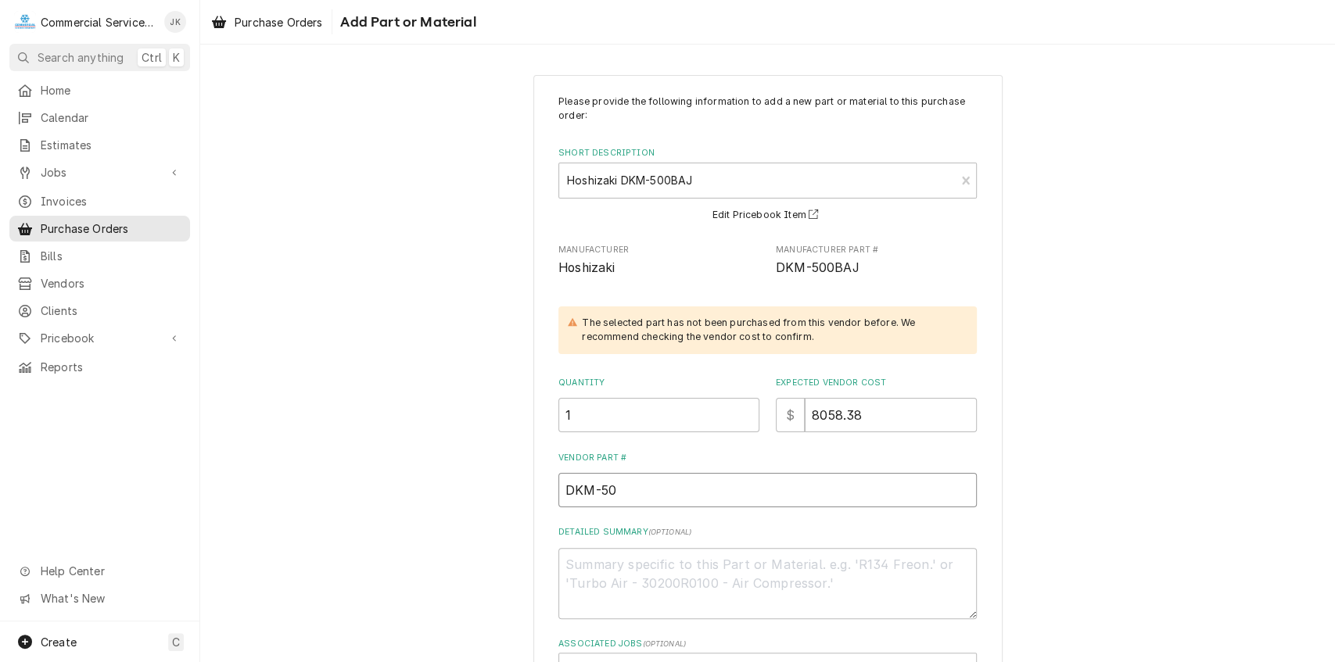
type input "DKM-500"
type textarea "x"
type input "DKM-500B"
type textarea "x"
type input "DKM-500BA"
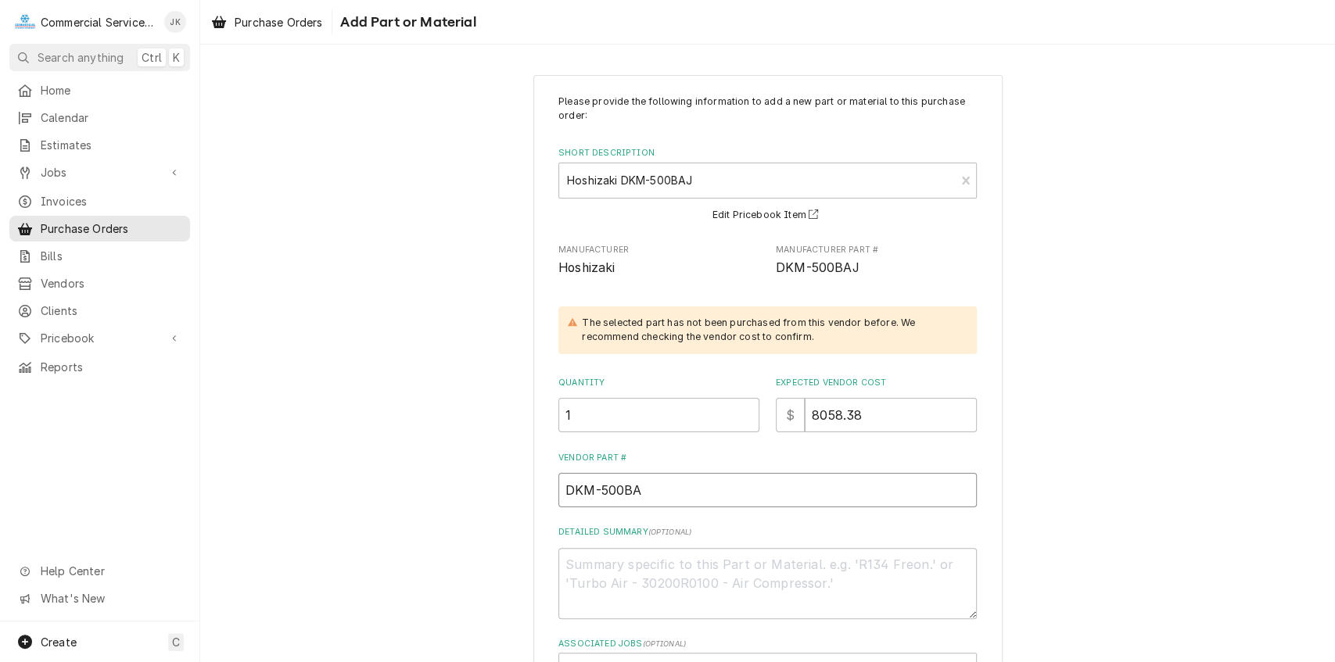
type textarea "x"
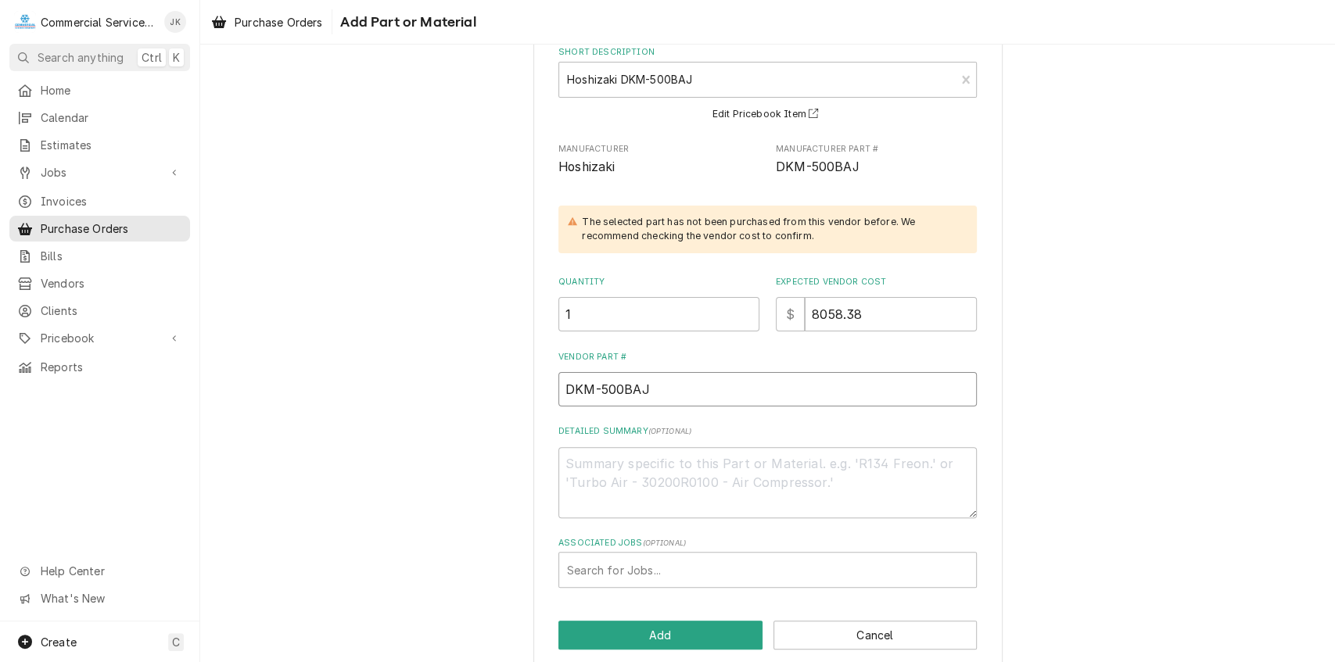
scroll to position [123, 0]
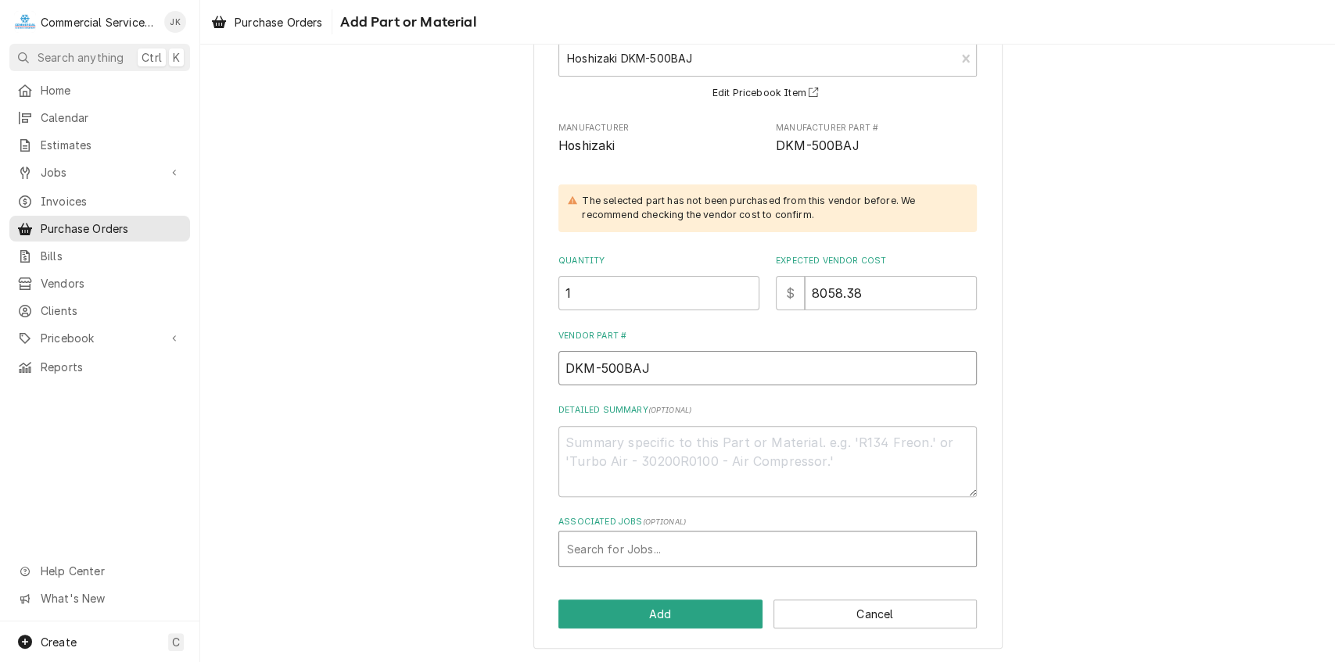
type input "DKM-500BAJ"
click at [591, 542] on div "Associated Jobs" at bounding box center [767, 549] width 401 height 28
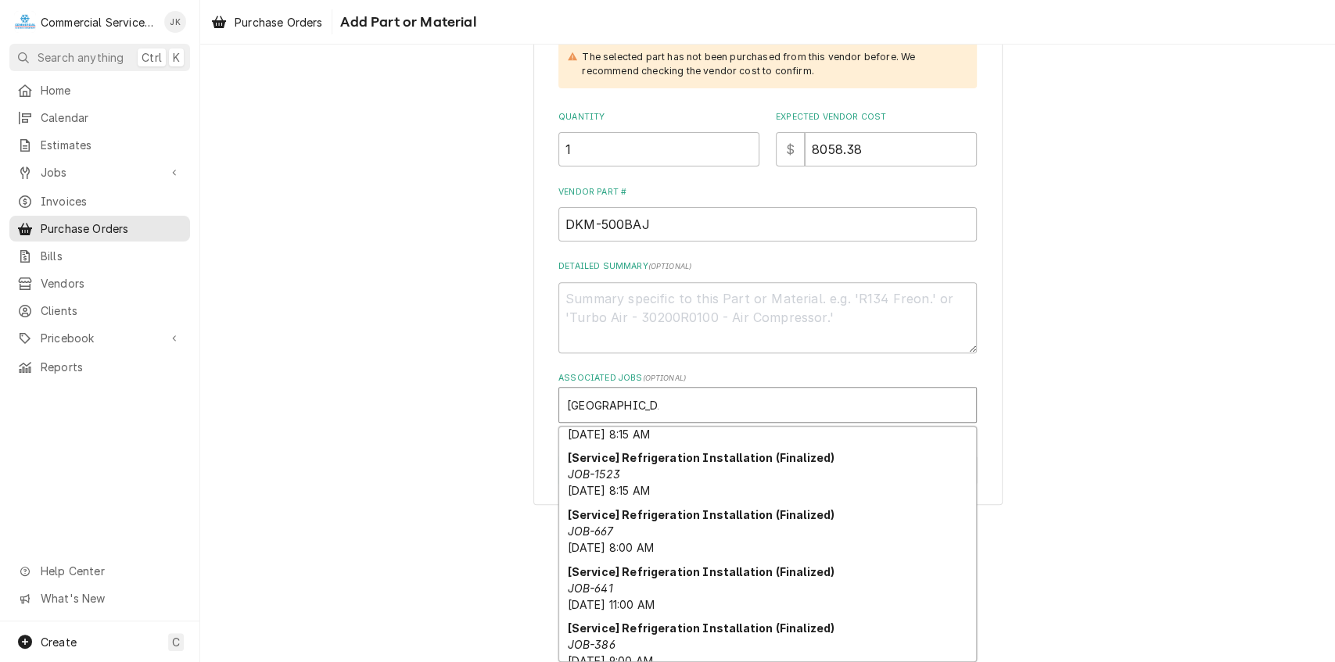
scroll to position [220, 0]
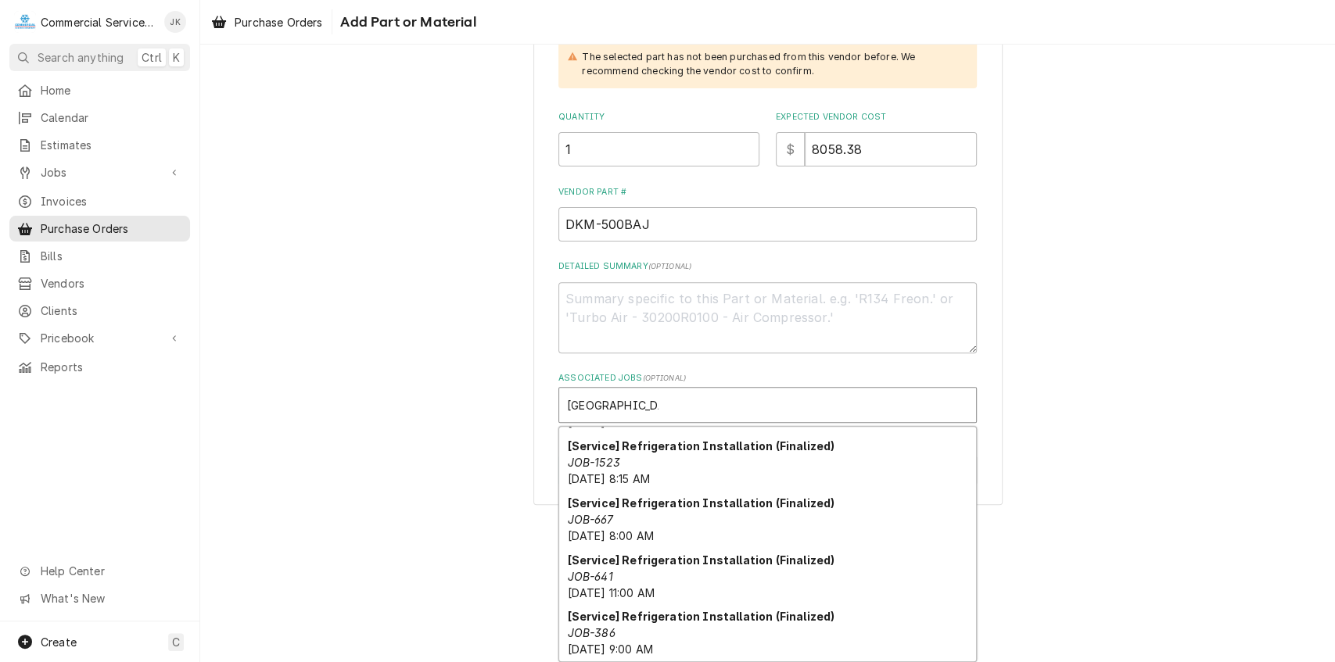
type input "[GEOGRAPHIC_DATA]"
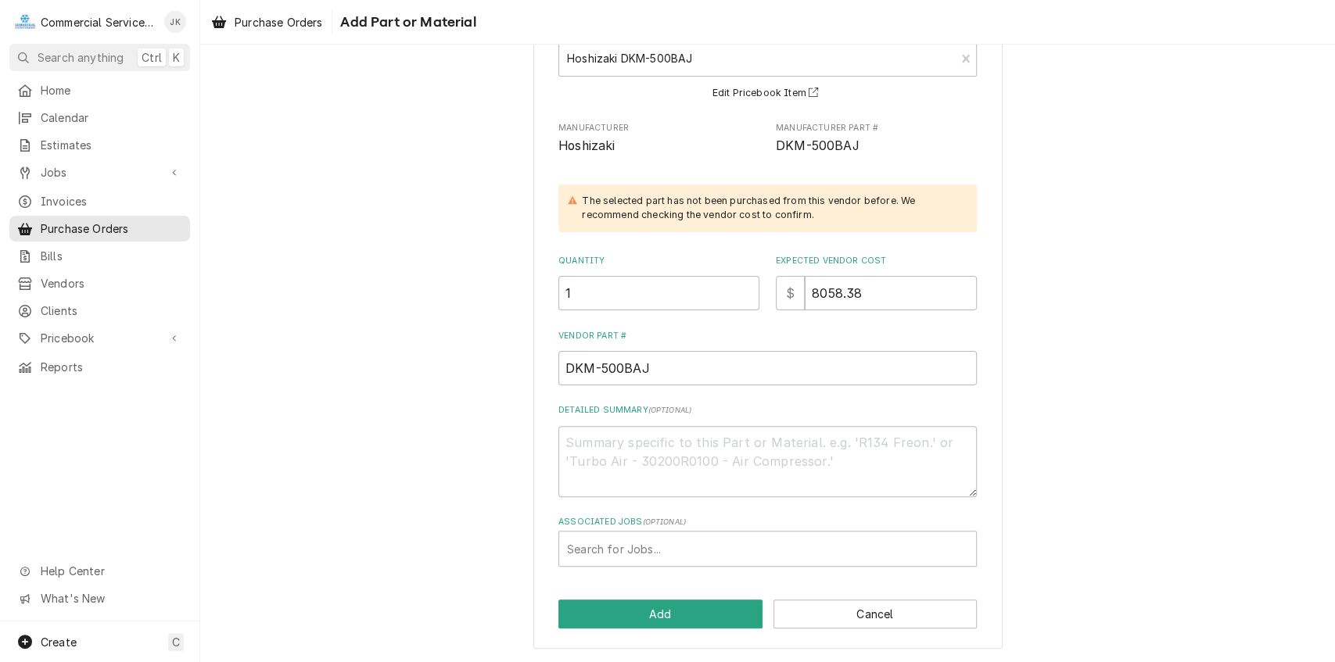
scroll to position [123, 0]
click at [1095, 470] on div "Please provide the following information to add a new part or material to this …" at bounding box center [767, 300] width 1135 height 723
click at [660, 613] on button "Add" at bounding box center [660, 614] width 204 height 29
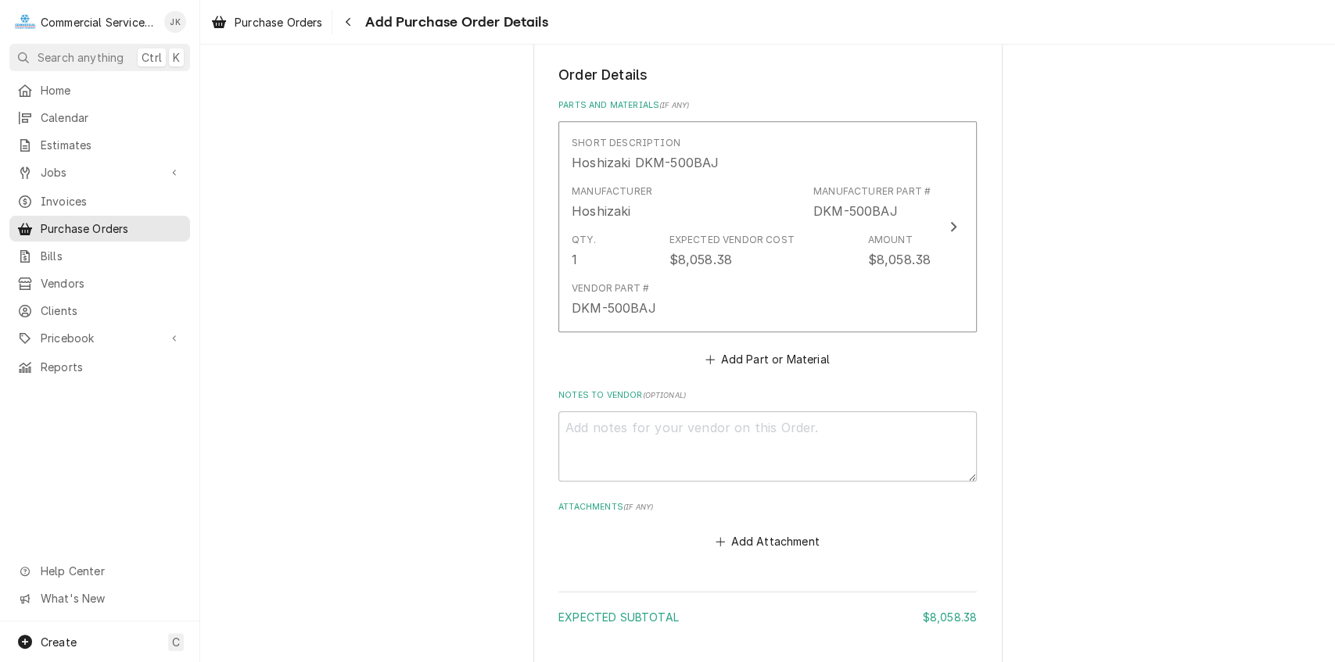
scroll to position [682, 0]
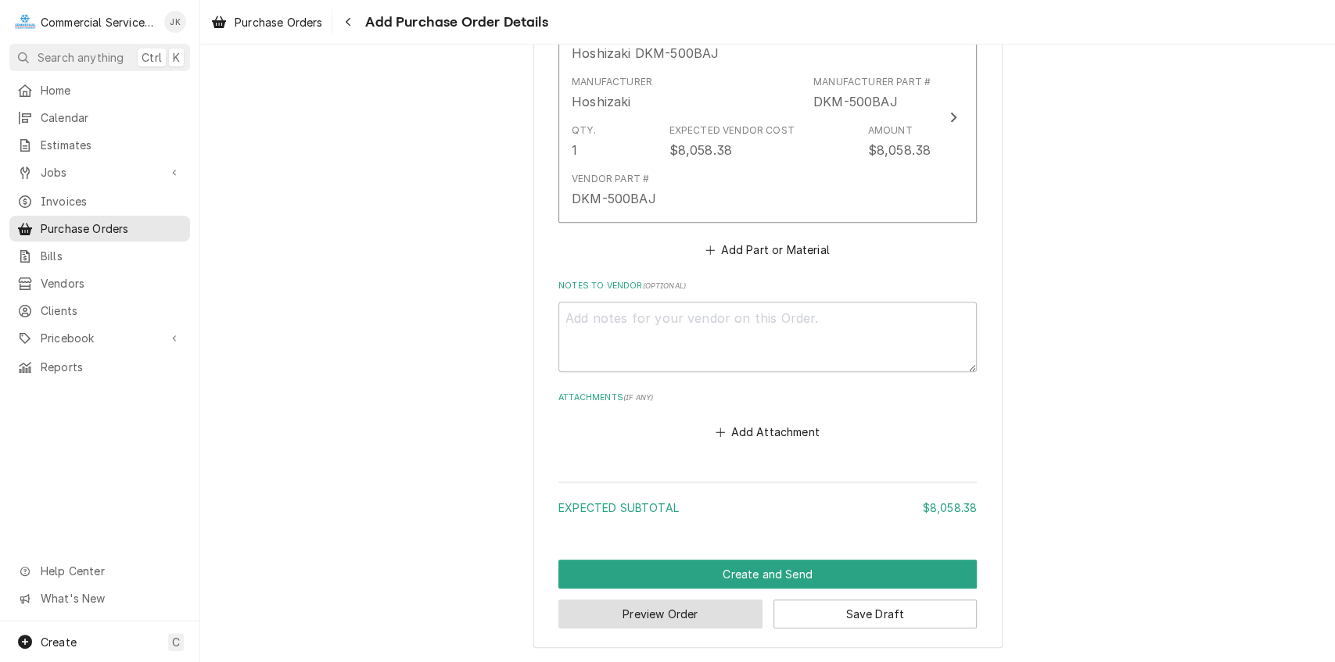
click at [682, 610] on button "Preview Order" at bounding box center [660, 614] width 204 height 29
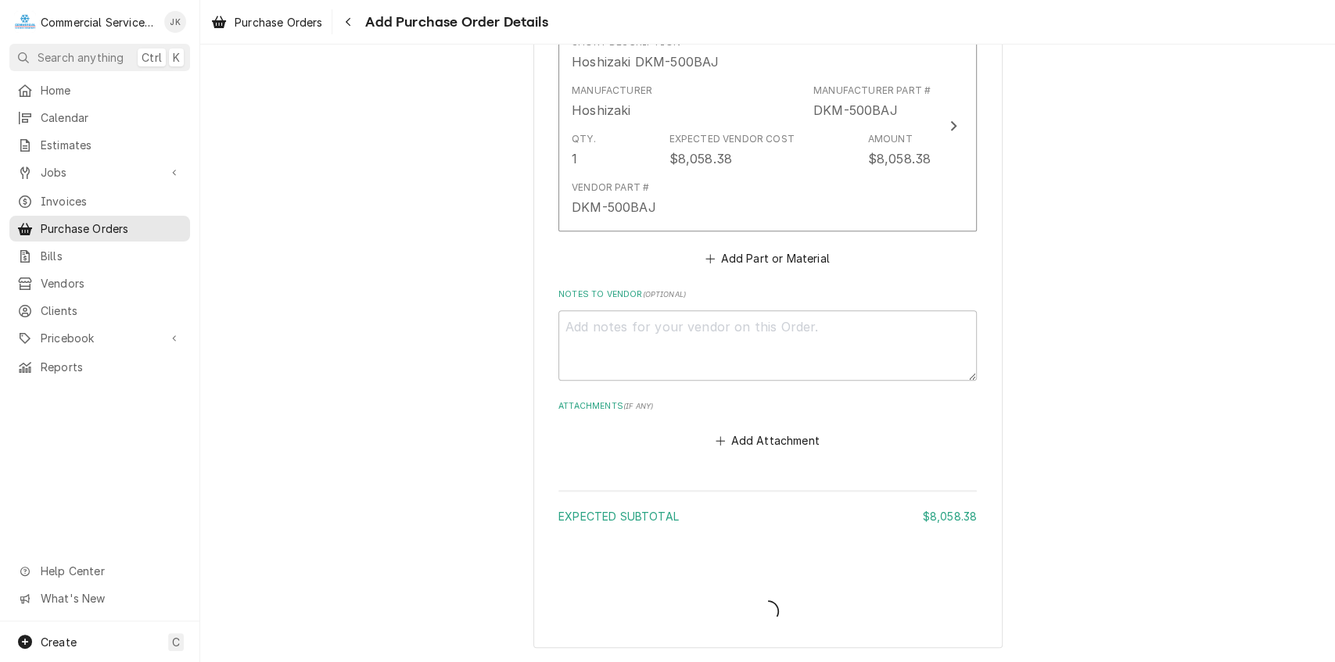
scroll to position [673, 0]
type textarea "x"
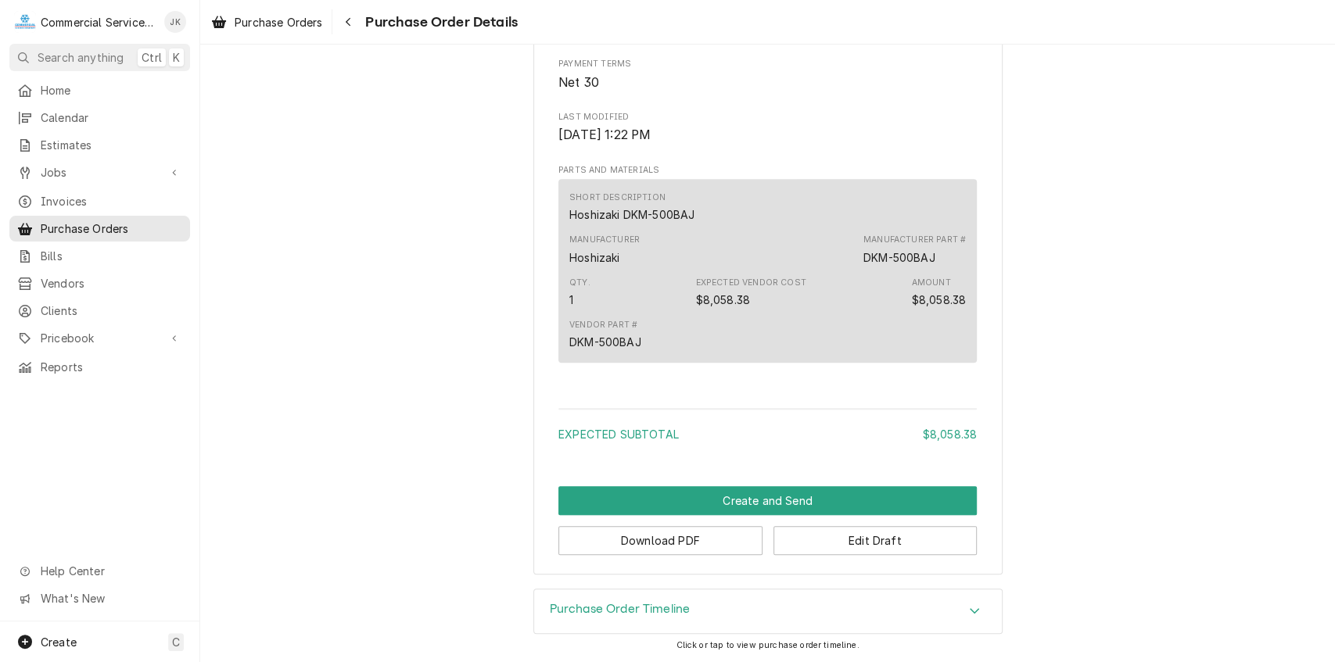
scroll to position [738, 0]
click at [660, 533] on button "Download PDF" at bounding box center [660, 540] width 204 height 29
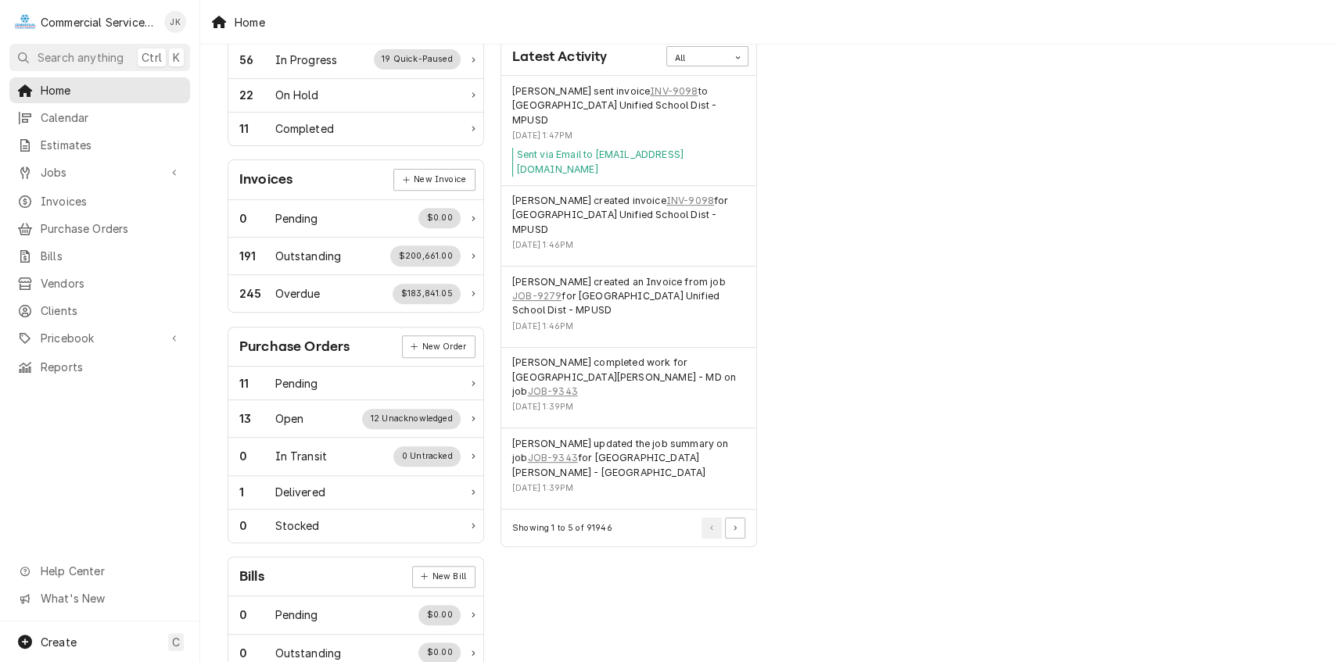
scroll to position [425, 0]
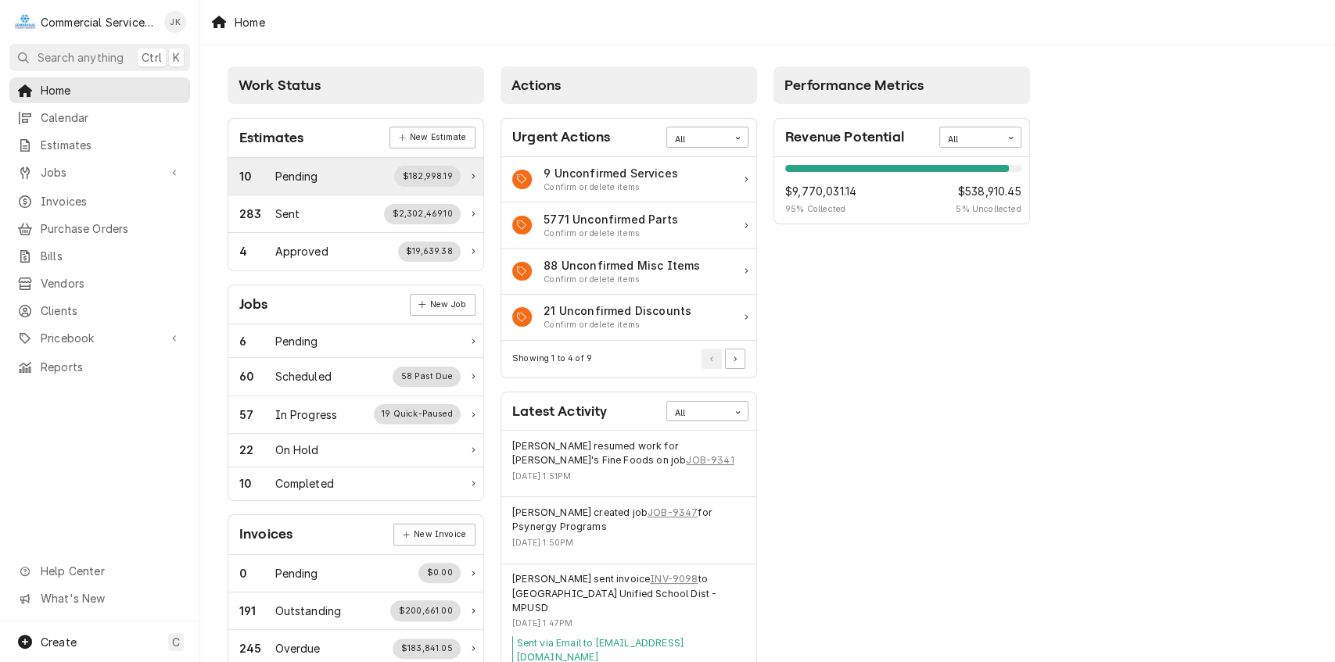
click at [425, 170] on div "$182,998.19" at bounding box center [427, 176] width 66 height 20
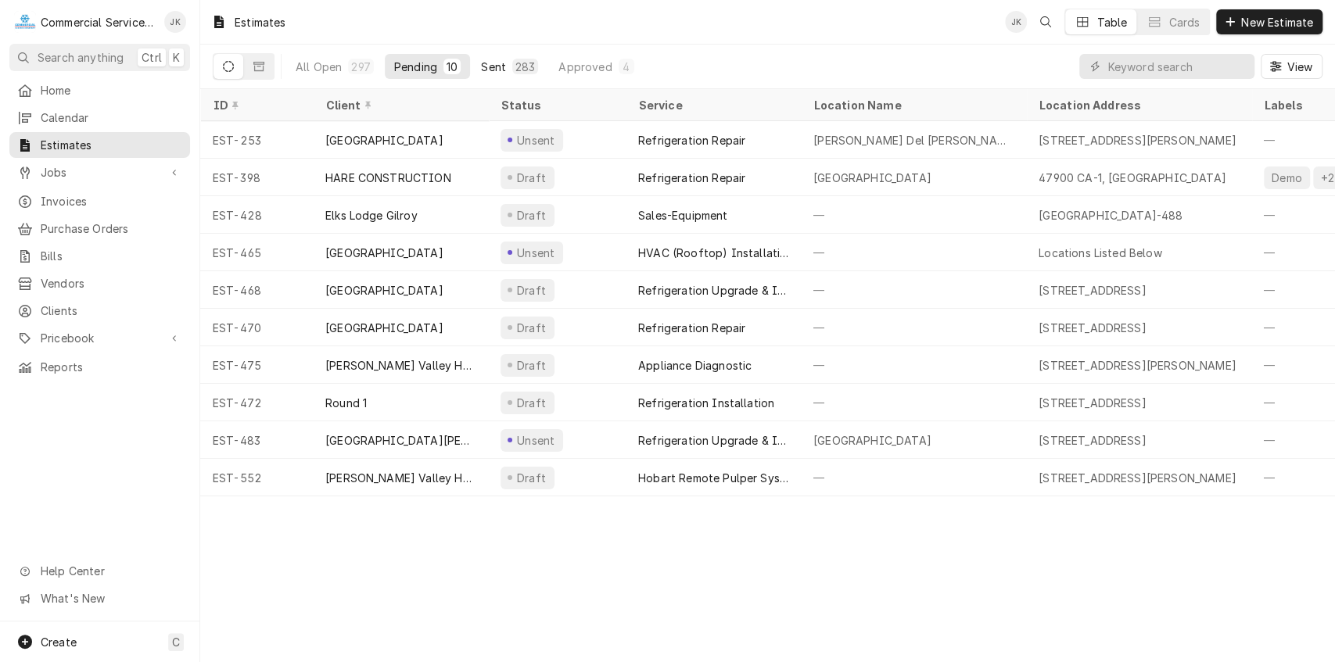
click at [506, 63] on button "Sent 283" at bounding box center [510, 66] width 76 height 25
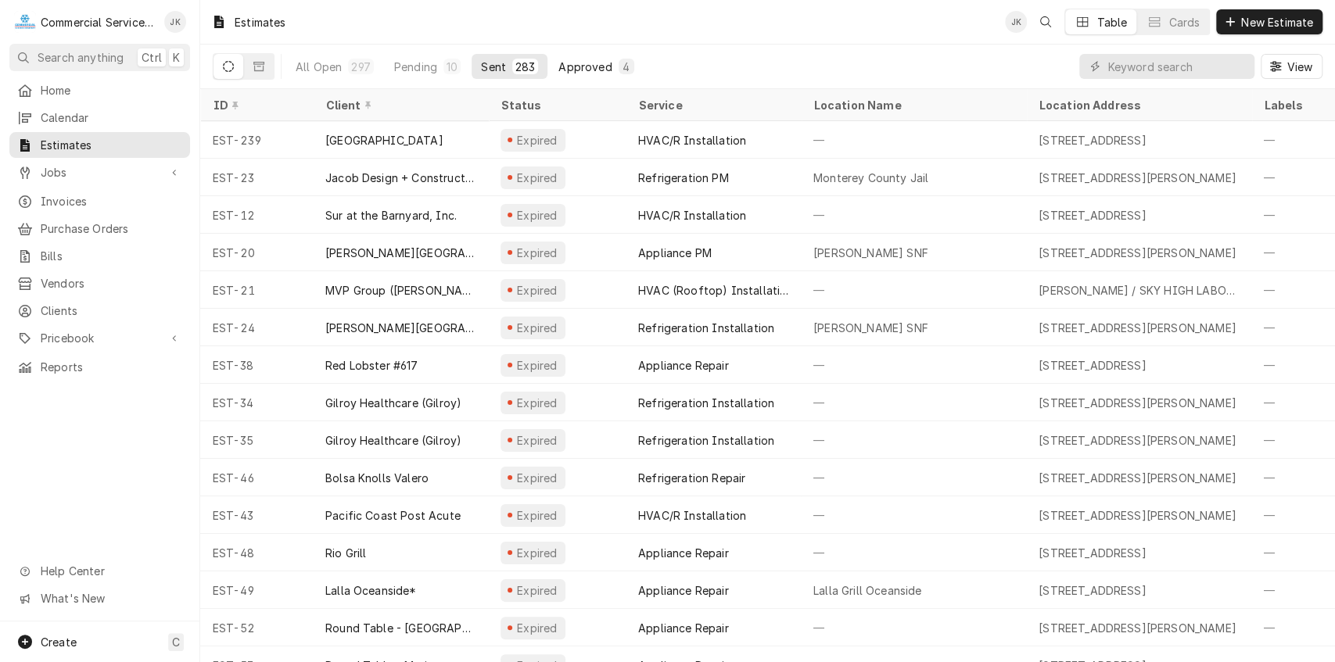
click at [600, 60] on div "Approved" at bounding box center [584, 67] width 53 height 16
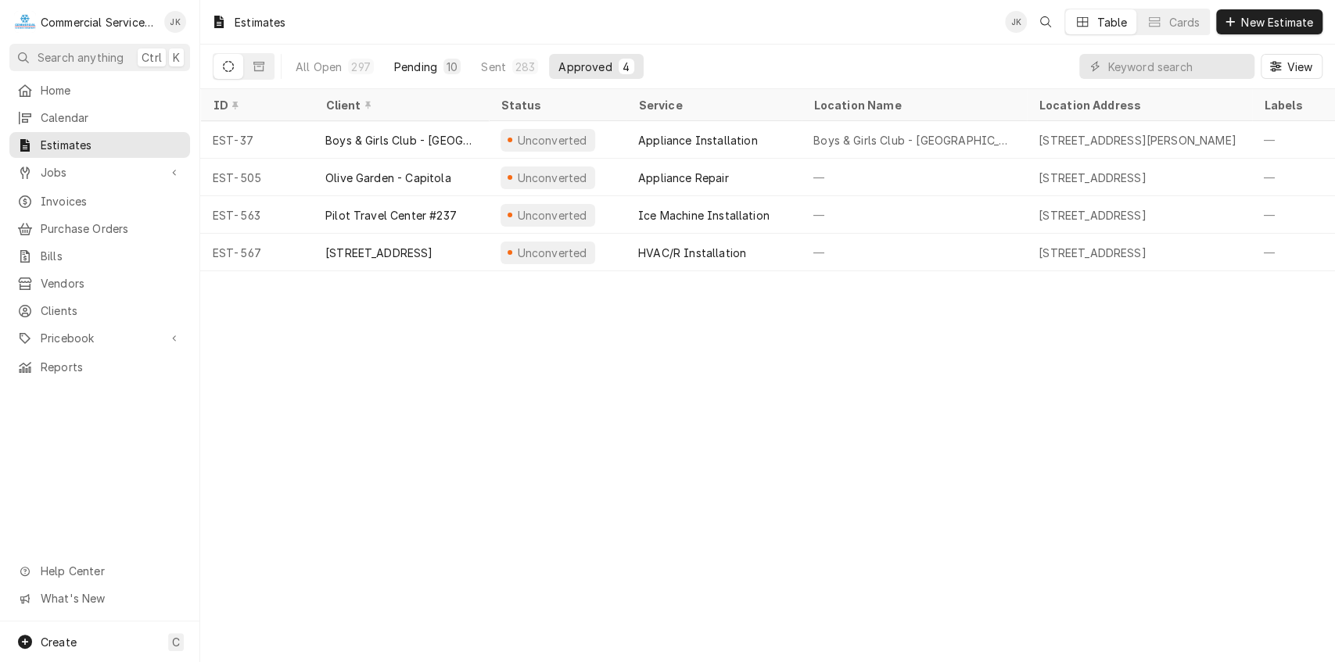
click at [424, 66] on div "Pending" at bounding box center [415, 67] width 43 height 16
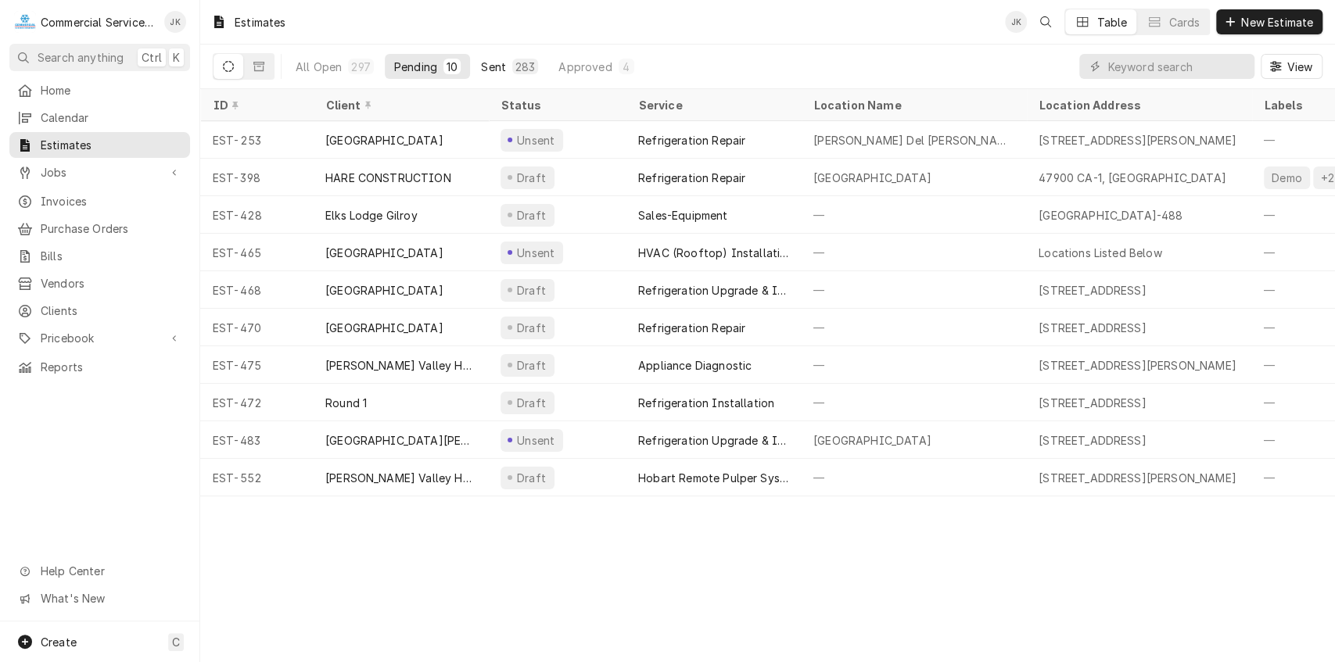
click at [502, 63] on button "Sent 283" at bounding box center [510, 66] width 76 height 25
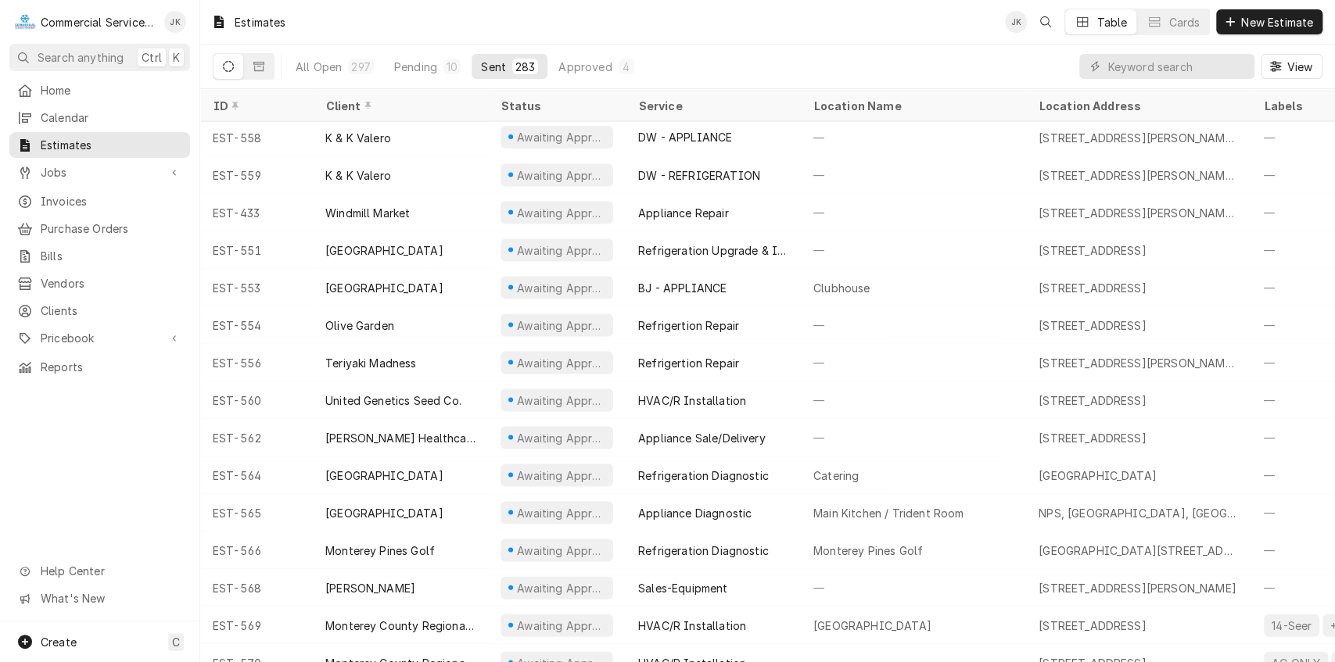
scroll to position [10087, 0]
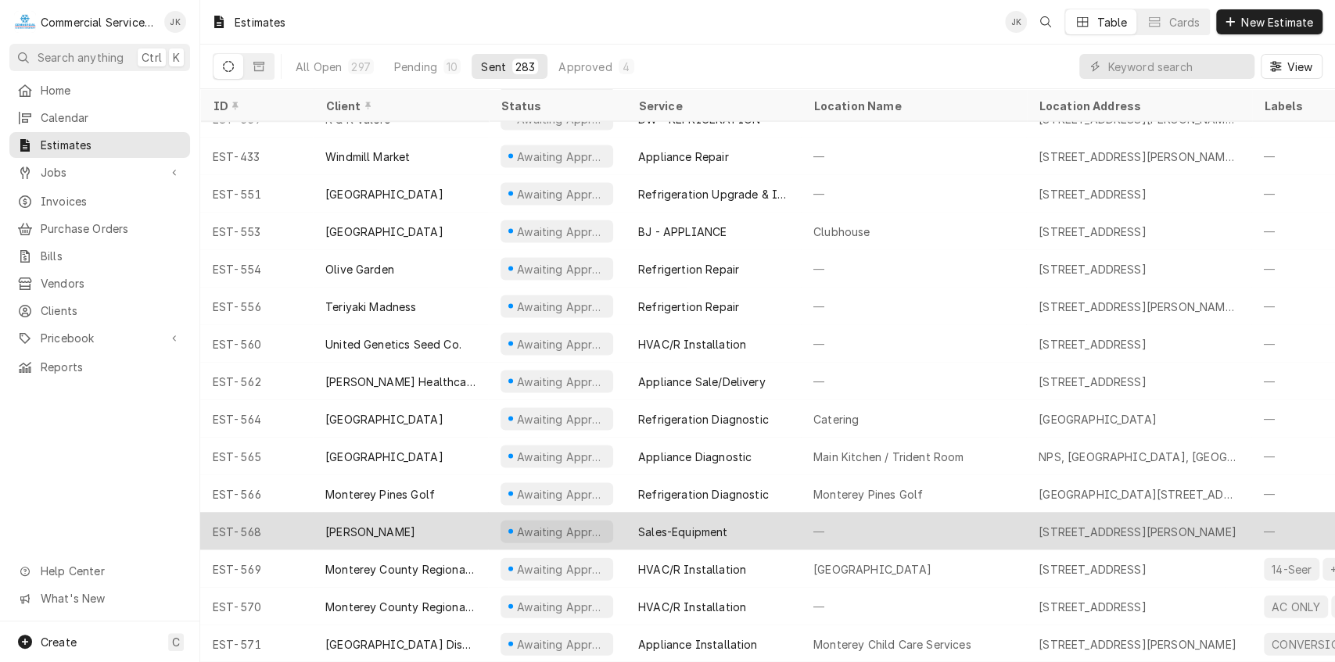
click at [608, 515] on div "Awaiting Approval" at bounding box center [557, 531] width 138 height 38
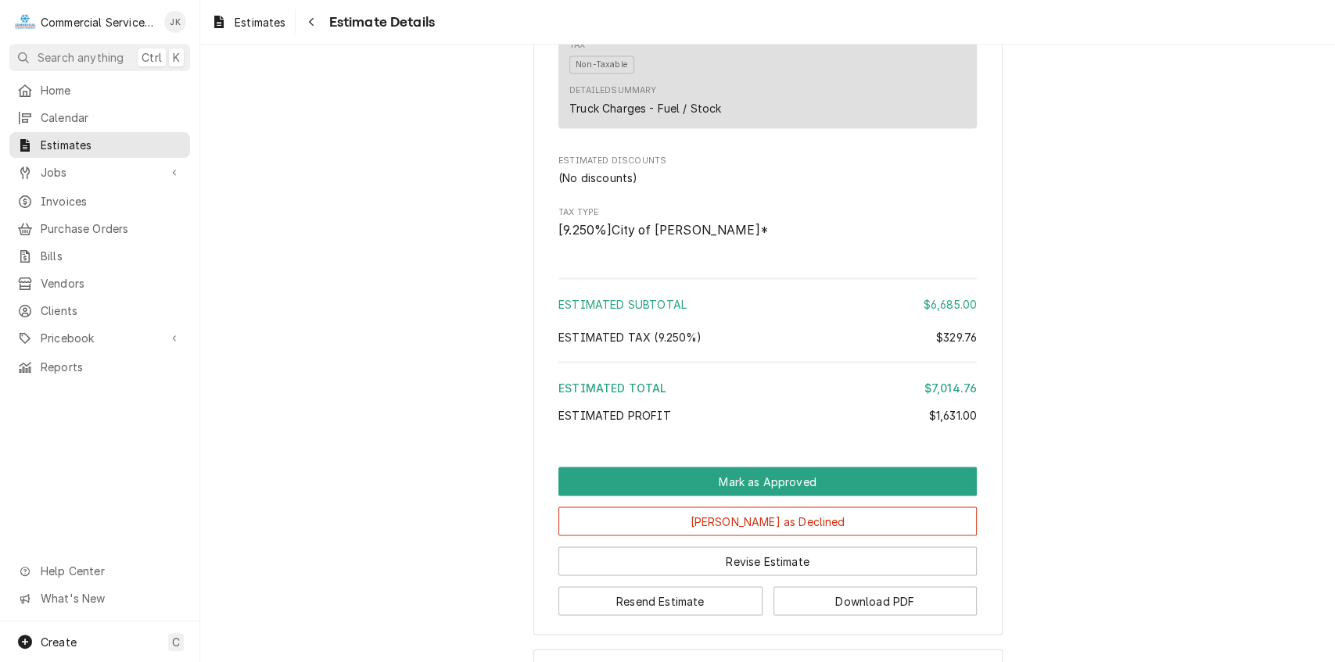
scroll to position [1946, 0]
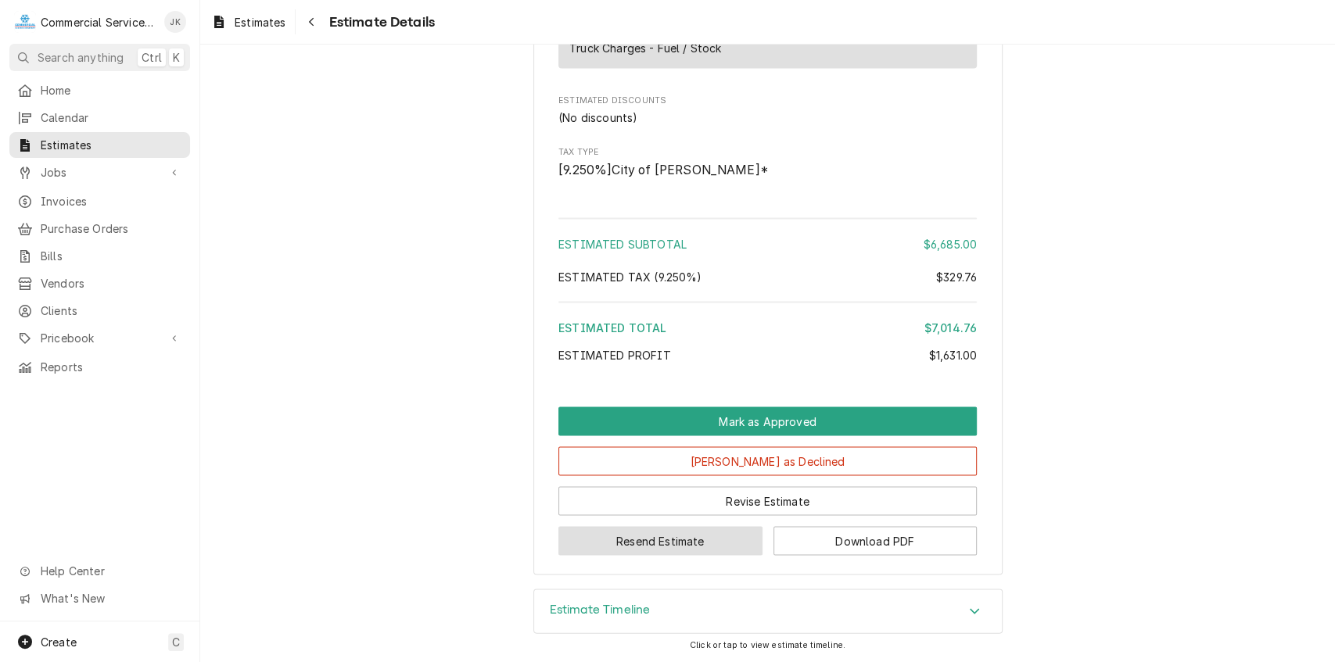
click at [696, 537] on button "Resend Estimate" at bounding box center [660, 540] width 204 height 29
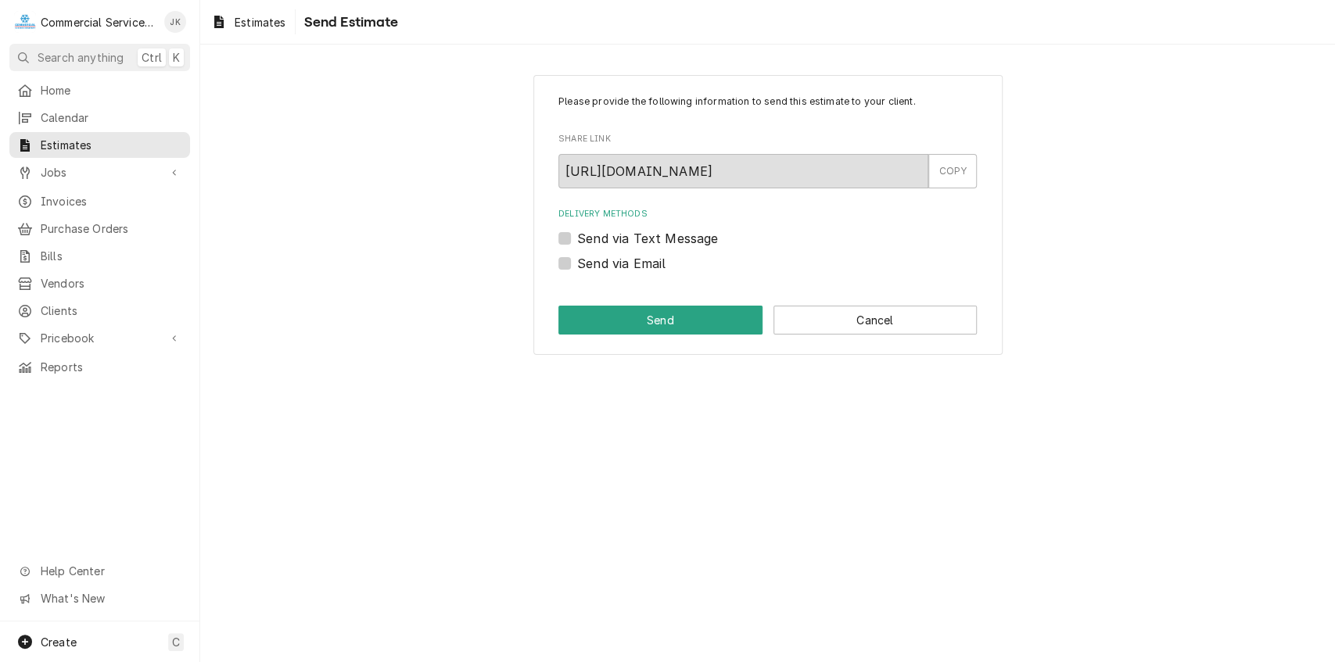
click at [651, 261] on label "Send via Email" at bounding box center [621, 263] width 88 height 19
click at [651, 261] on input "Send via Email" at bounding box center [786, 271] width 418 height 34
checkbox input "true"
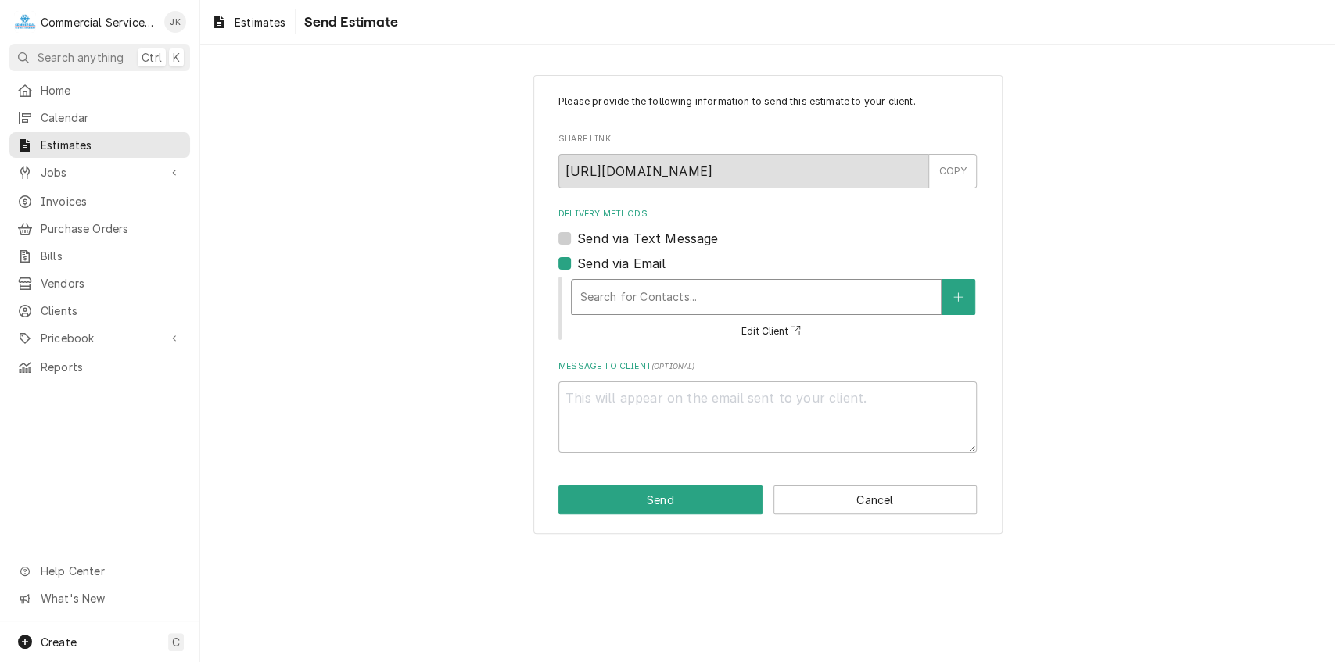
click at [635, 303] on div "Delivery Methods" at bounding box center [757, 297] width 354 height 28
click at [931, 496] on button "Cancel" at bounding box center [875, 500] width 204 height 29
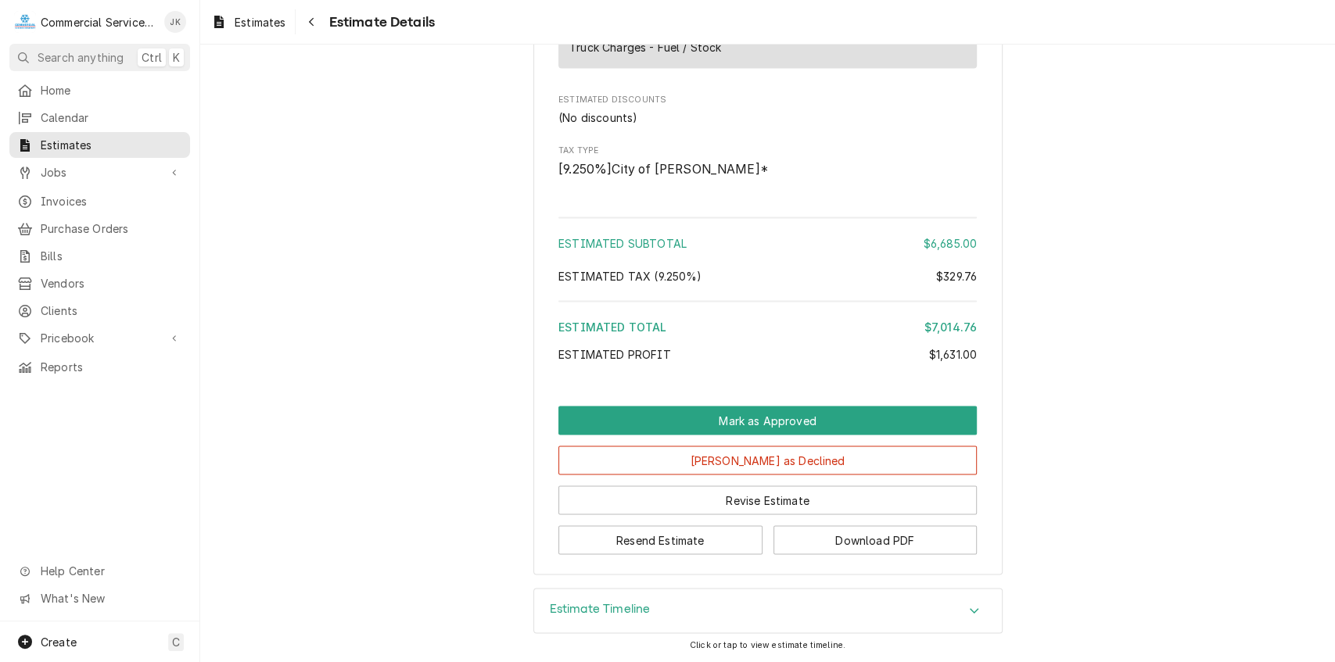
scroll to position [1942, 0]
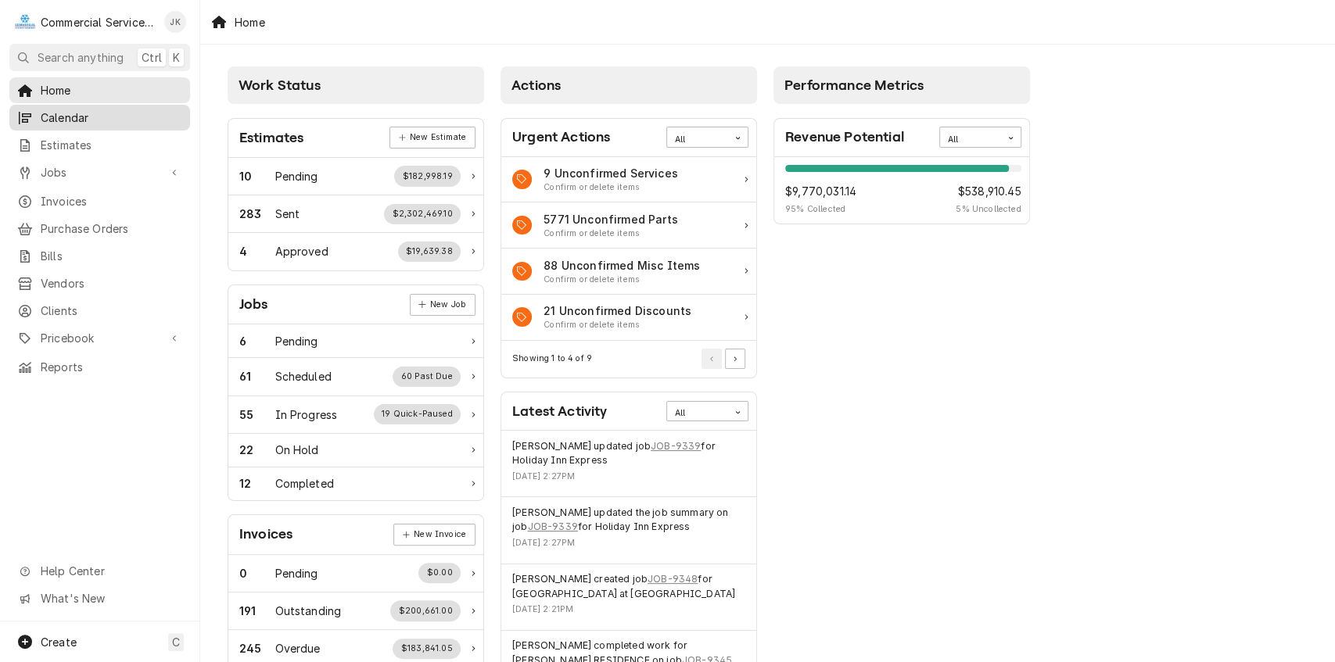
click at [70, 109] on span "Calendar" at bounding box center [112, 117] width 142 height 16
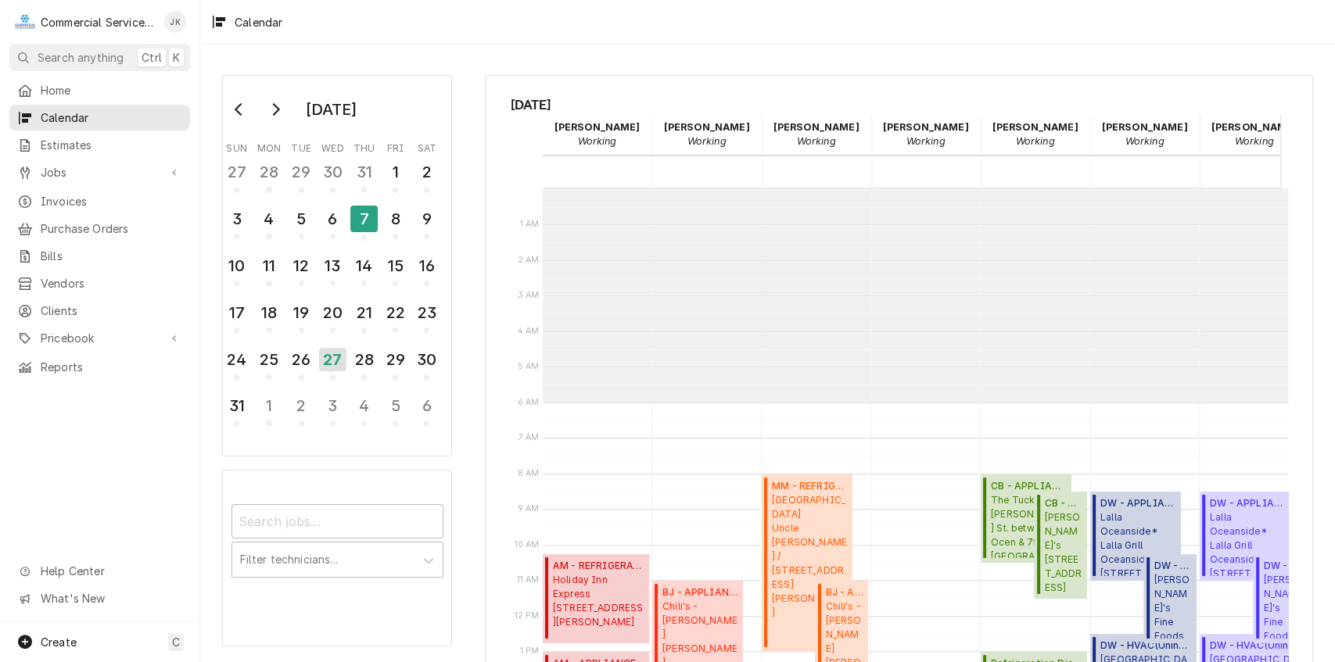
scroll to position [214, 0]
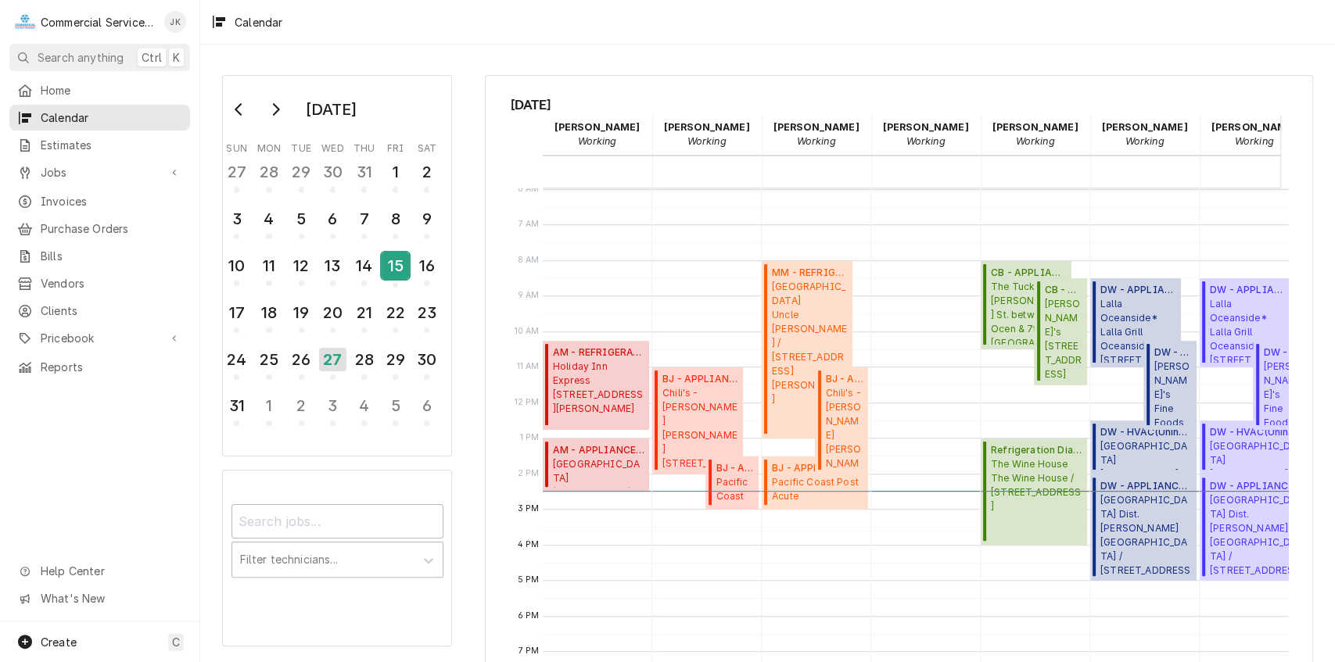
click at [396, 265] on div "15" at bounding box center [395, 266] width 27 height 27
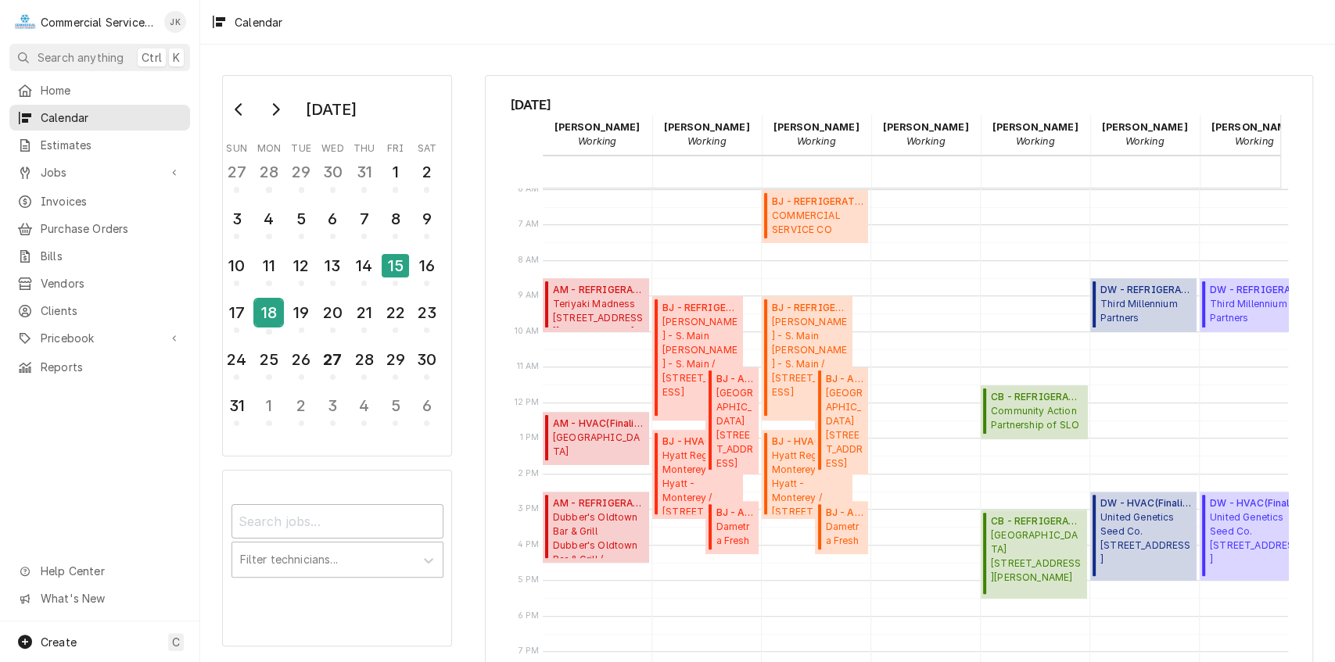
click at [273, 314] on div "18" at bounding box center [268, 313] width 27 height 27
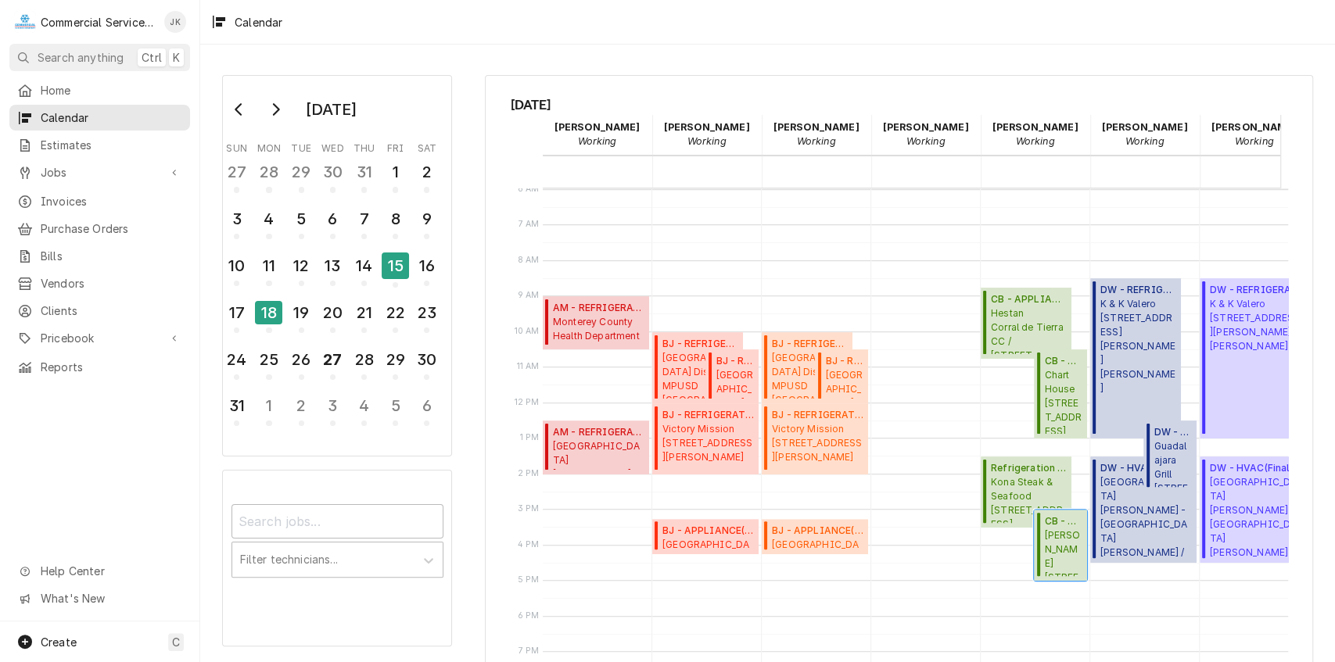
click at [1057, 537] on span "Tarpy's 2999 Mty/Salinas Hwy Ste 1, Monterey, CA 93940" at bounding box center [1063, 553] width 38 height 48
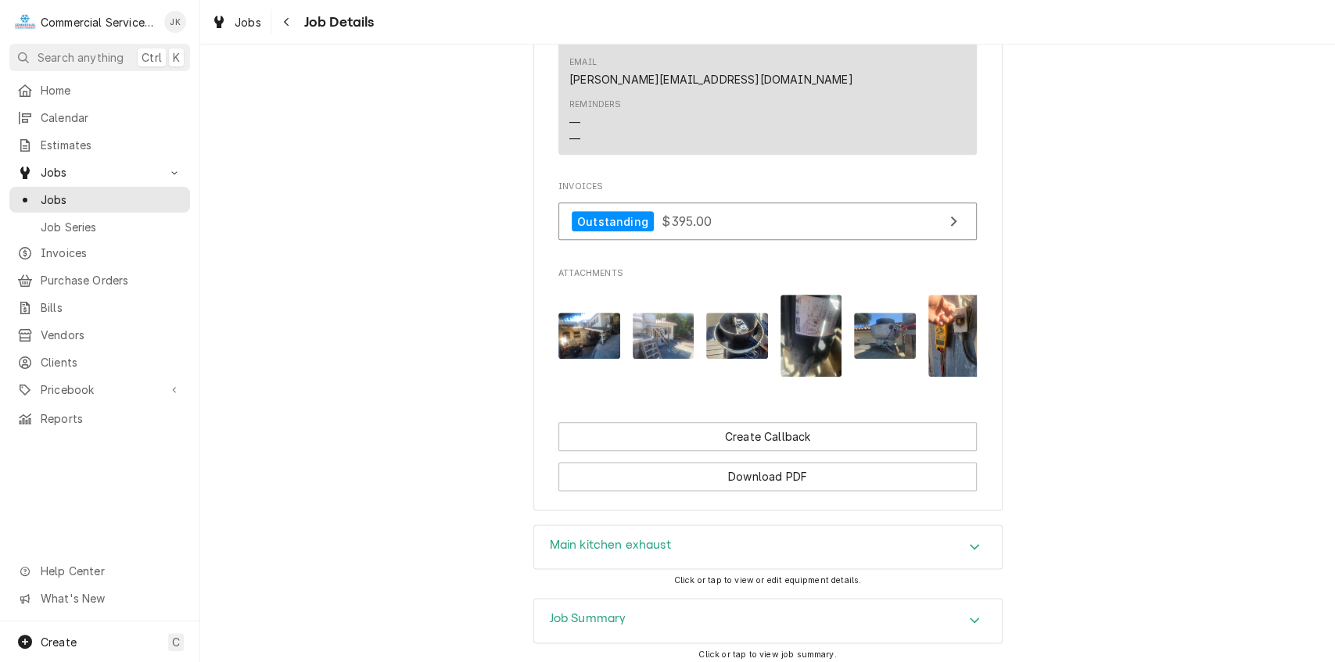
scroll to position [1087, 0]
click at [651, 311] on img "Attachments" at bounding box center [664, 334] width 62 height 46
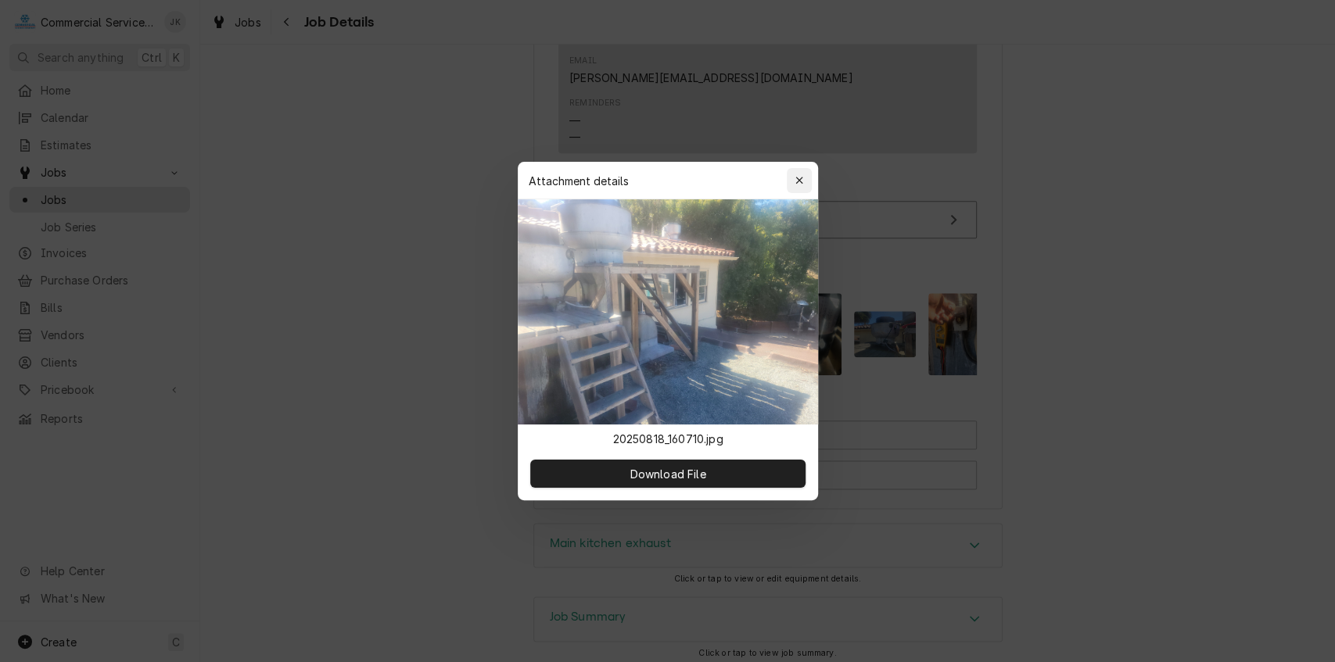
click at [800, 183] on icon "button" at bounding box center [798, 180] width 7 height 7
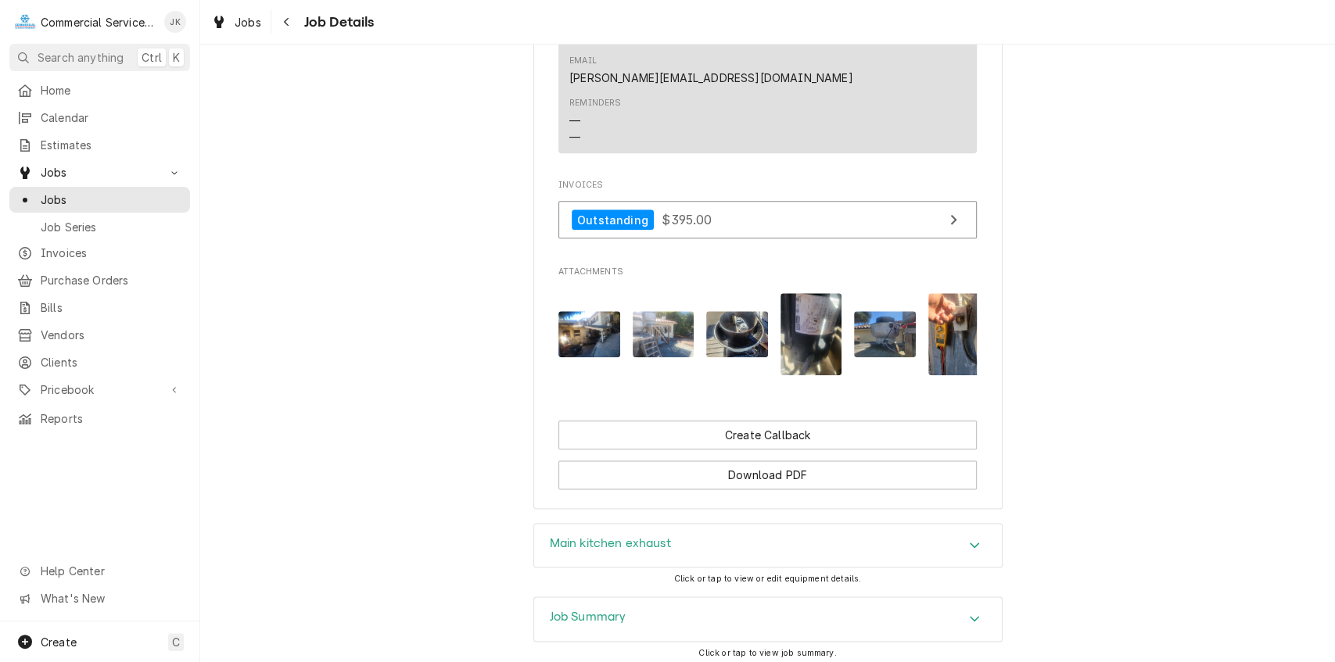
click at [876, 311] on img "Attachments" at bounding box center [885, 334] width 62 height 46
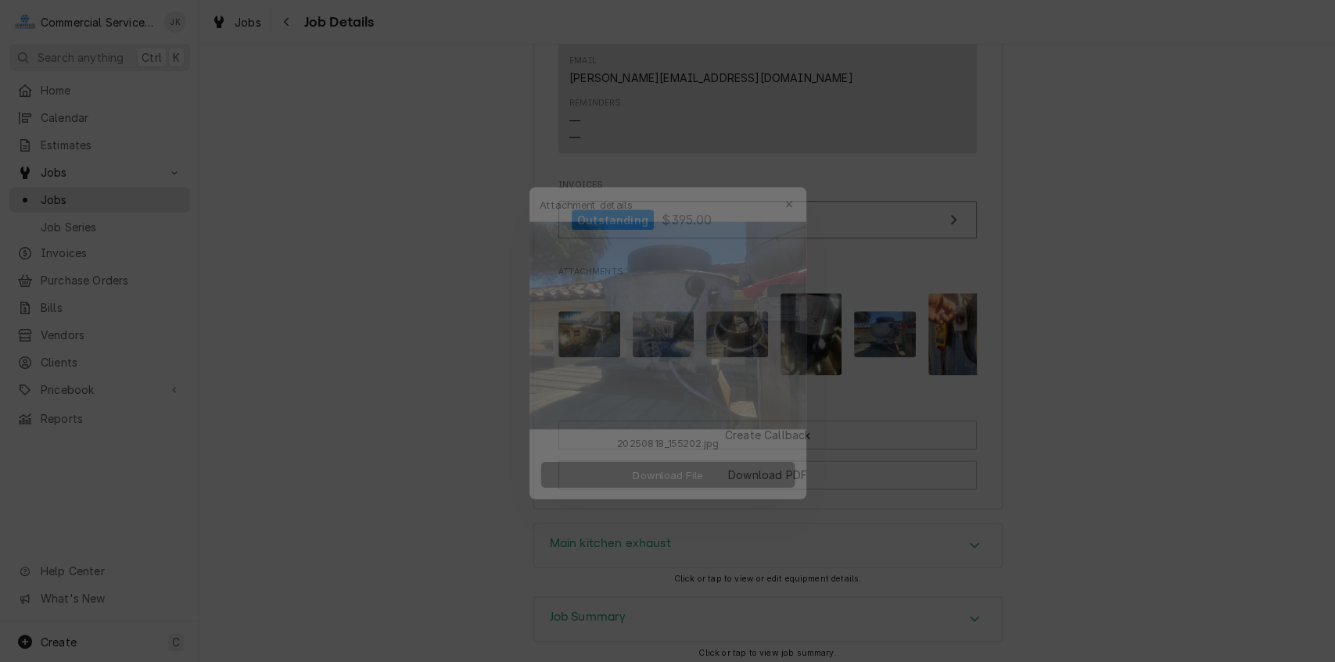
click at [679, 477] on span "Download File" at bounding box center [667, 474] width 82 height 16
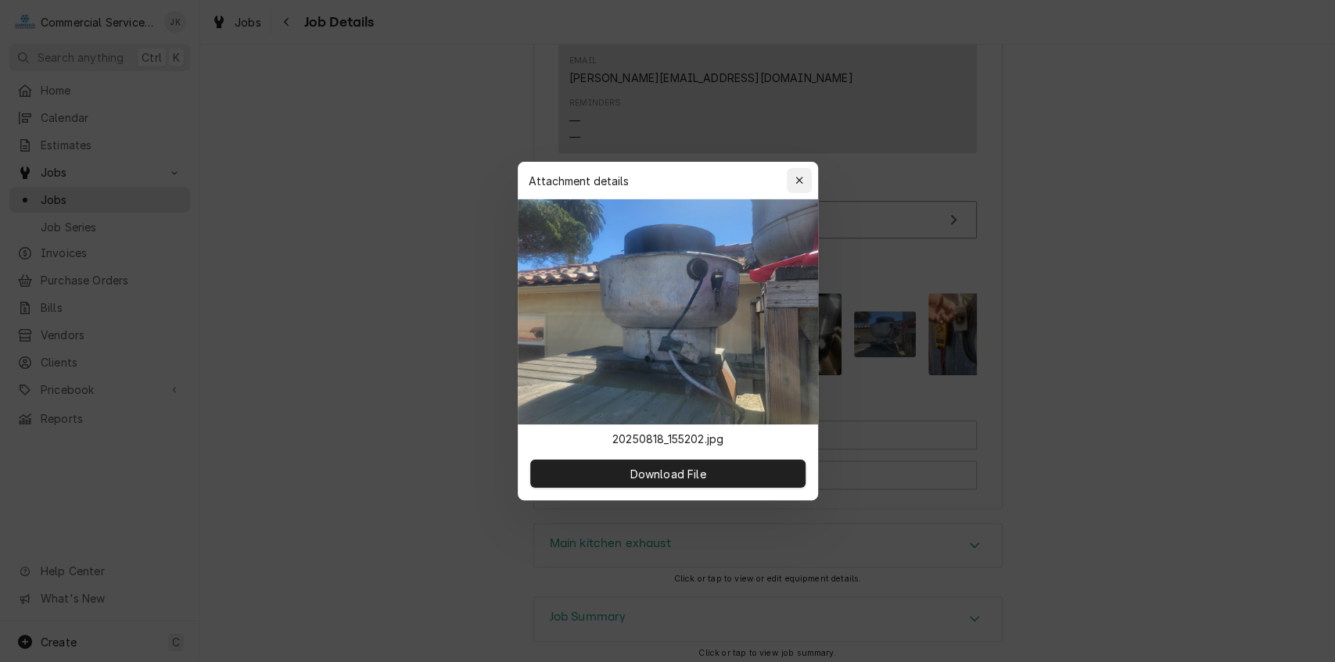
click at [807, 178] on button "button" at bounding box center [799, 180] width 25 height 25
